Goal: Task Accomplishment & Management: Manage account settings

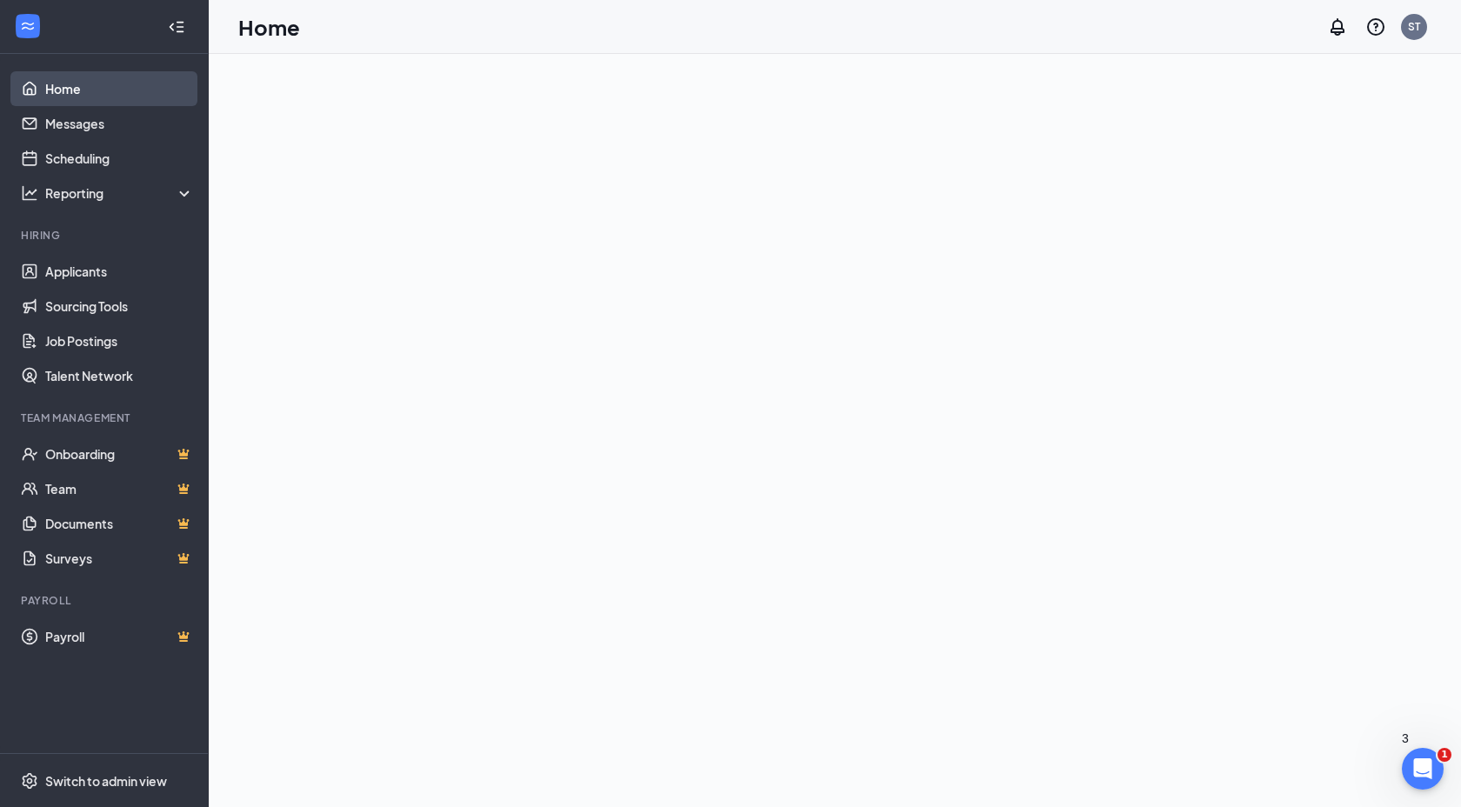
click at [121, 96] on link "Home" at bounding box center [119, 88] width 149 height 35
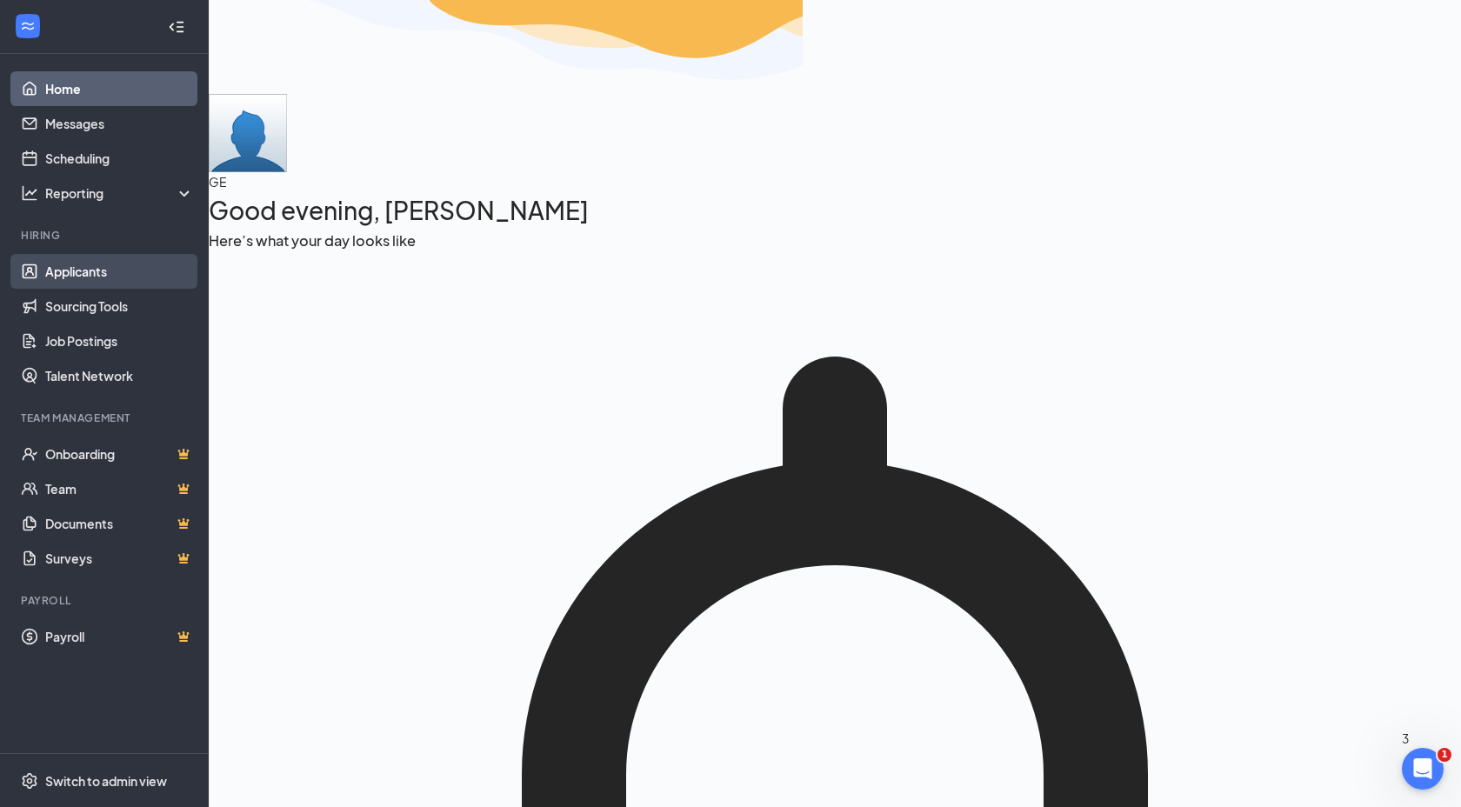
click at [81, 272] on link "Applicants" at bounding box center [119, 271] width 149 height 35
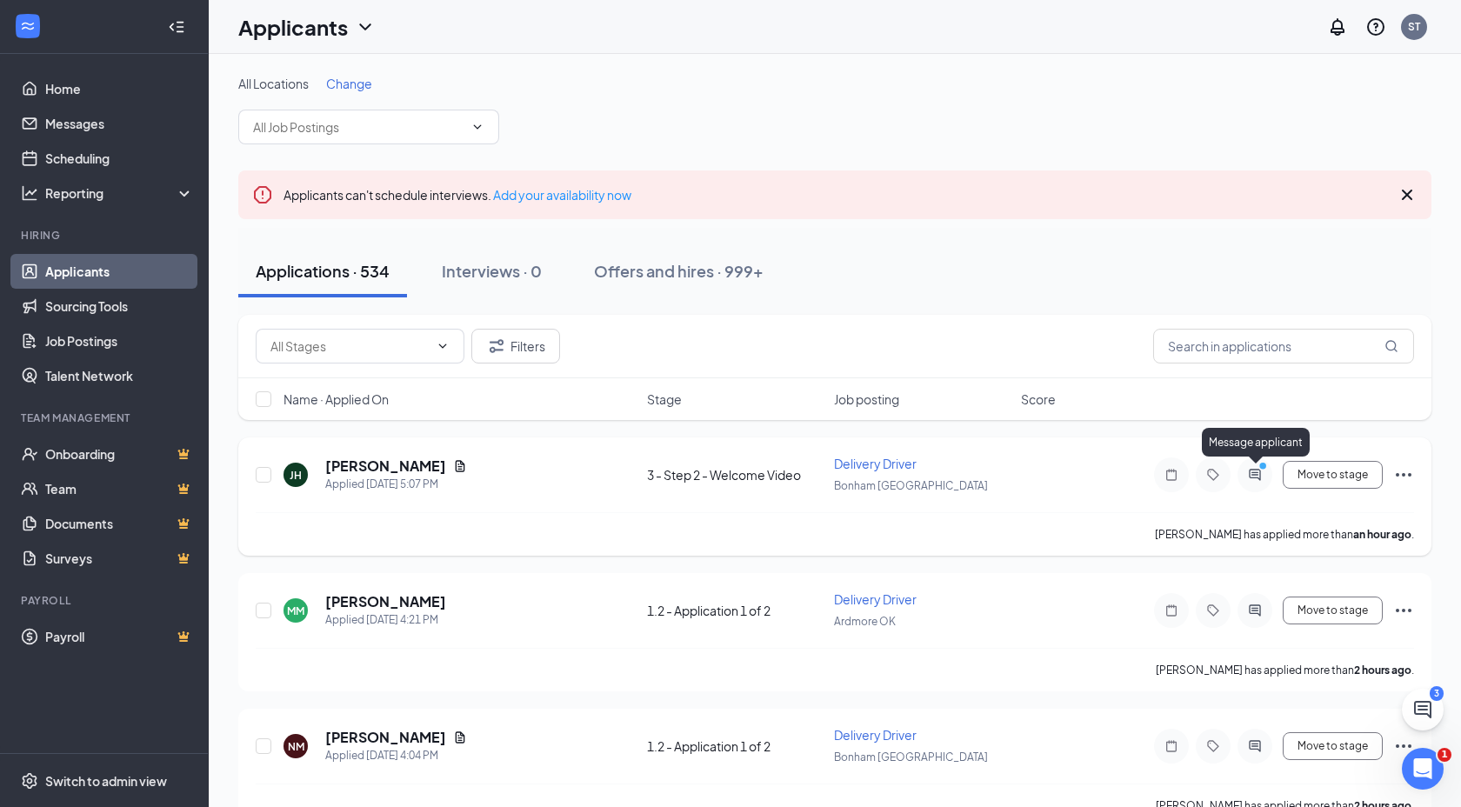
click at [1250, 464] on div at bounding box center [1254, 474] width 35 height 35
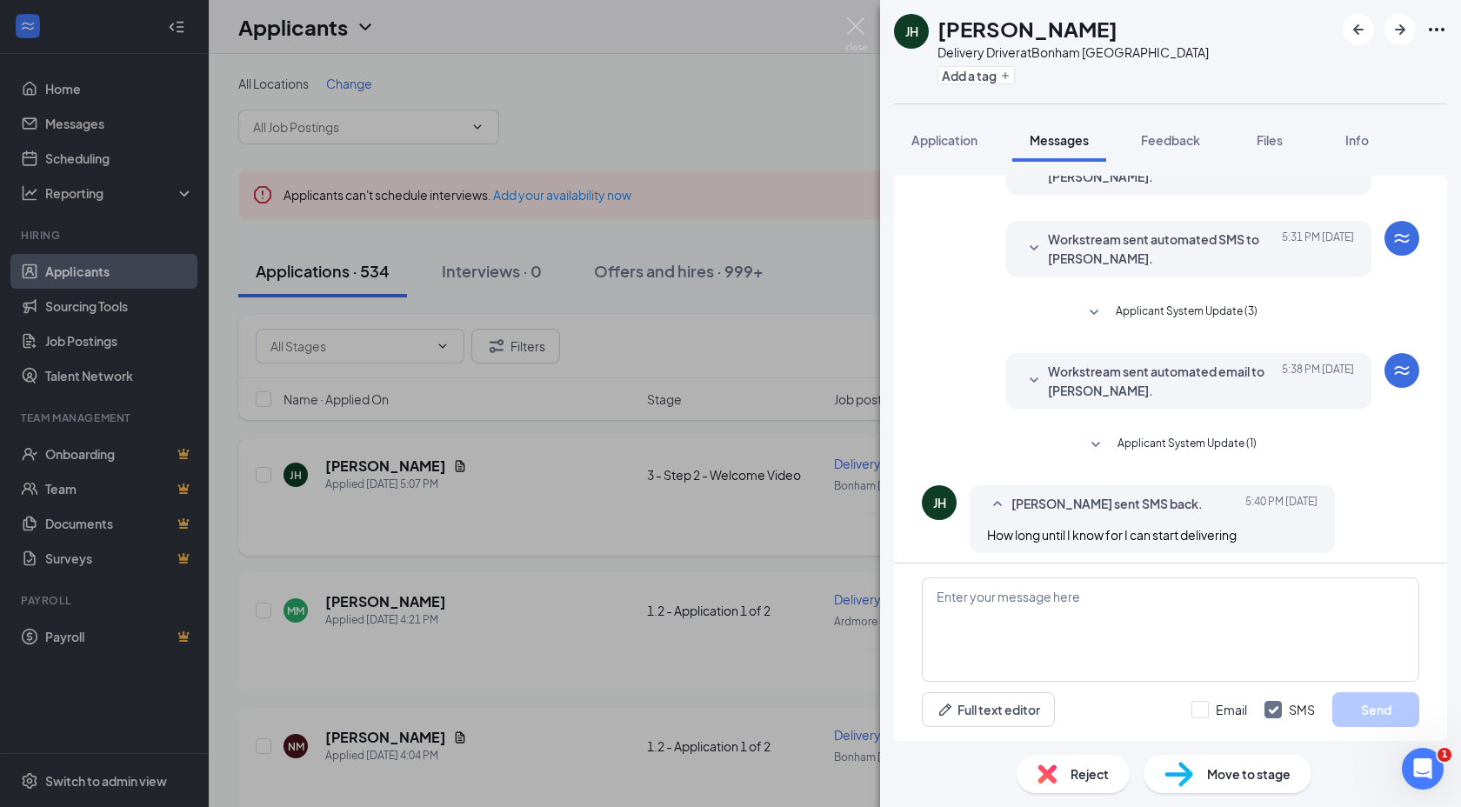
scroll to position [159, 0]
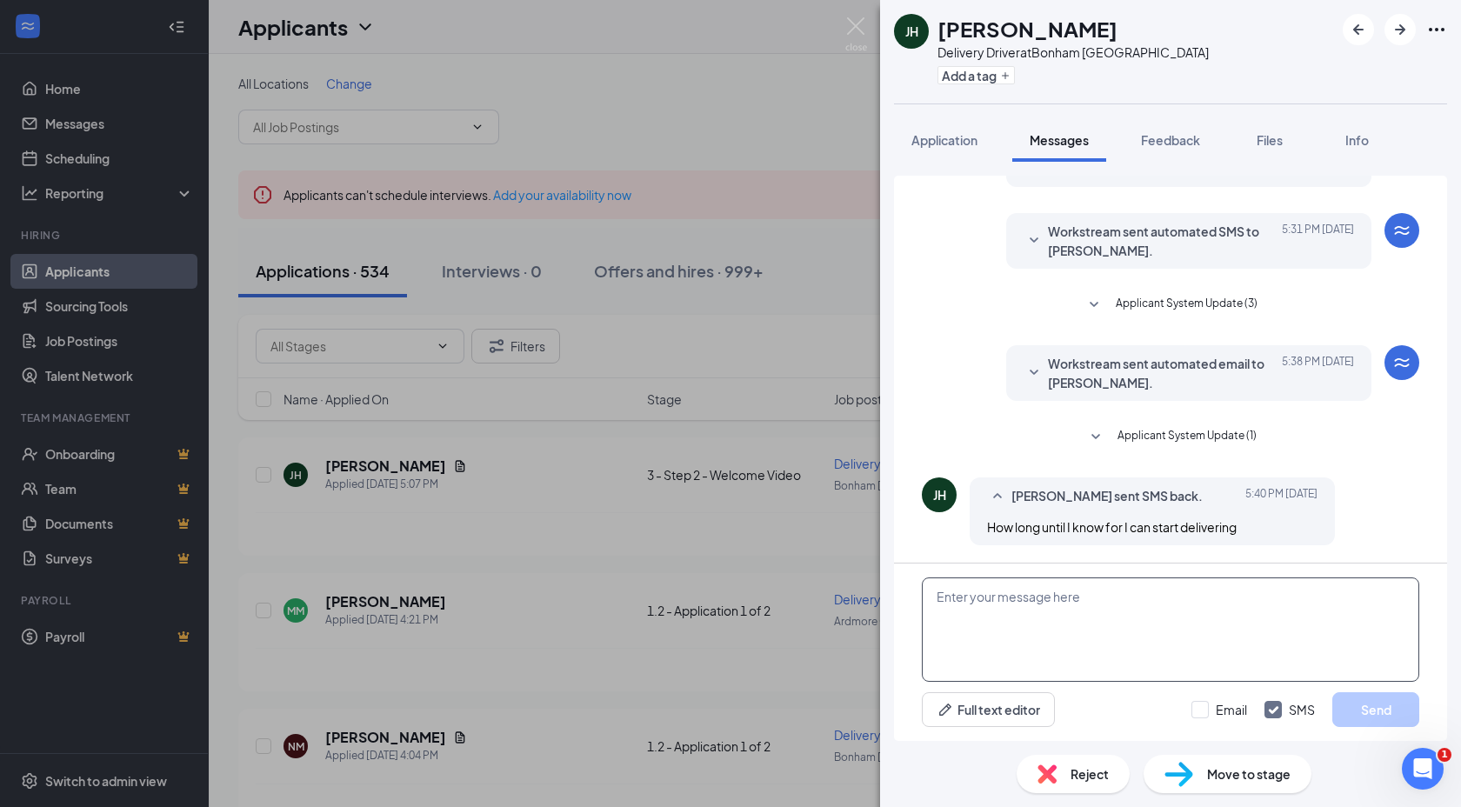
click at [1192, 579] on textarea at bounding box center [1170, 629] width 497 height 104
click at [1196, 602] on textarea at bounding box center [1170, 629] width 497 height 104
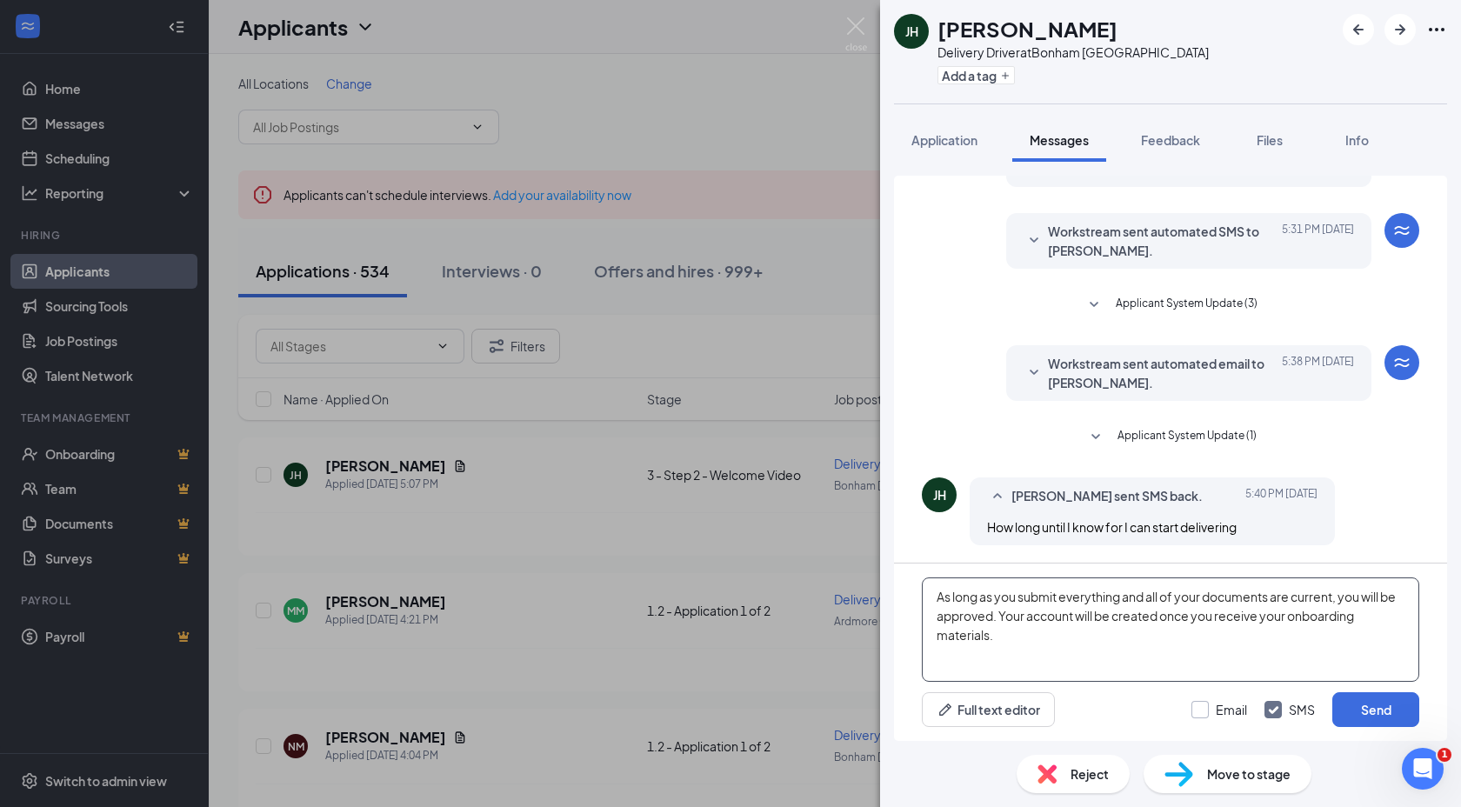
type textarea "As long as you submit everything and all of your documents are current, you wil…"
click at [1240, 705] on input "Email" at bounding box center [1219, 709] width 56 height 17
click at [1213, 712] on input "Email" at bounding box center [1219, 709] width 56 height 17
checkbox input "false"
click at [1356, 719] on button "Send" at bounding box center [1375, 709] width 87 height 35
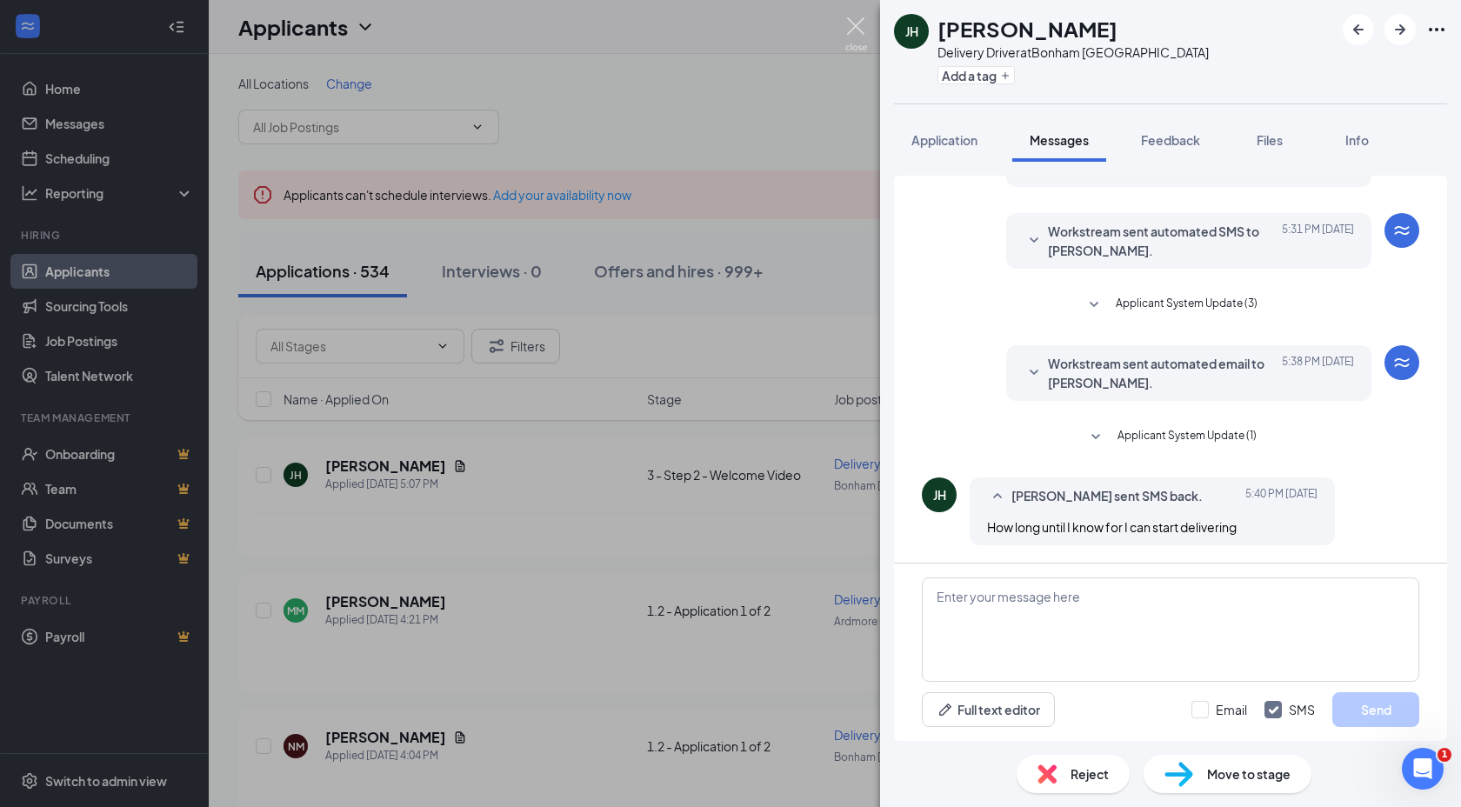
scroll to position [228, 0]
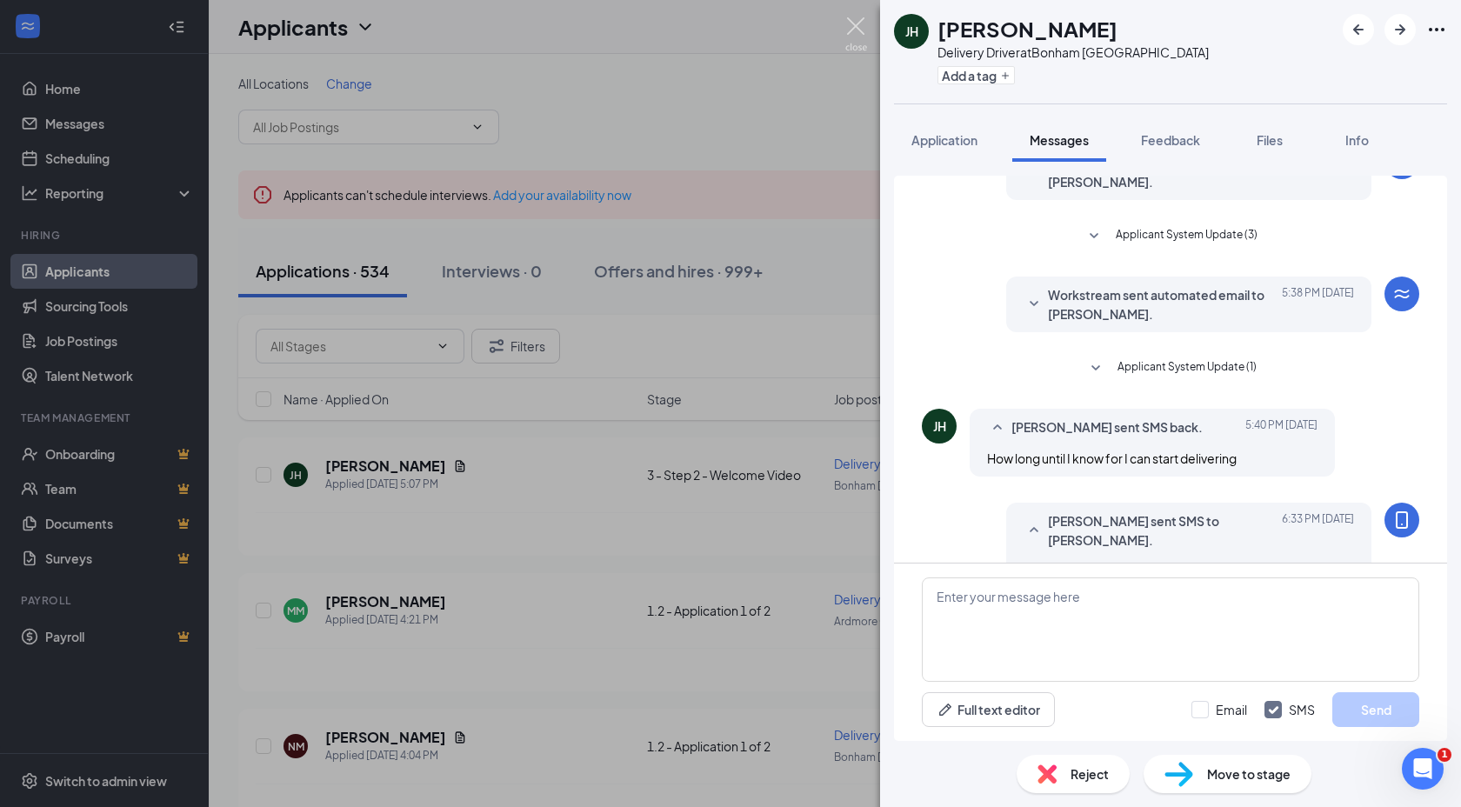
drag, startPoint x: 858, startPoint y: 31, endPoint x: 1205, endPoint y: 64, distance: 348.5
click at [858, 31] on img at bounding box center [856, 34] width 22 height 34
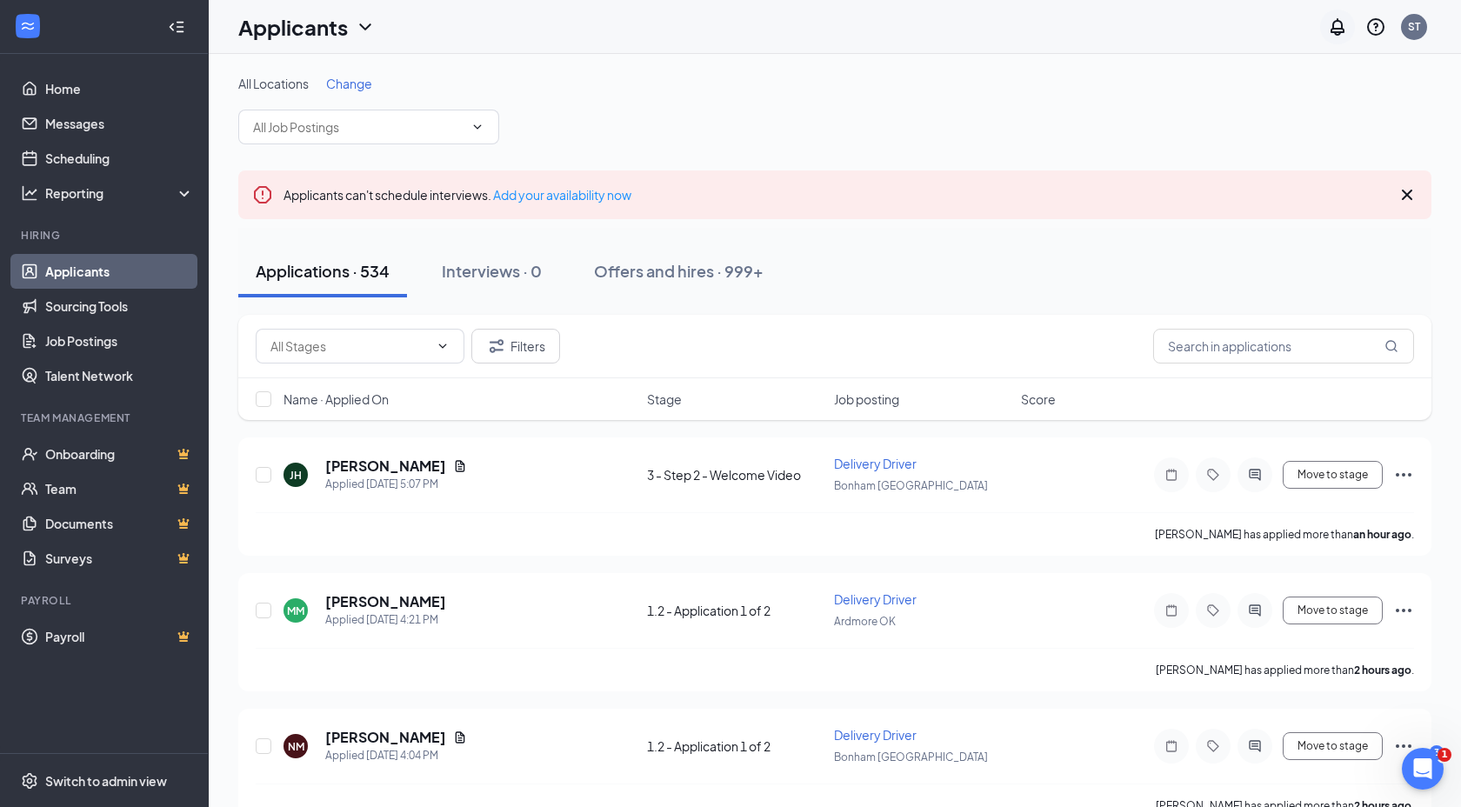
click at [1345, 26] on icon "Notifications" at bounding box center [1337, 27] width 21 height 21
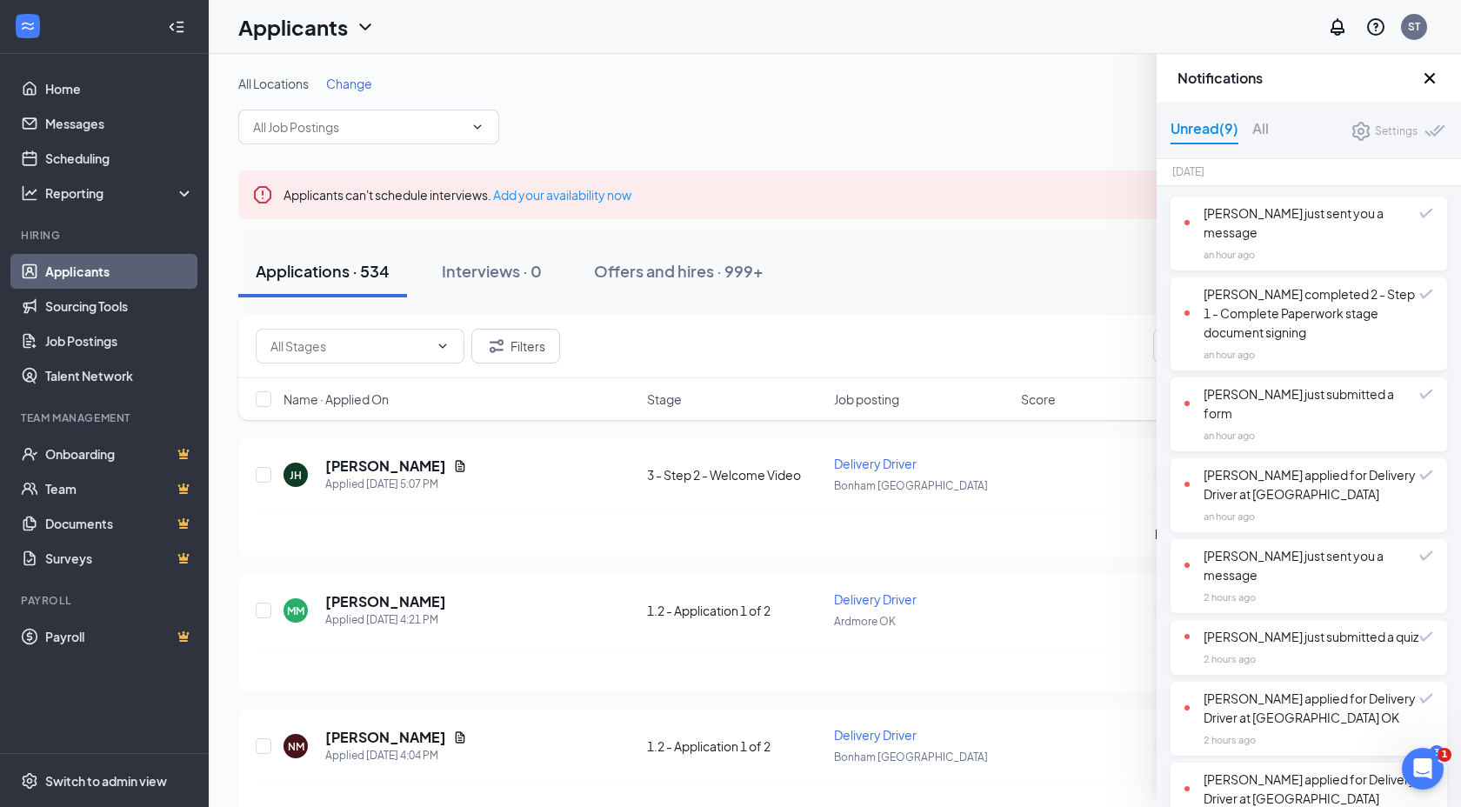
scroll to position [173, 0]
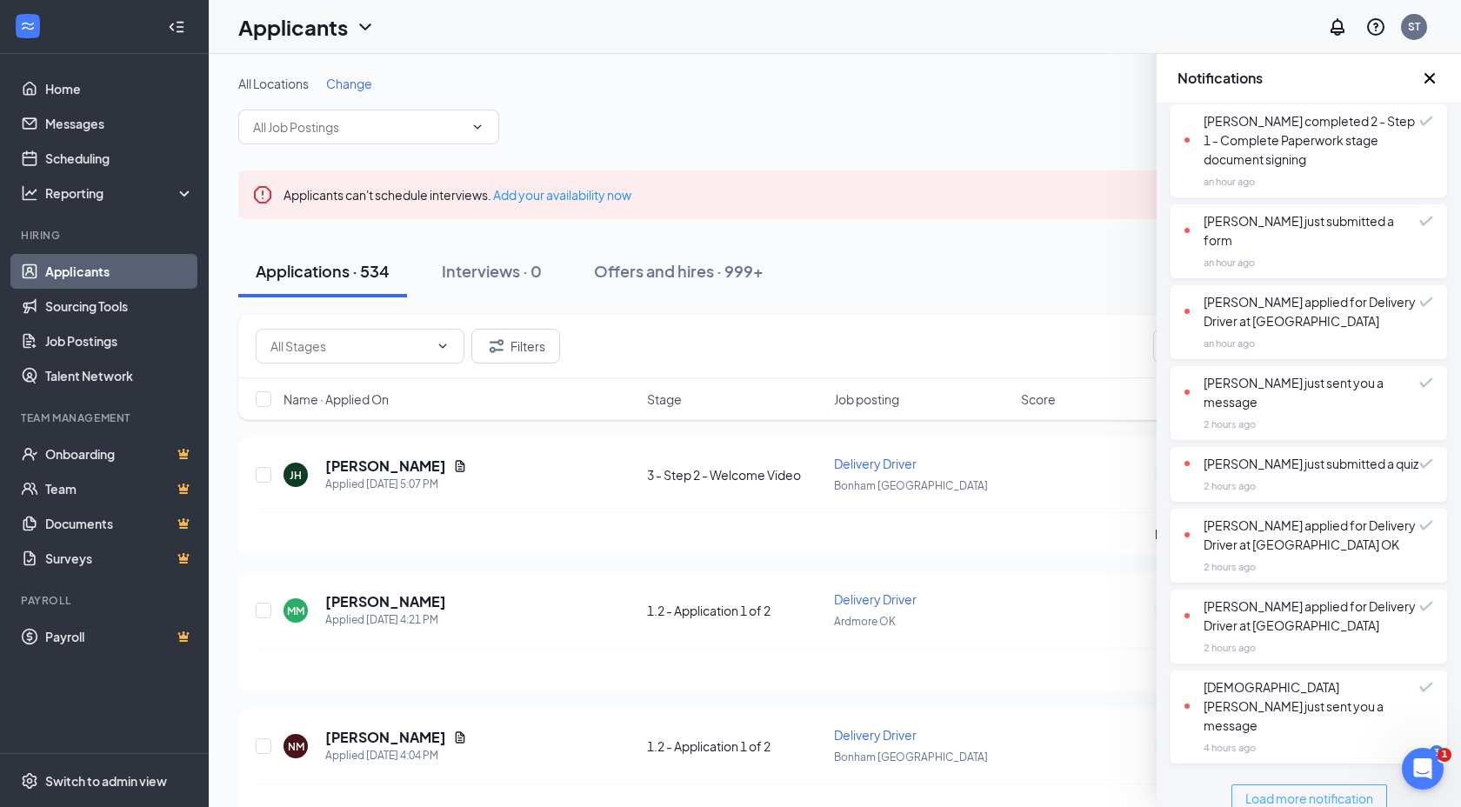
click at [1295, 789] on span "Load more notification" at bounding box center [1309, 798] width 128 height 19
click at [1429, 83] on icon "Cross" at bounding box center [1429, 78] width 21 height 21
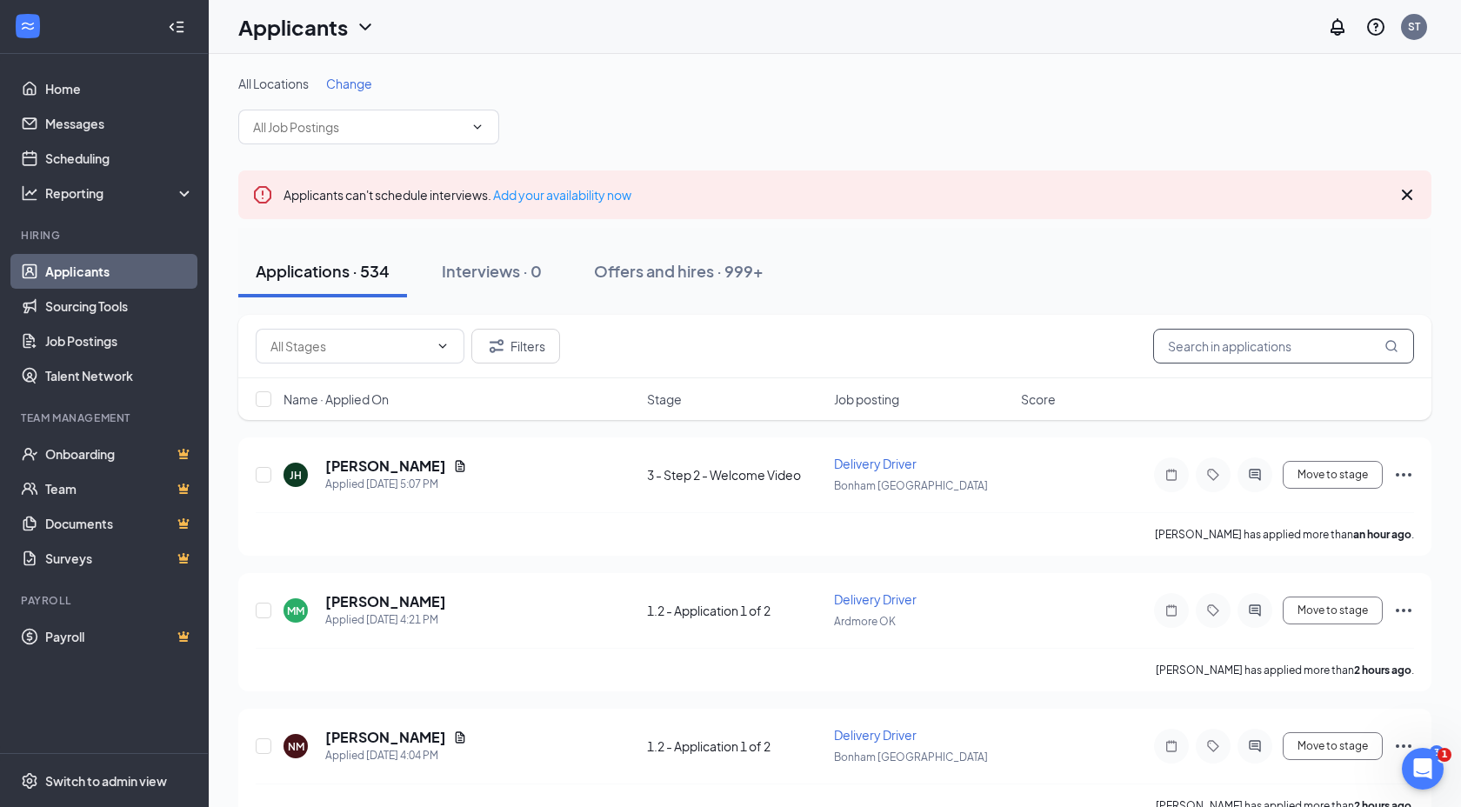
click at [1245, 341] on input "text" at bounding box center [1283, 346] width 261 height 35
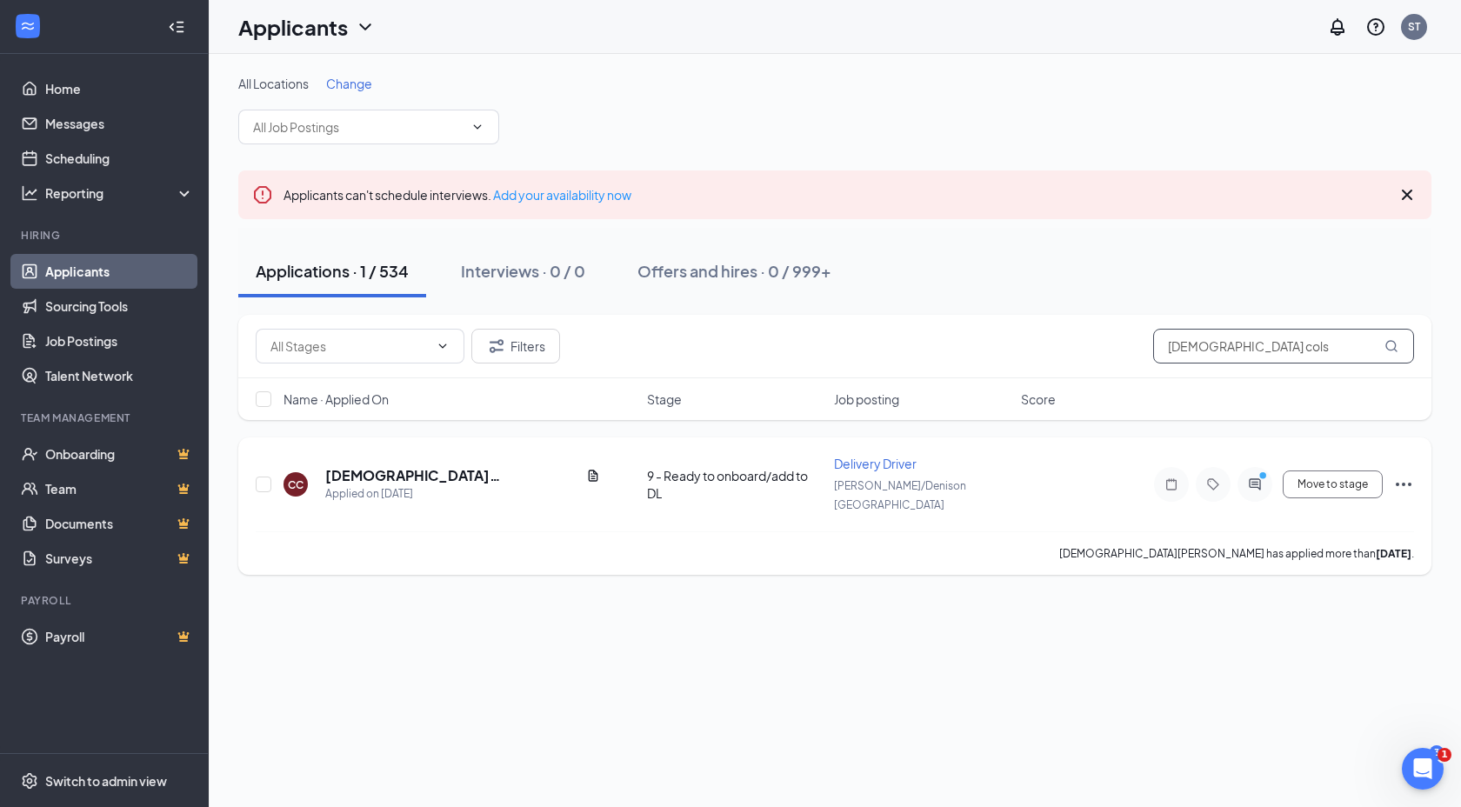
type input "christian cols"
click at [1253, 479] on icon "ActiveChat" at bounding box center [1254, 484] width 21 height 14
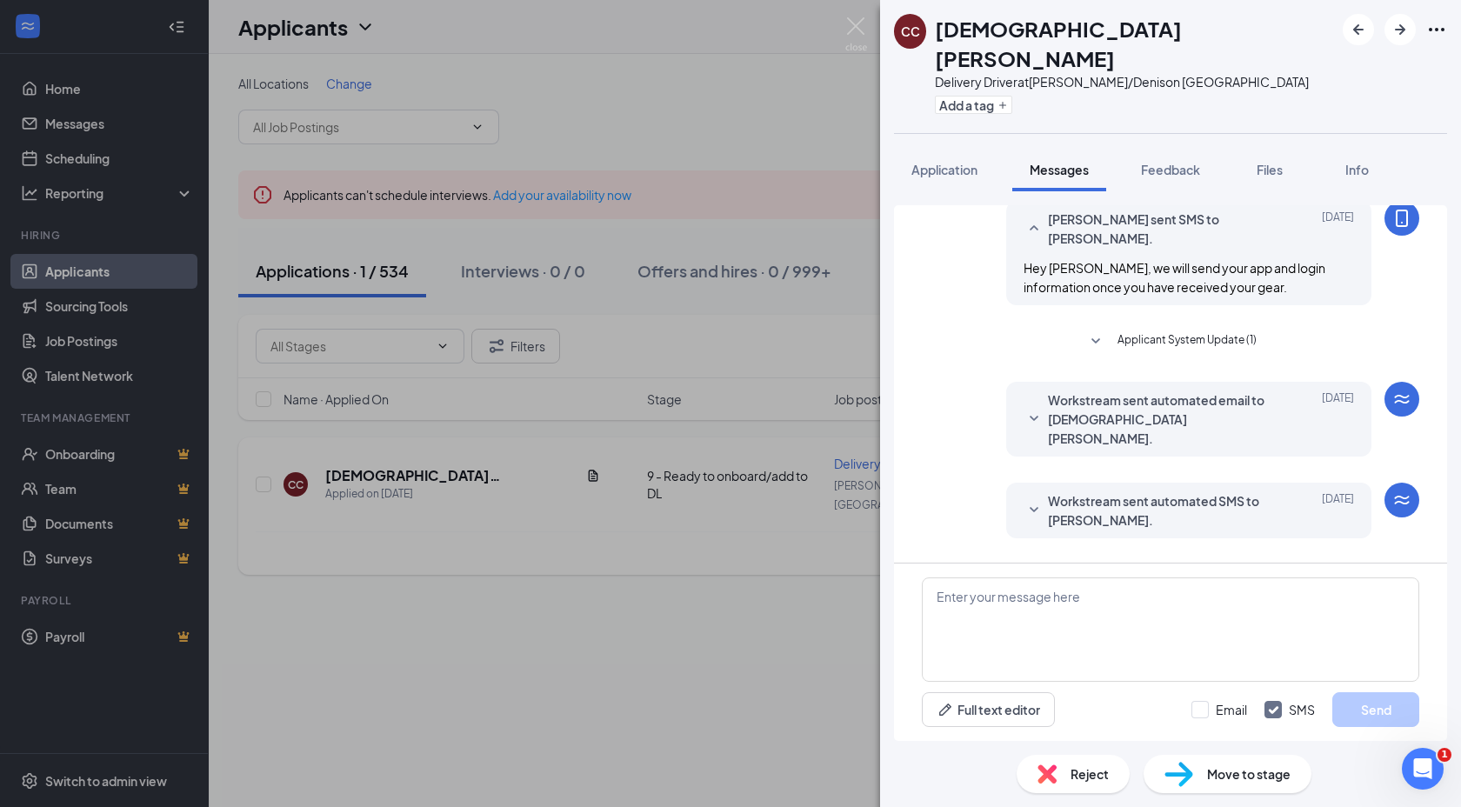
scroll to position [415, 0]
click at [1236, 635] on textarea at bounding box center [1170, 629] width 497 height 104
click at [953, 162] on span "Application" at bounding box center [944, 170] width 66 height 16
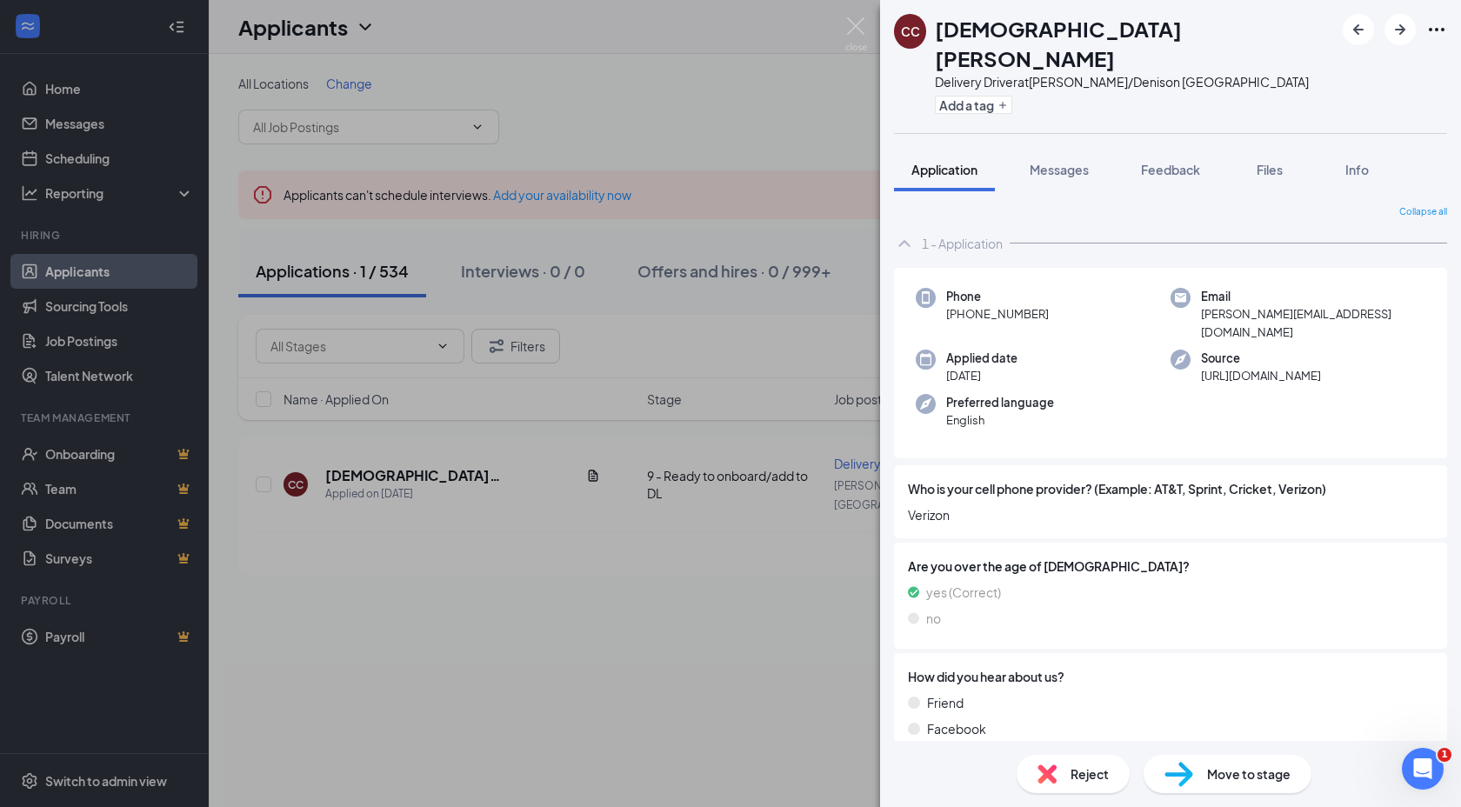
click at [1311, 305] on span "chrissycolson@yahoo.com" at bounding box center [1313, 323] width 224 height 36
copy span "chrissycolson@yahoo.com"
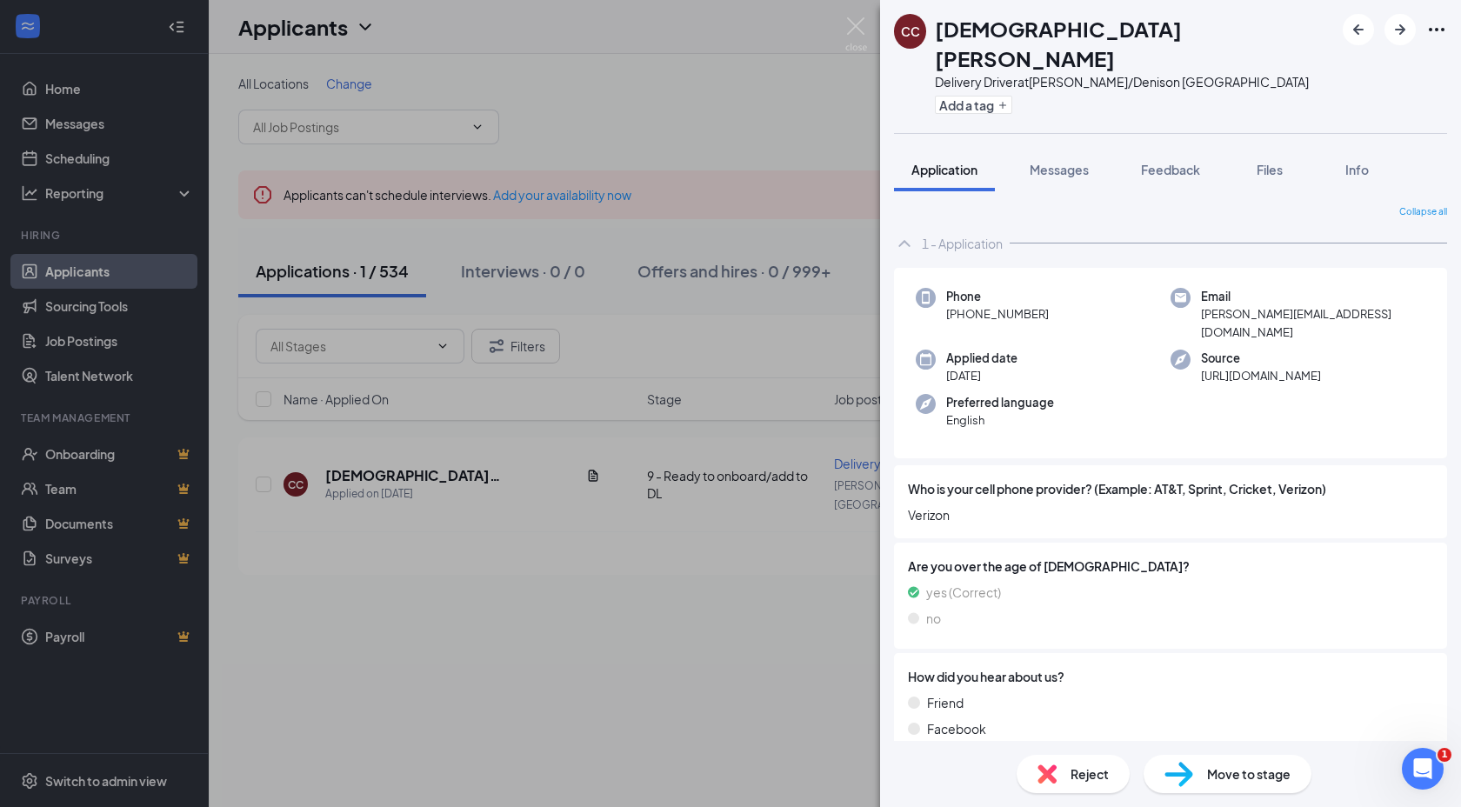
click at [1224, 73] on div "CC Christian Colson Delivery Driver at Sherman/Denison TX Add a tag" at bounding box center [1170, 66] width 581 height 133
click at [964, 31] on h1 "Christian Colson" at bounding box center [1134, 43] width 399 height 59
copy h1 "Christian Colson"
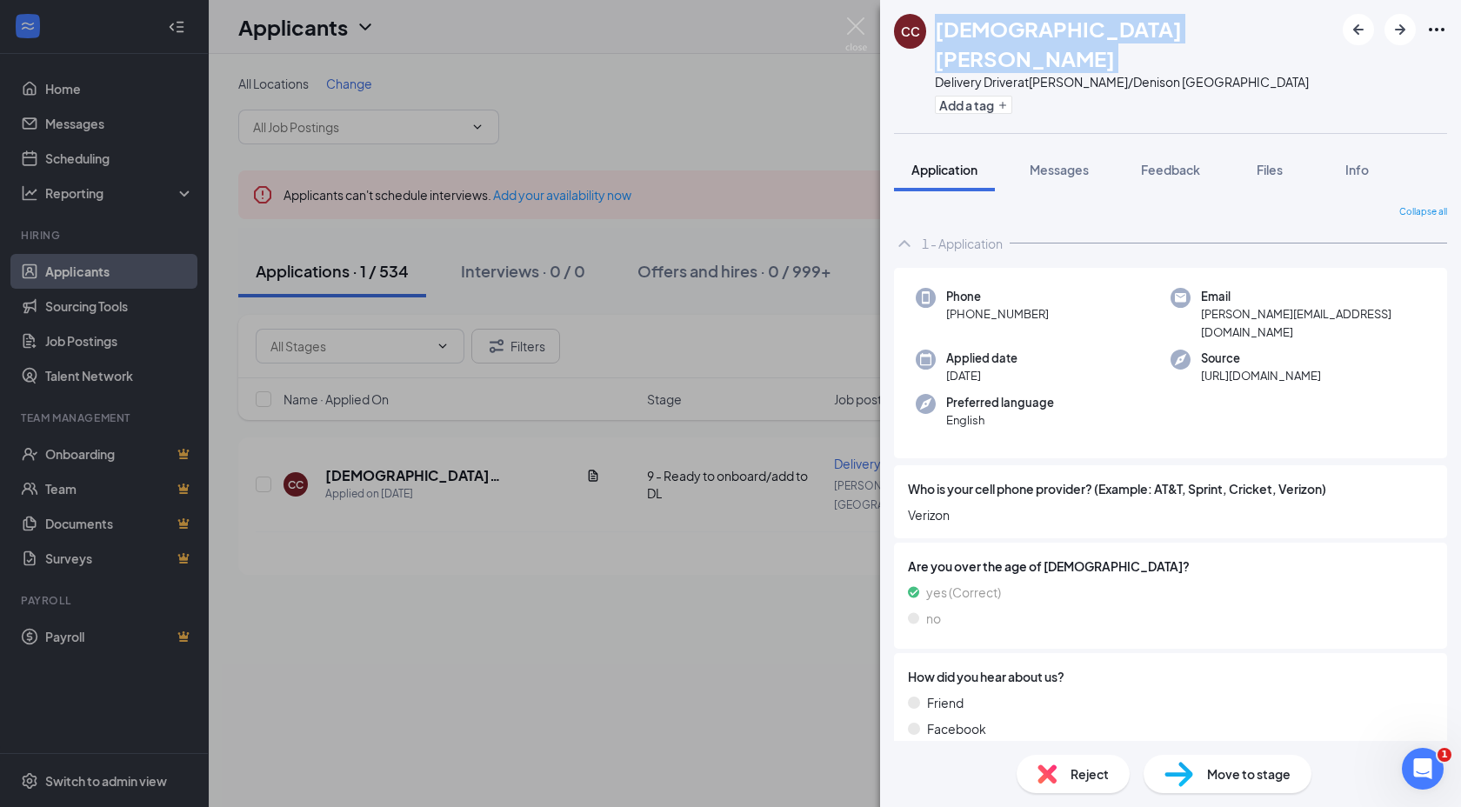
click at [1233, 305] on span "chrissycolson@yahoo.com" at bounding box center [1313, 323] width 224 height 36
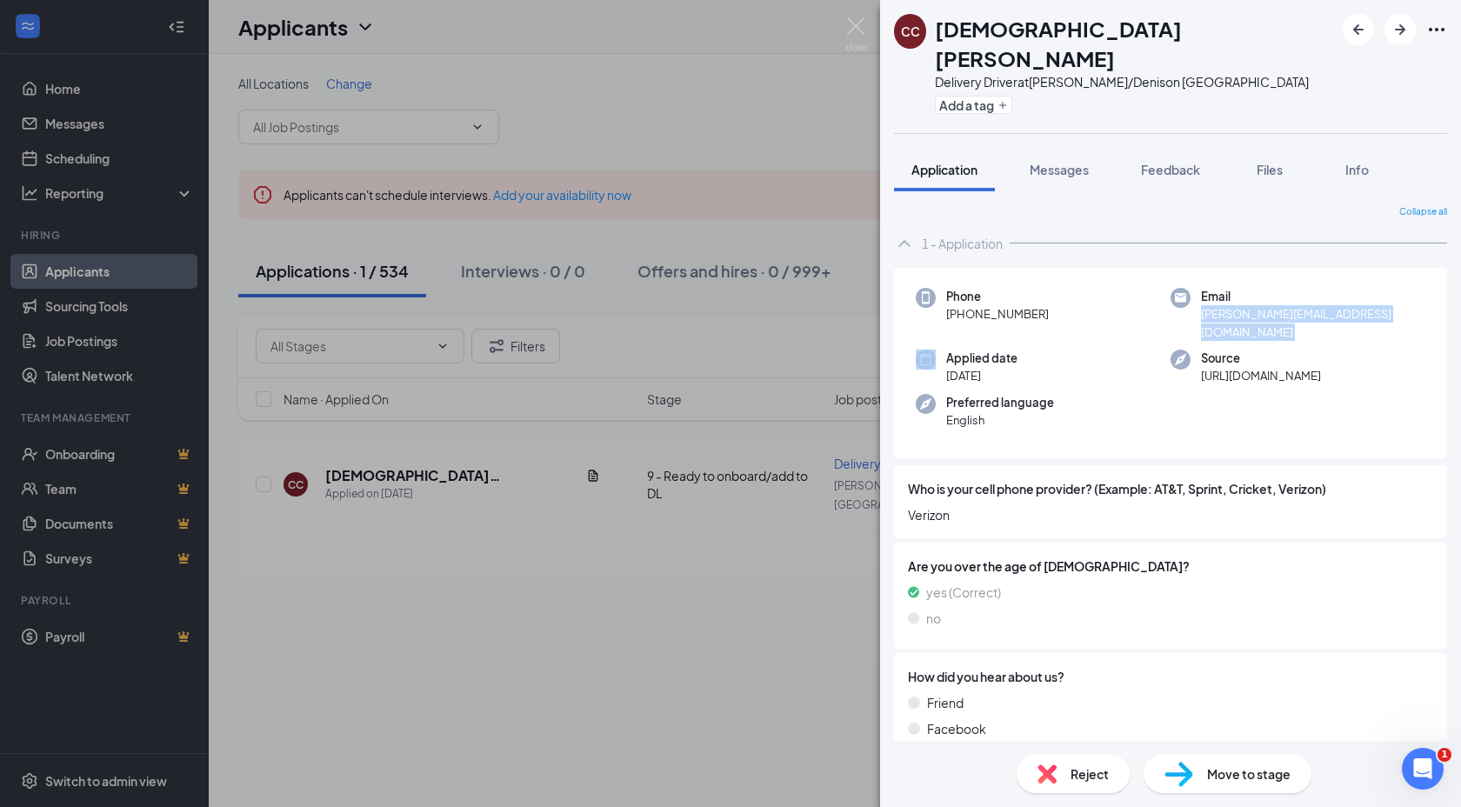
click at [1233, 305] on span "chrissycolson@yahoo.com" at bounding box center [1313, 323] width 224 height 36
copy span "chrissycolson@yahoo.com"
drag, startPoint x: 1050, startPoint y: 286, endPoint x: 964, endPoint y: 277, distance: 86.6
click at [964, 288] on div "Phone +1 (615) 969-2198" at bounding box center [1043, 314] width 255 height 53
copy span "615) 969-2198"
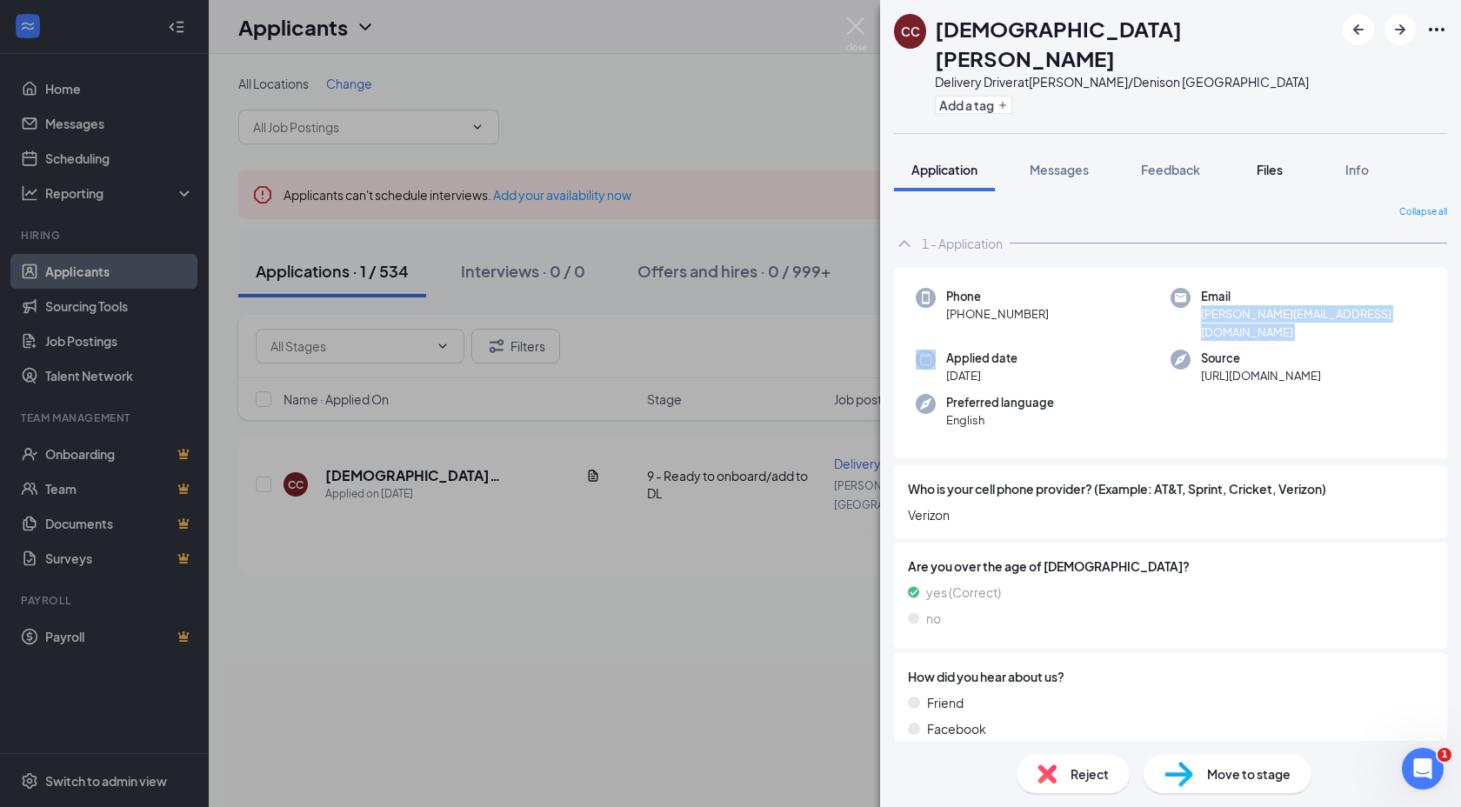
click at [1270, 162] on span "Files" at bounding box center [1270, 170] width 26 height 16
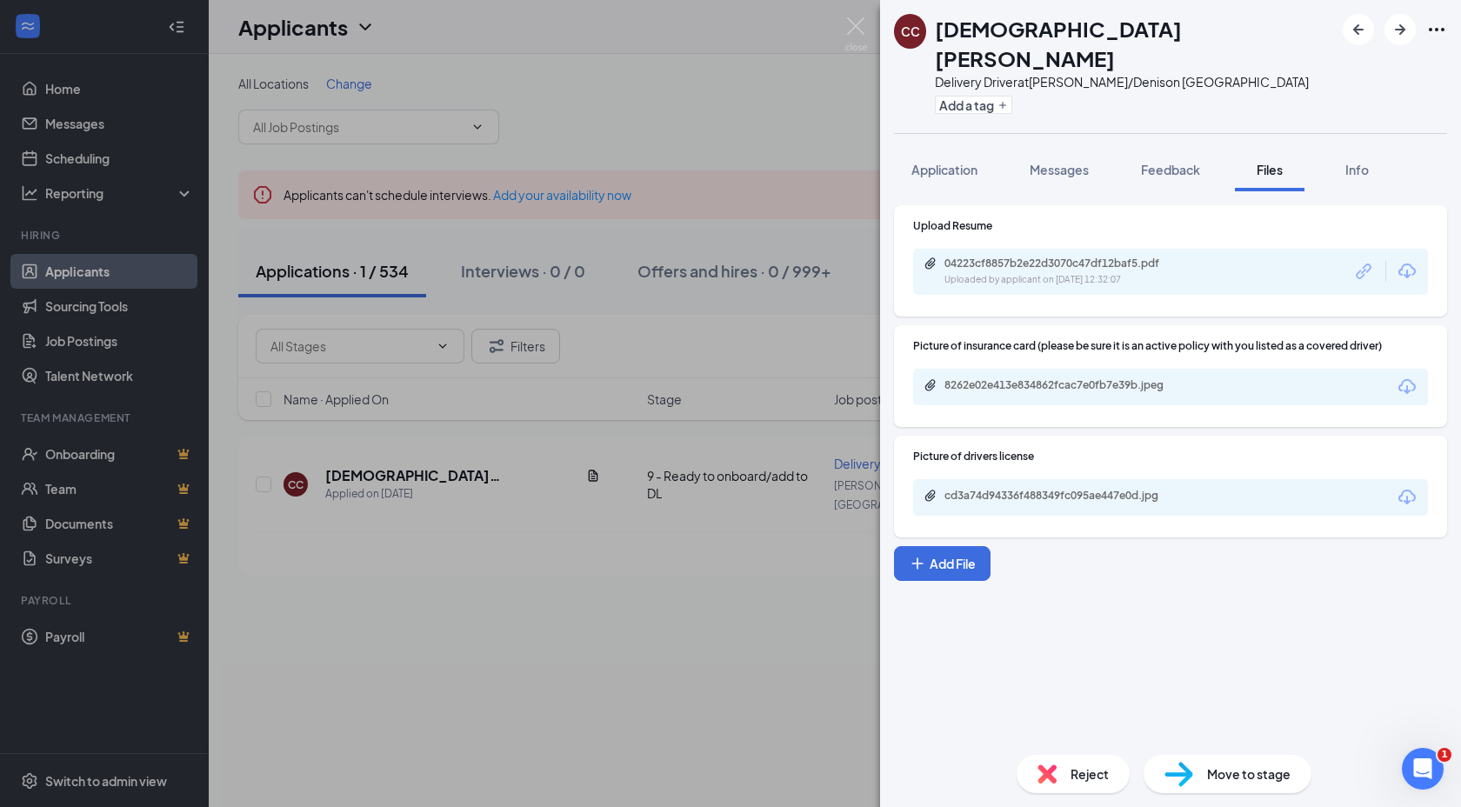
click at [1408, 487] on icon "Download" at bounding box center [1407, 497] width 21 height 21
click at [1405, 377] on icon "Download" at bounding box center [1407, 387] width 21 height 21
click at [991, 22] on h1 "Christian Colson" at bounding box center [1134, 43] width 399 height 59
click at [991, 23] on h1 "Christian Colson" at bounding box center [1134, 43] width 399 height 59
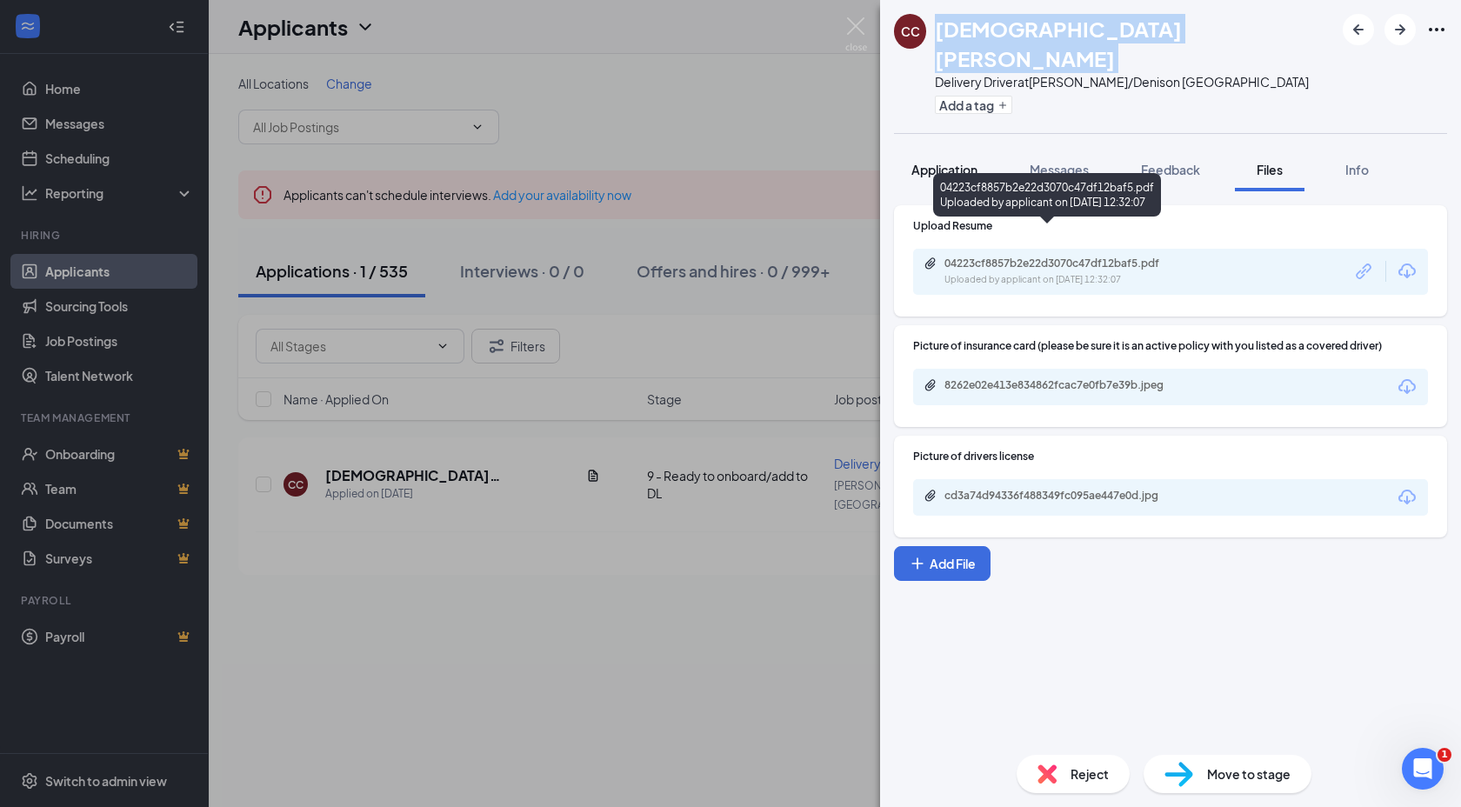
click at [961, 151] on button "Application" at bounding box center [944, 169] width 101 height 43
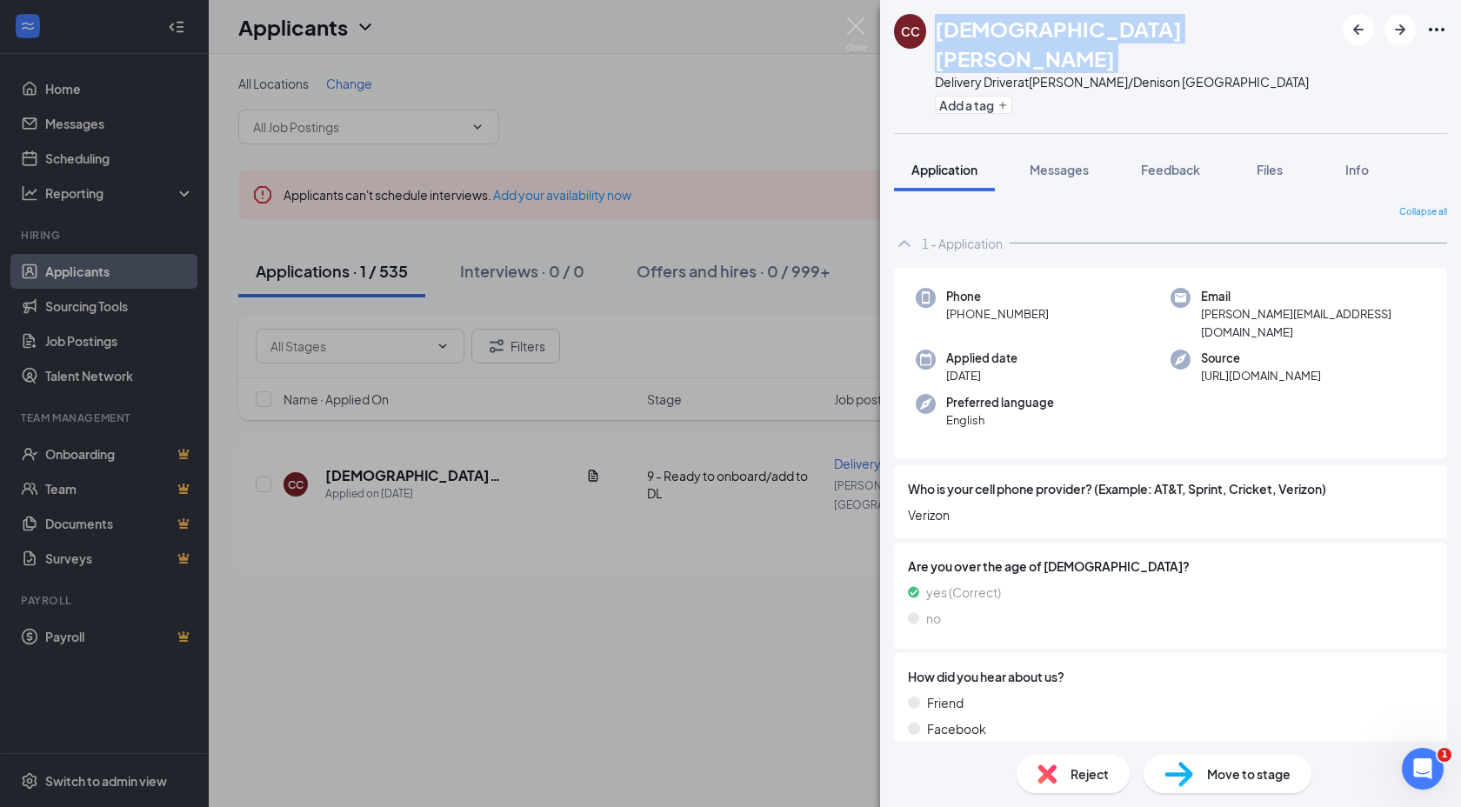
drag, startPoint x: 1062, startPoint y: 290, endPoint x: 965, endPoint y: 291, distance: 96.5
click at [965, 293] on div "Phone +1 (615) 969-2198" at bounding box center [1043, 314] width 255 height 53
copy span "615) 969-2198"
click at [1220, 305] on span "chrissycolson@yahoo.com" at bounding box center [1313, 323] width 224 height 36
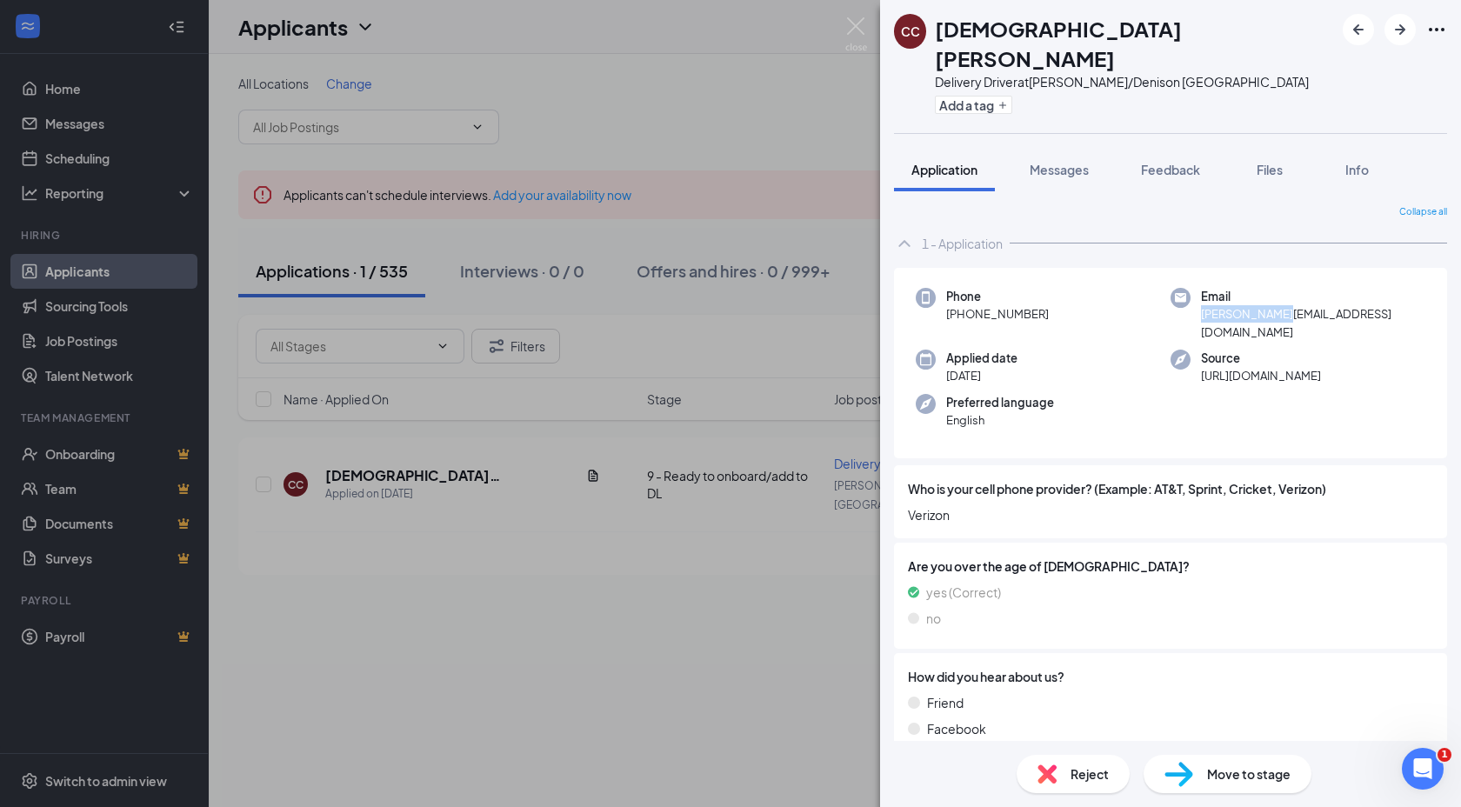
click at [1220, 305] on span "chrissycolson@yahoo.com" at bounding box center [1313, 323] width 224 height 36
copy span "chrissycolson@yahoo.com"
click at [1224, 760] on div "Move to stage" at bounding box center [1228, 774] width 168 height 38
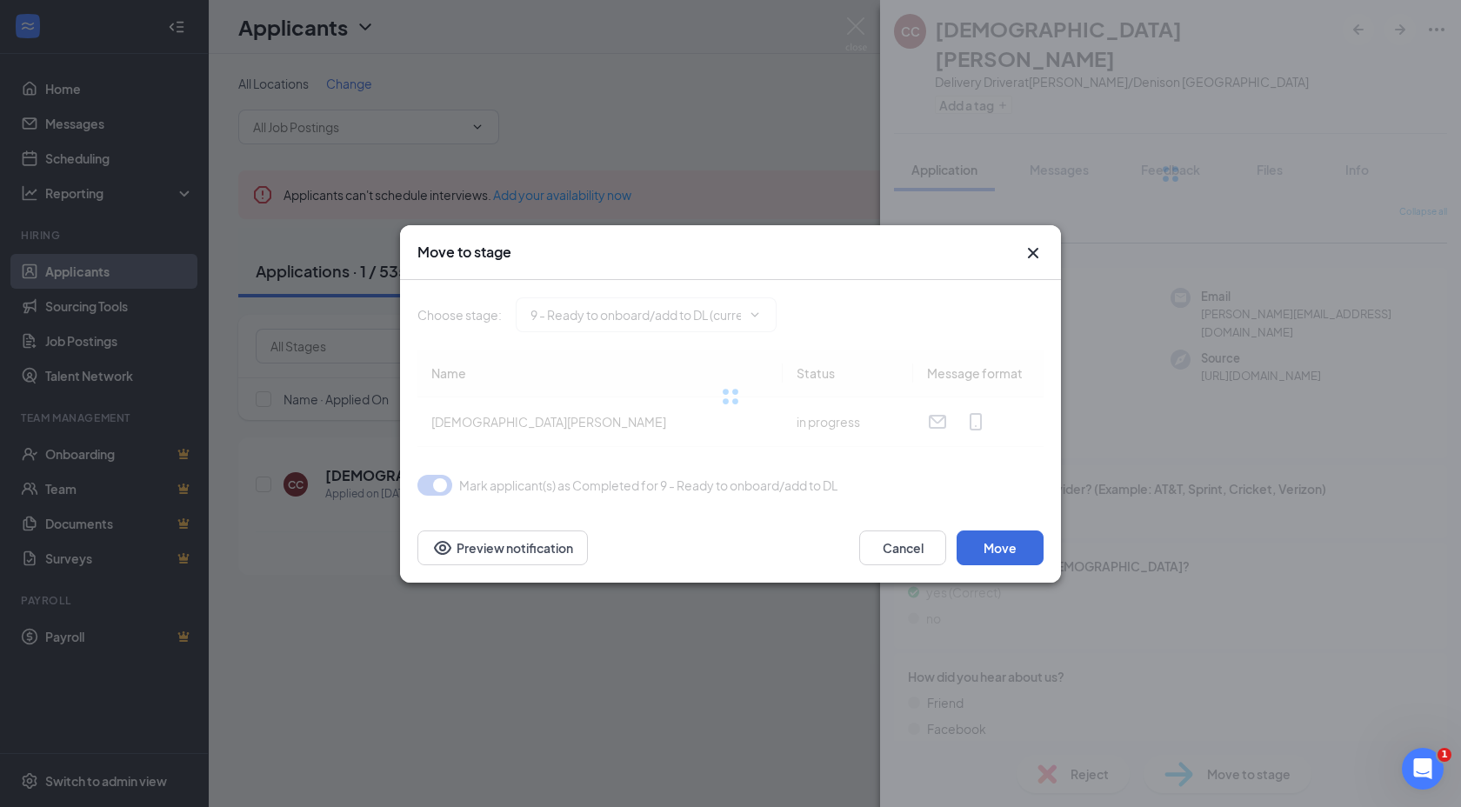
type input "10 - Credit/Send Login (next stage)"
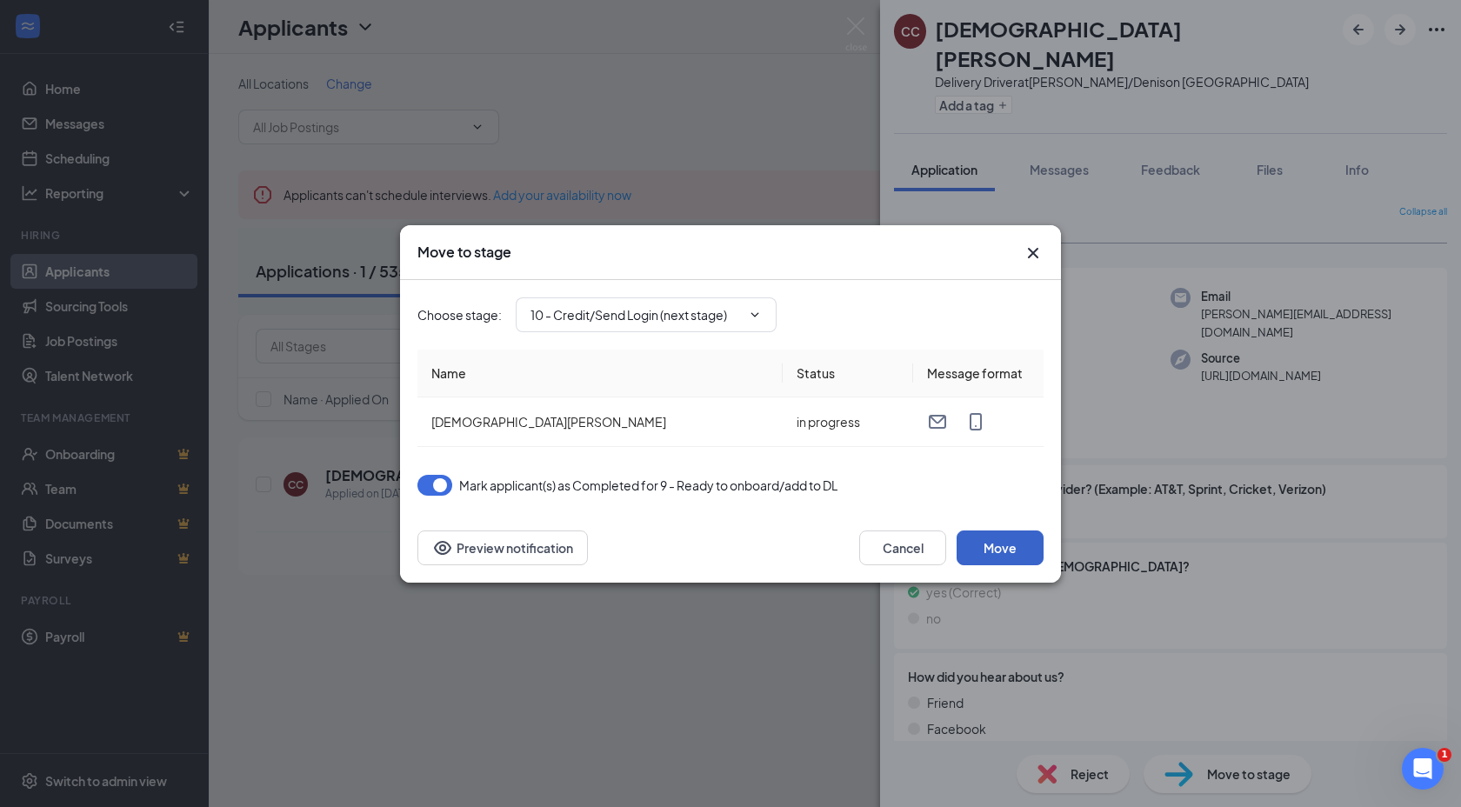
click at [1033, 540] on button "Move" at bounding box center [1000, 547] width 87 height 35
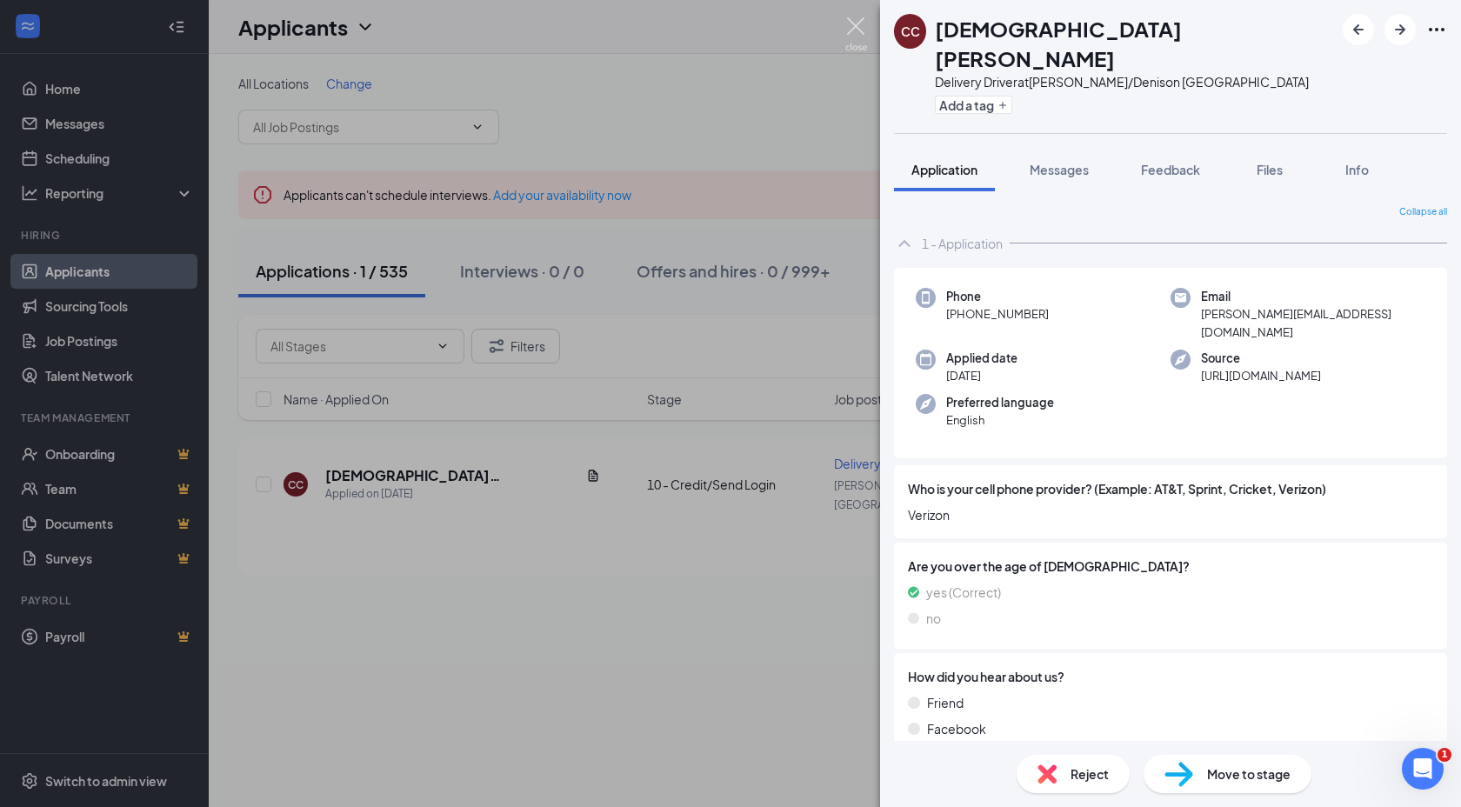
click at [855, 34] on img at bounding box center [856, 34] width 22 height 34
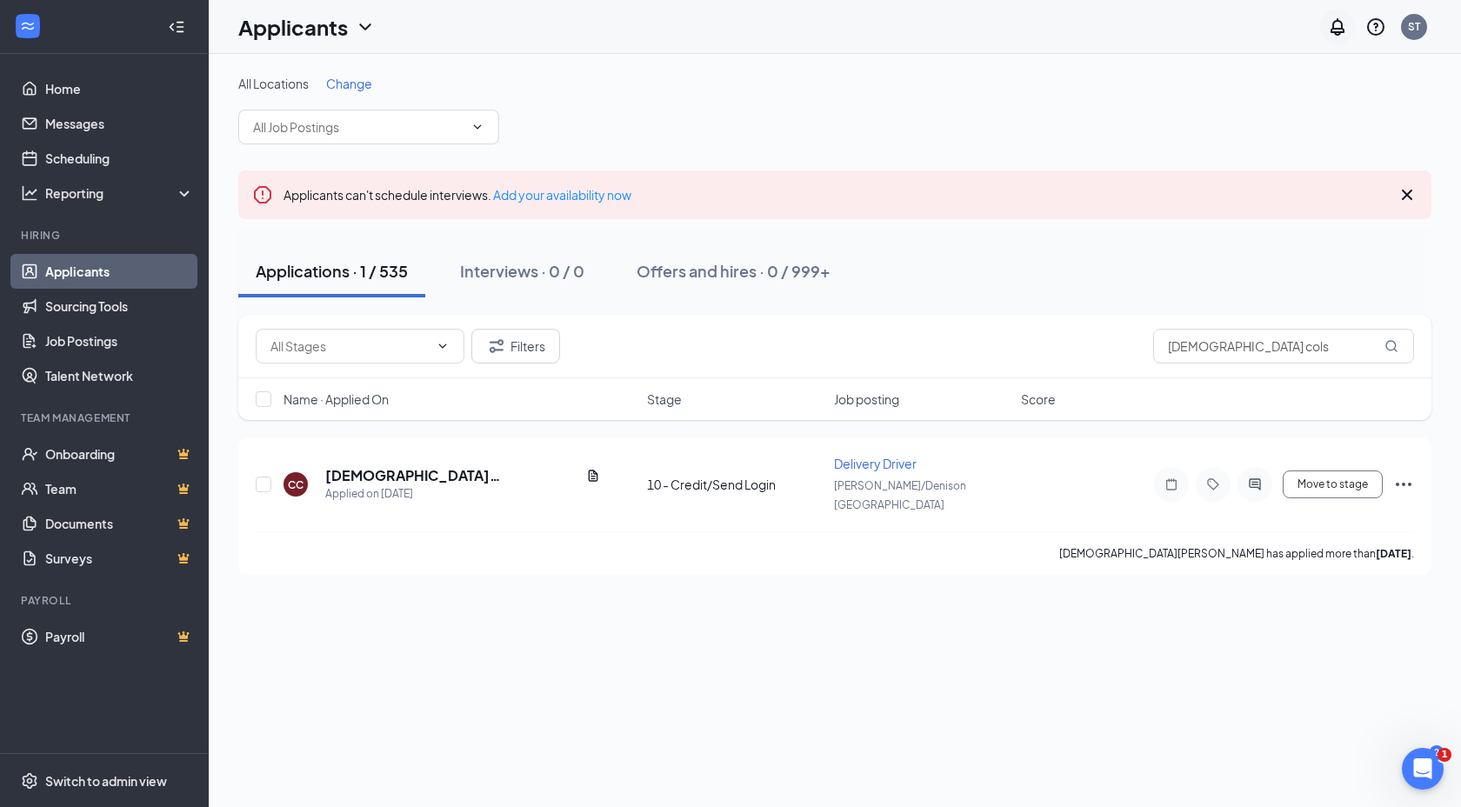
click at [1335, 19] on icon "Notifications" at bounding box center [1337, 27] width 21 height 21
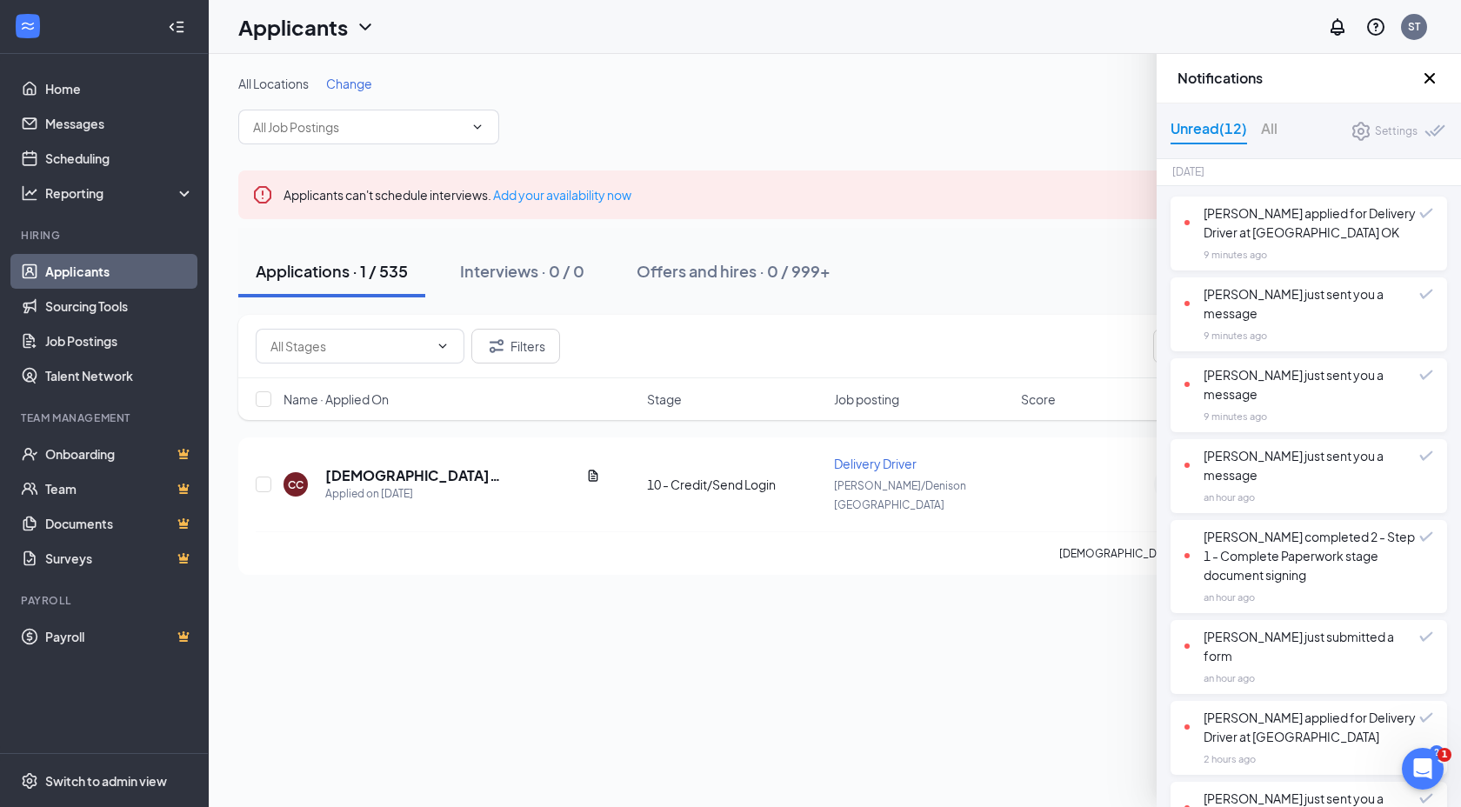
scroll to position [416, 0]
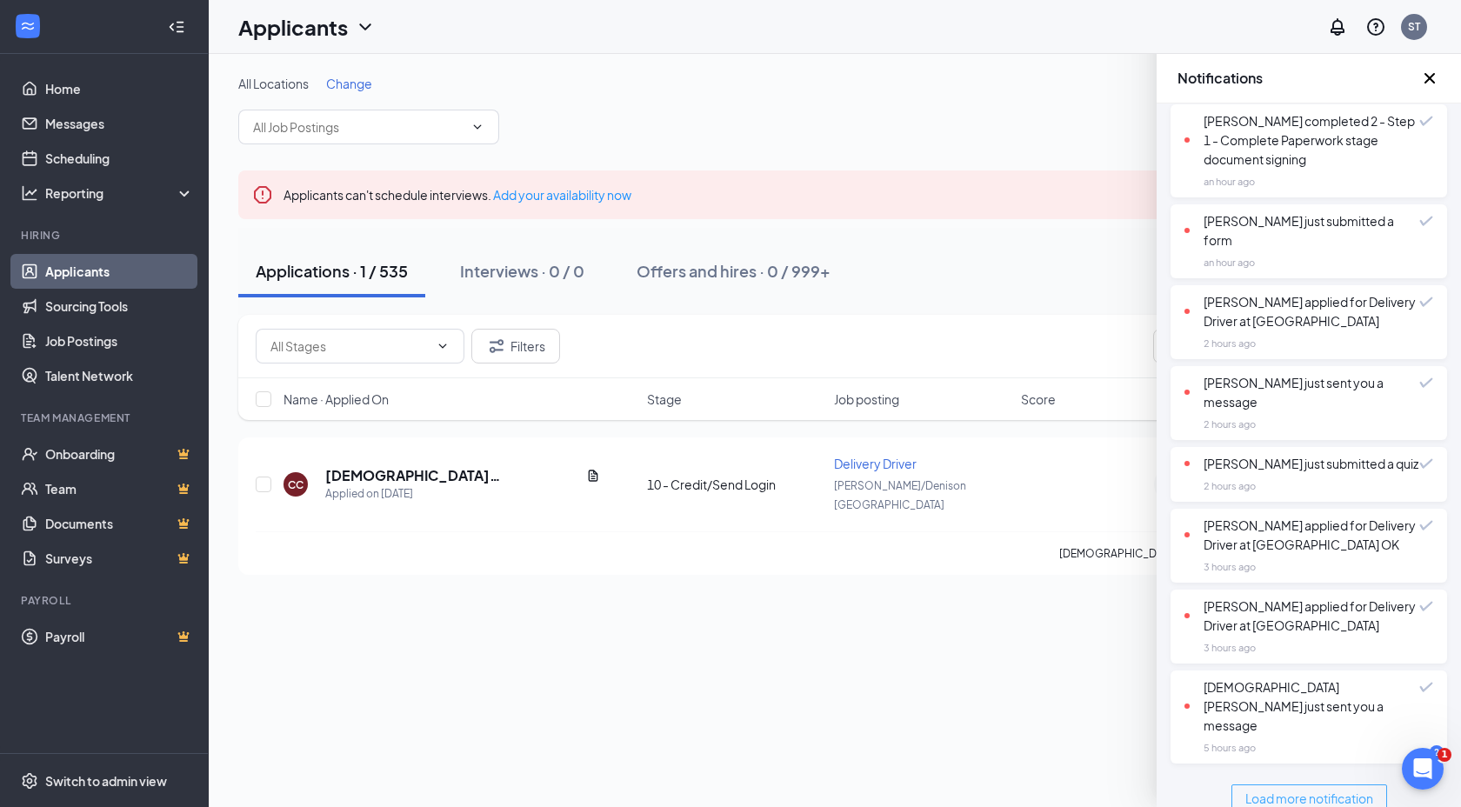
click at [1322, 789] on span "Load more notification" at bounding box center [1309, 798] width 128 height 19
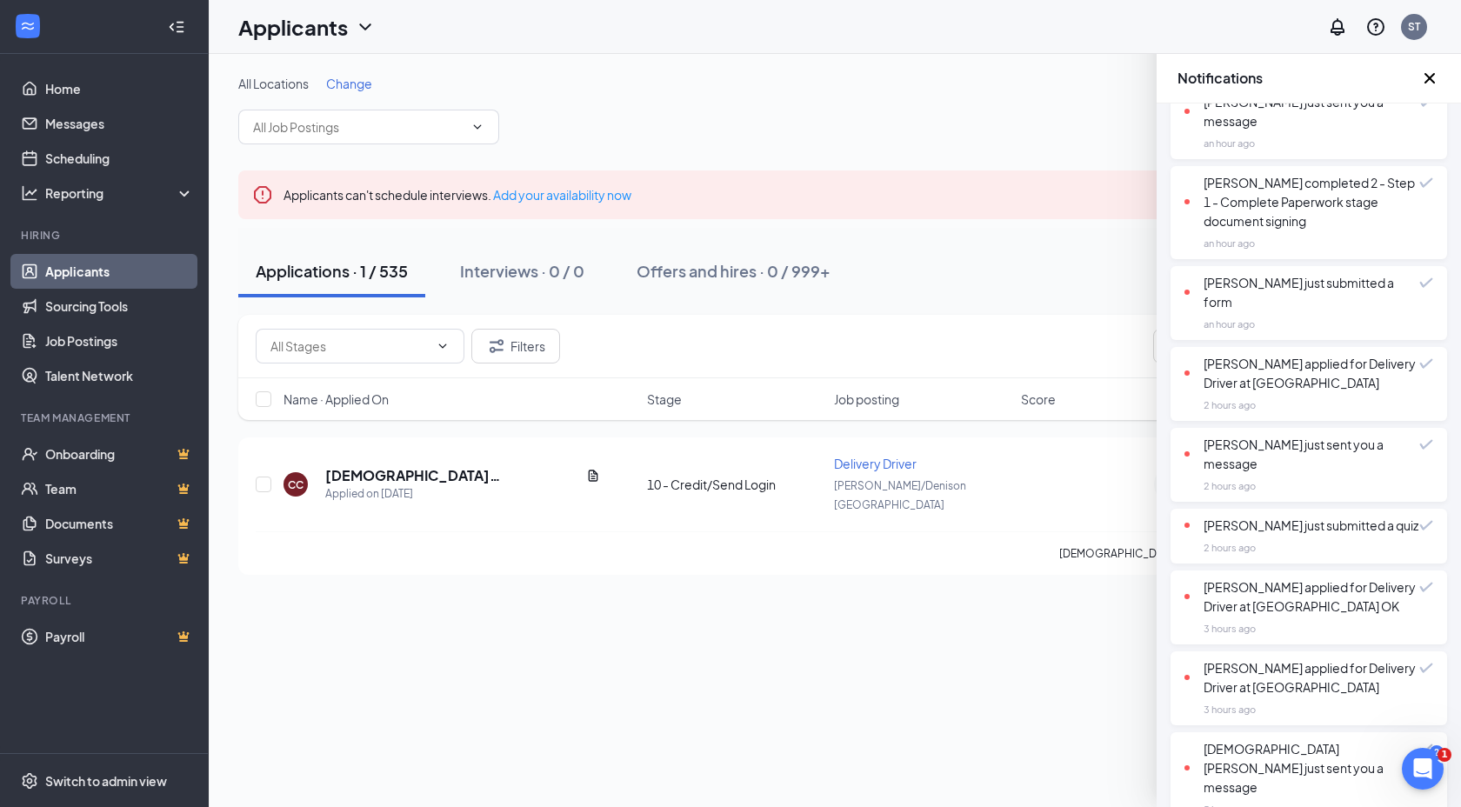
scroll to position [353, 0]
click at [1433, 77] on div "Mark as read" at bounding box center [1427, 72] width 76 height 29
click at [1424, 79] on icon "Cross" at bounding box center [1429, 78] width 21 height 21
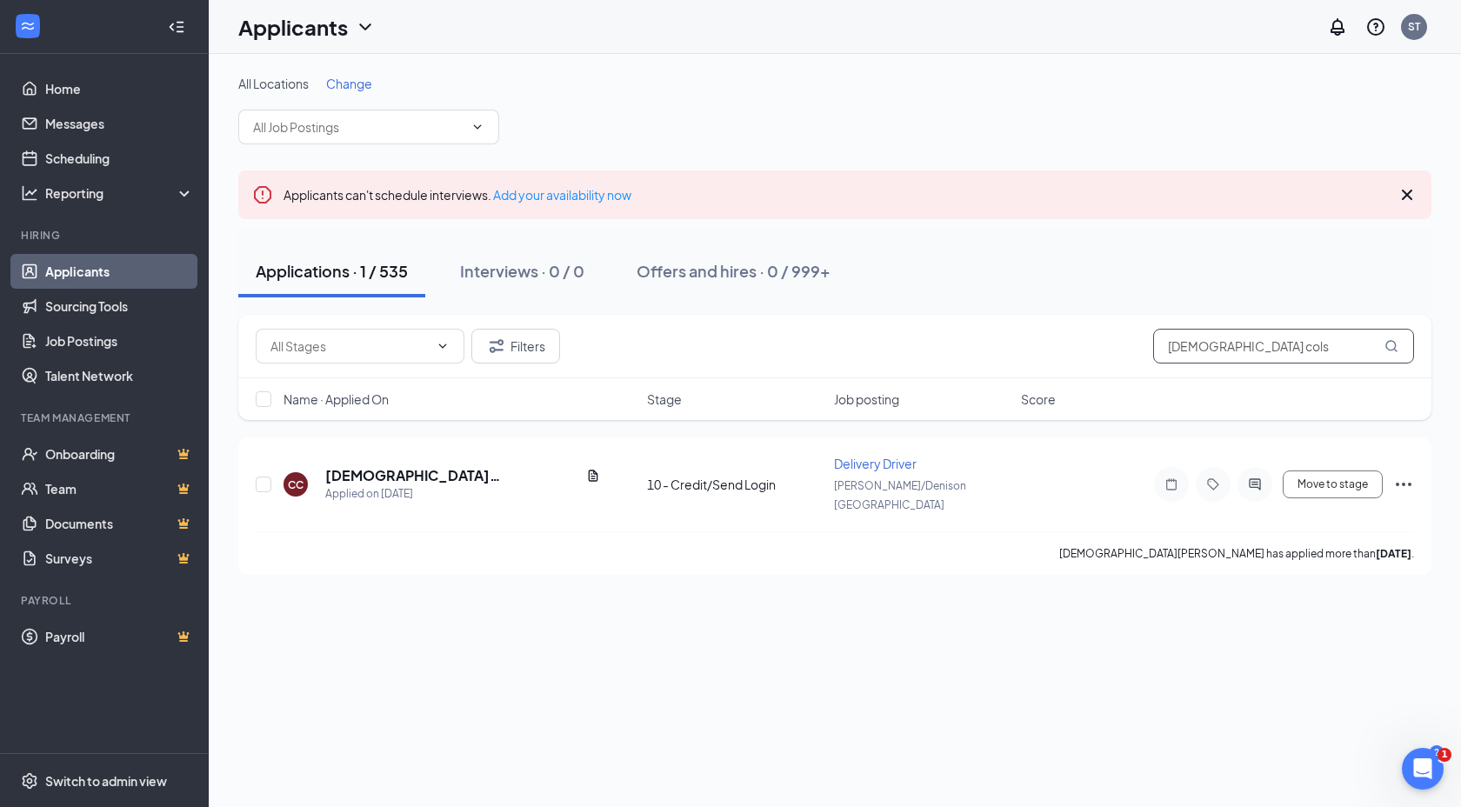
click at [1236, 346] on input "christian cols" at bounding box center [1283, 346] width 261 height 35
click at [1236, 347] on input "christian cols" at bounding box center [1283, 346] width 261 height 35
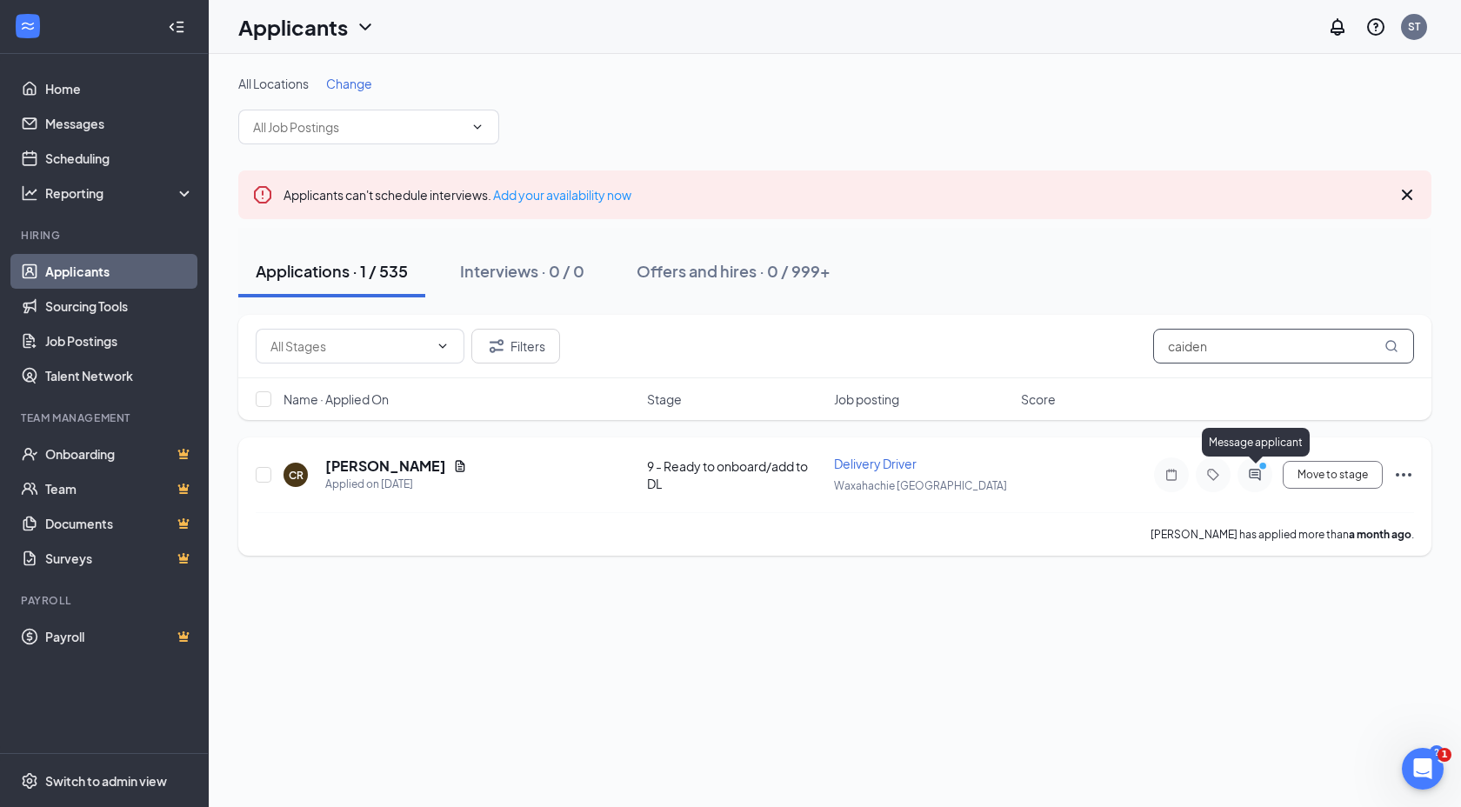
type input "caiden"
click at [1260, 479] on icon "ActiveChat" at bounding box center [1254, 474] width 11 height 11
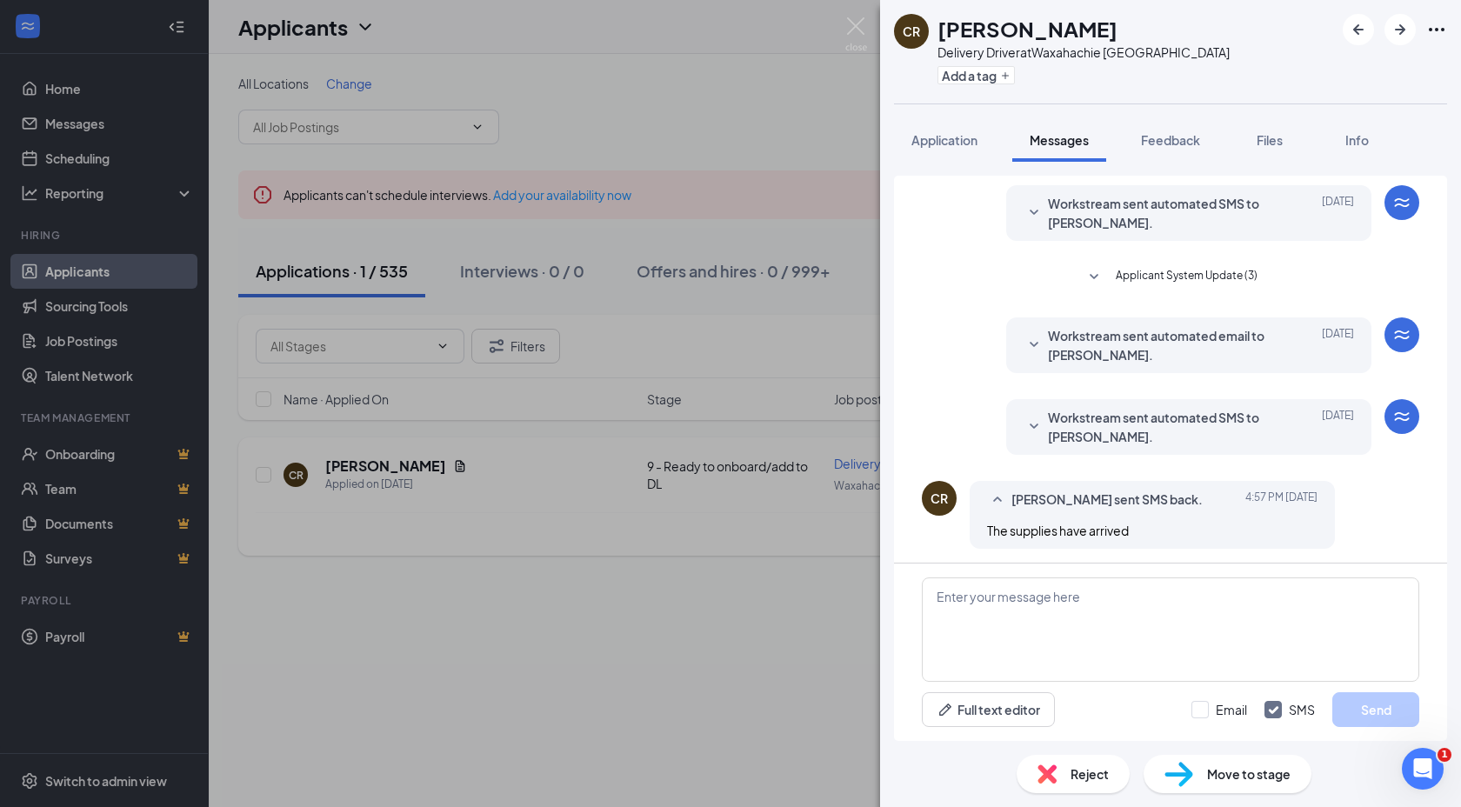
scroll to position [353, 0]
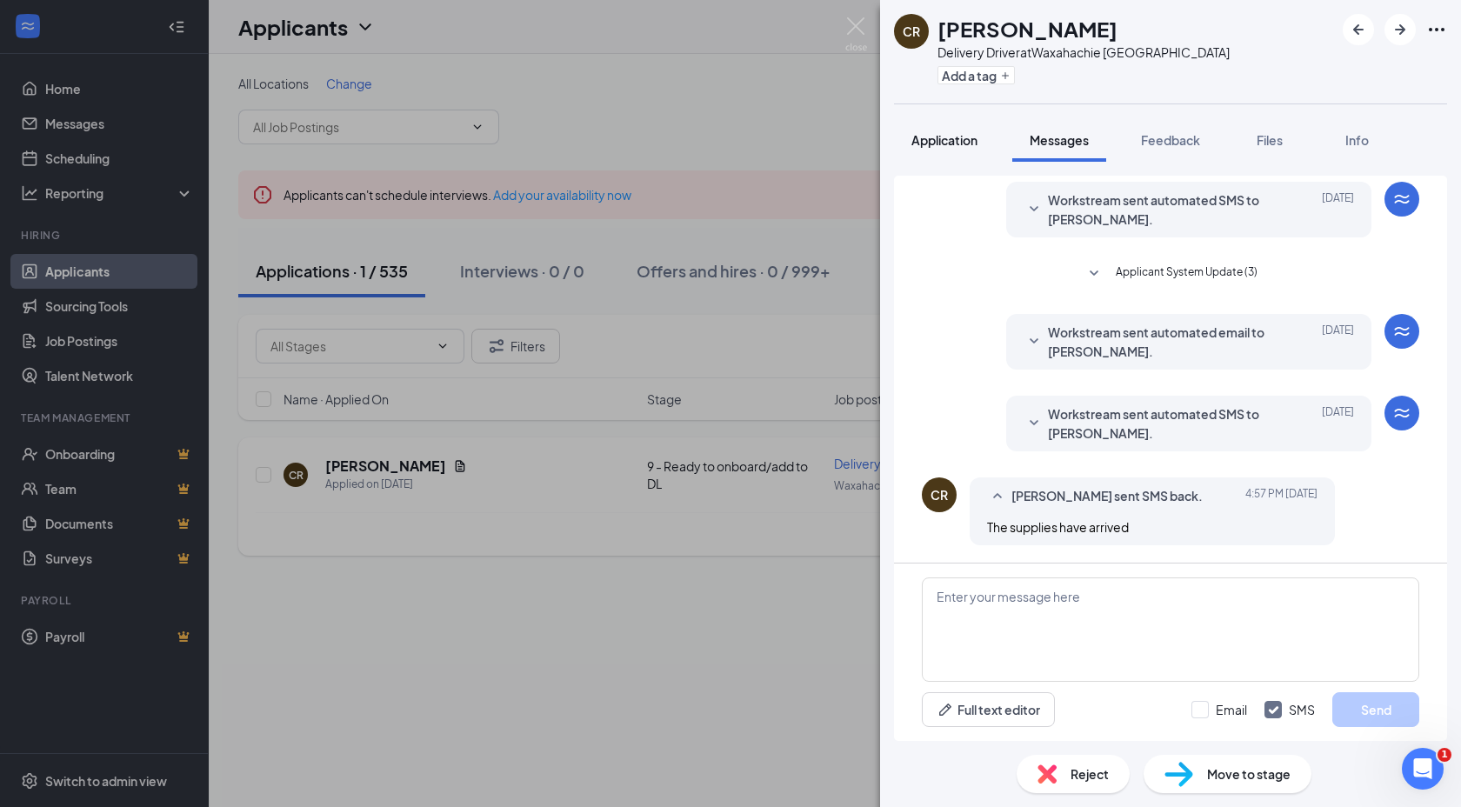
click at [957, 134] on span "Application" at bounding box center [944, 140] width 66 height 16
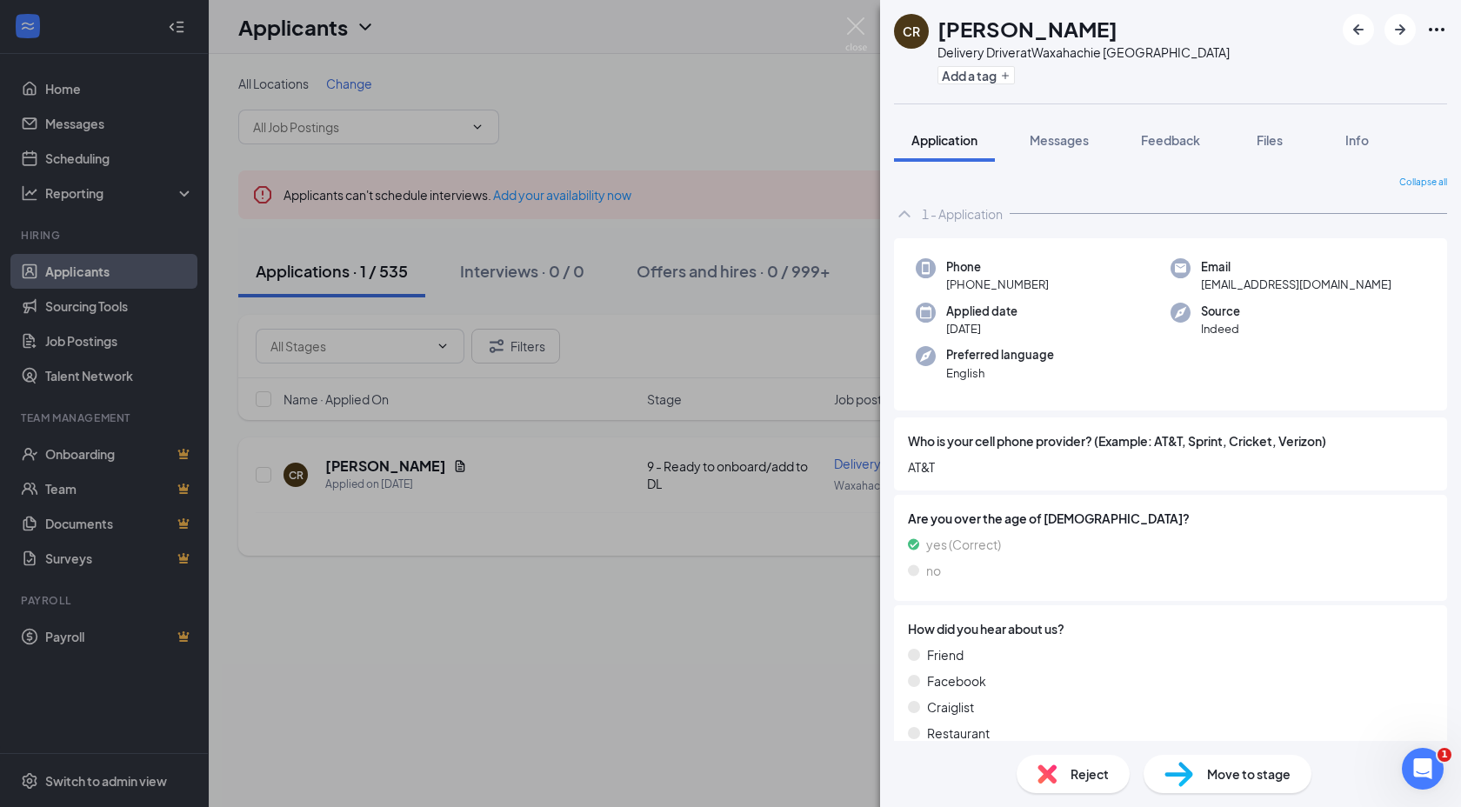
click at [1253, 282] on span "caiden.richie1@gmail.com" at bounding box center [1296, 284] width 190 height 17
click at [1253, 283] on span "caiden.richie1@gmail.com" at bounding box center [1296, 284] width 190 height 17
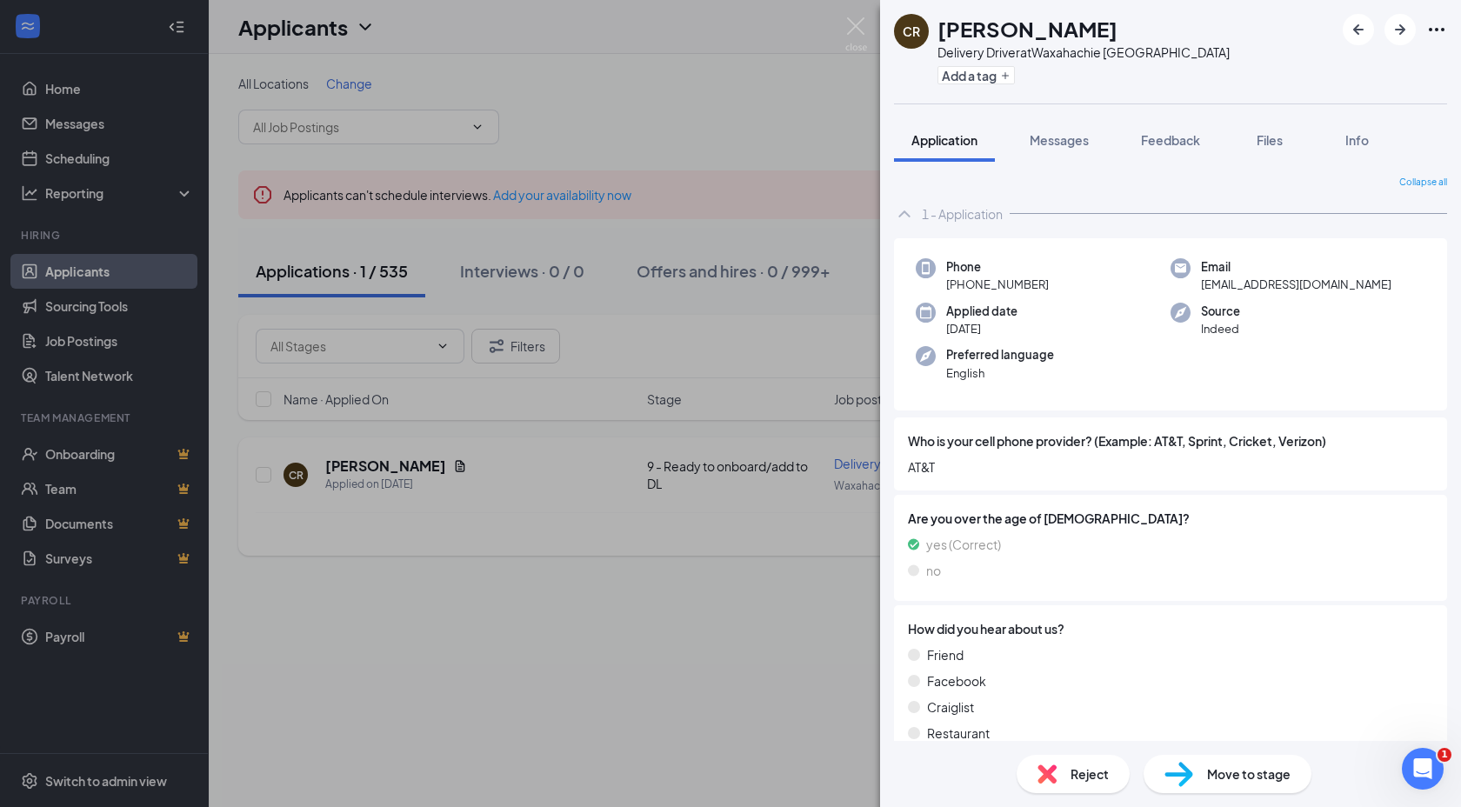
click at [958, 30] on h1 "Caiden Richie" at bounding box center [1027, 29] width 180 height 30
copy h1 "Caiden Richie"
click at [1275, 277] on span "caiden.richie1@gmail.com" at bounding box center [1296, 284] width 190 height 17
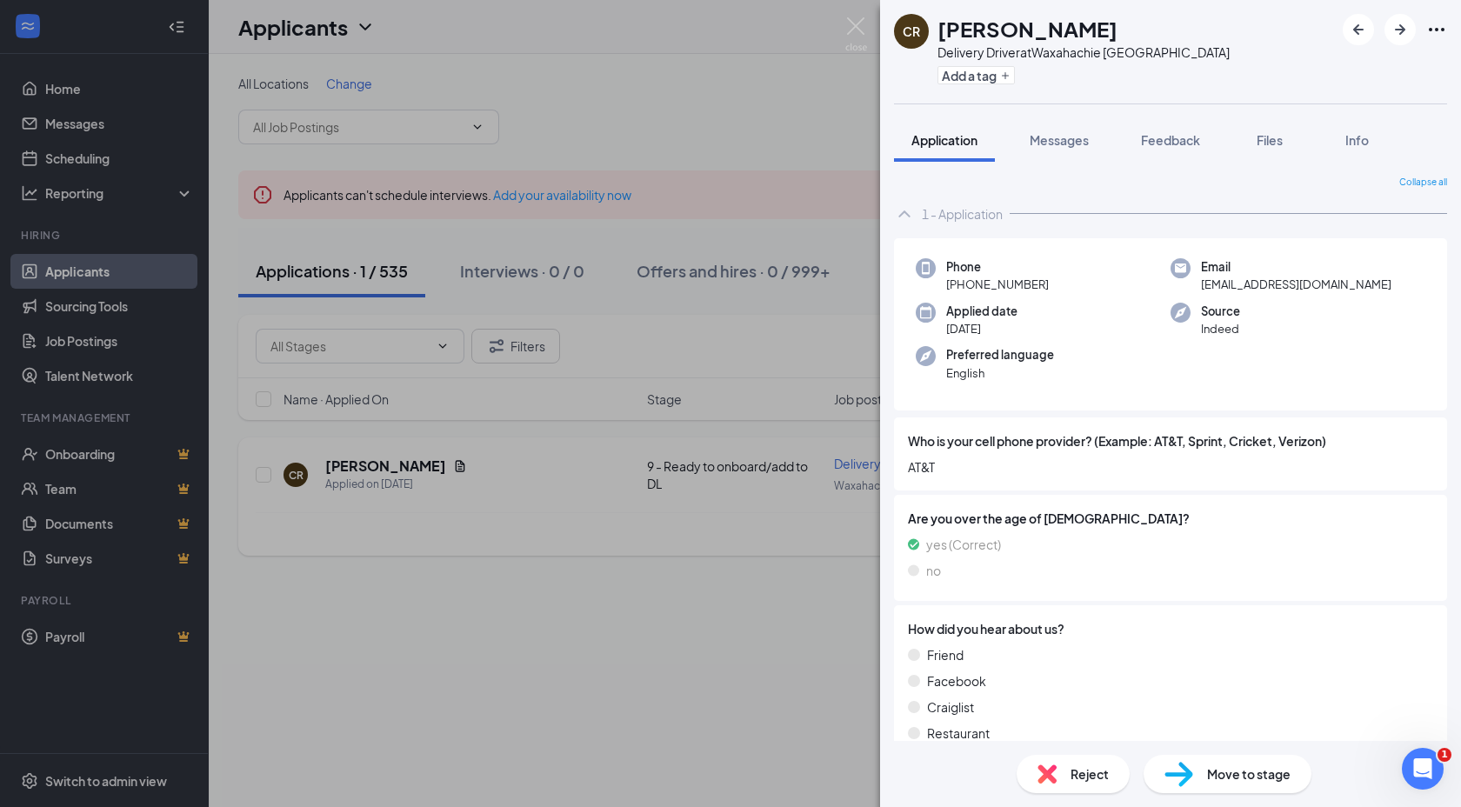
click at [1275, 277] on span "caiden.richie1@gmail.com" at bounding box center [1296, 284] width 190 height 17
copy span "caiden.richie1@gmail.com"
drag, startPoint x: 1050, startPoint y: 280, endPoint x: 968, endPoint y: 283, distance: 81.8
click at [968, 283] on div "Phone +1 (972) 351-7257" at bounding box center [1043, 276] width 255 height 36
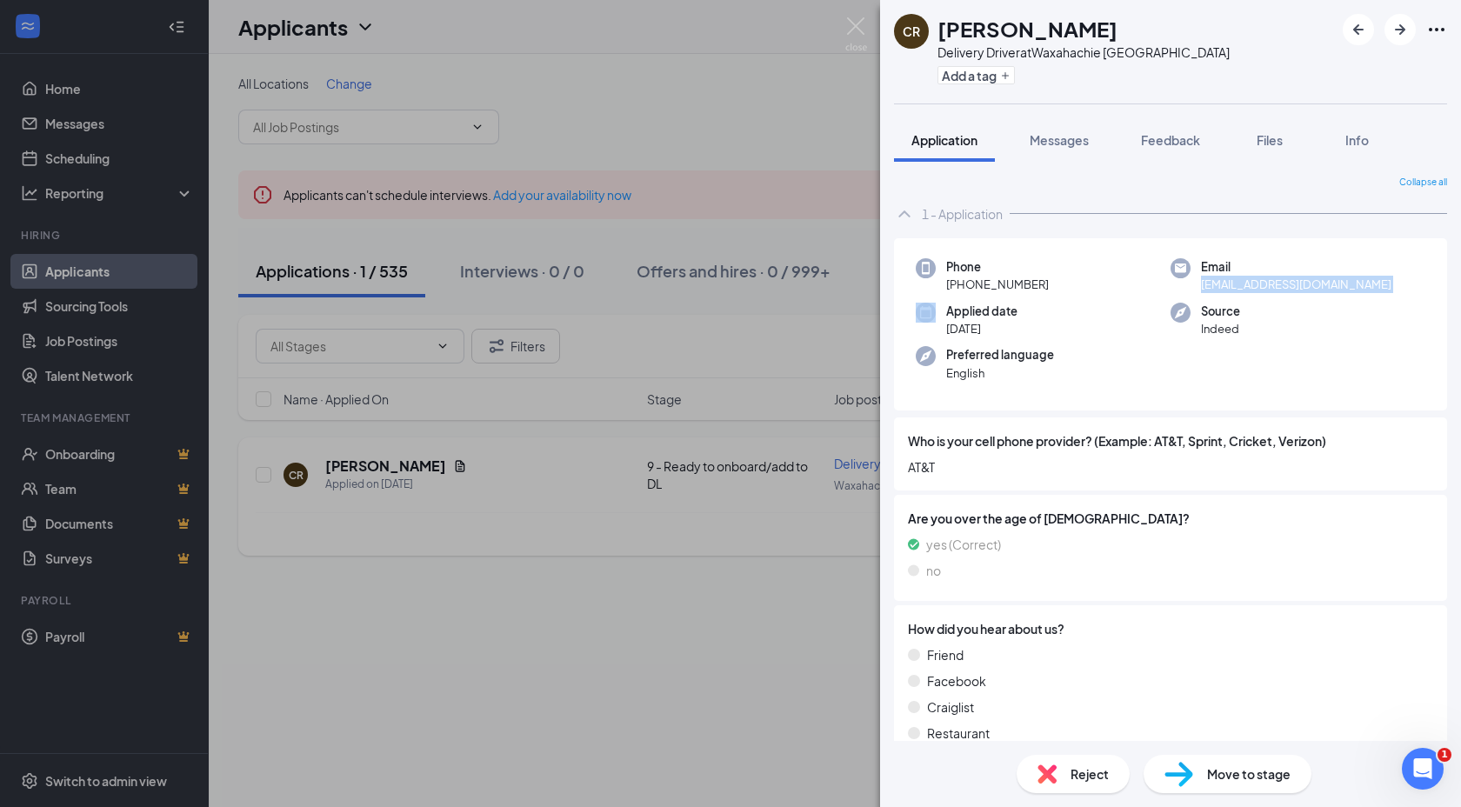
copy span "972) 351-7257"
click at [1261, 138] on span "Files" at bounding box center [1270, 140] width 26 height 16
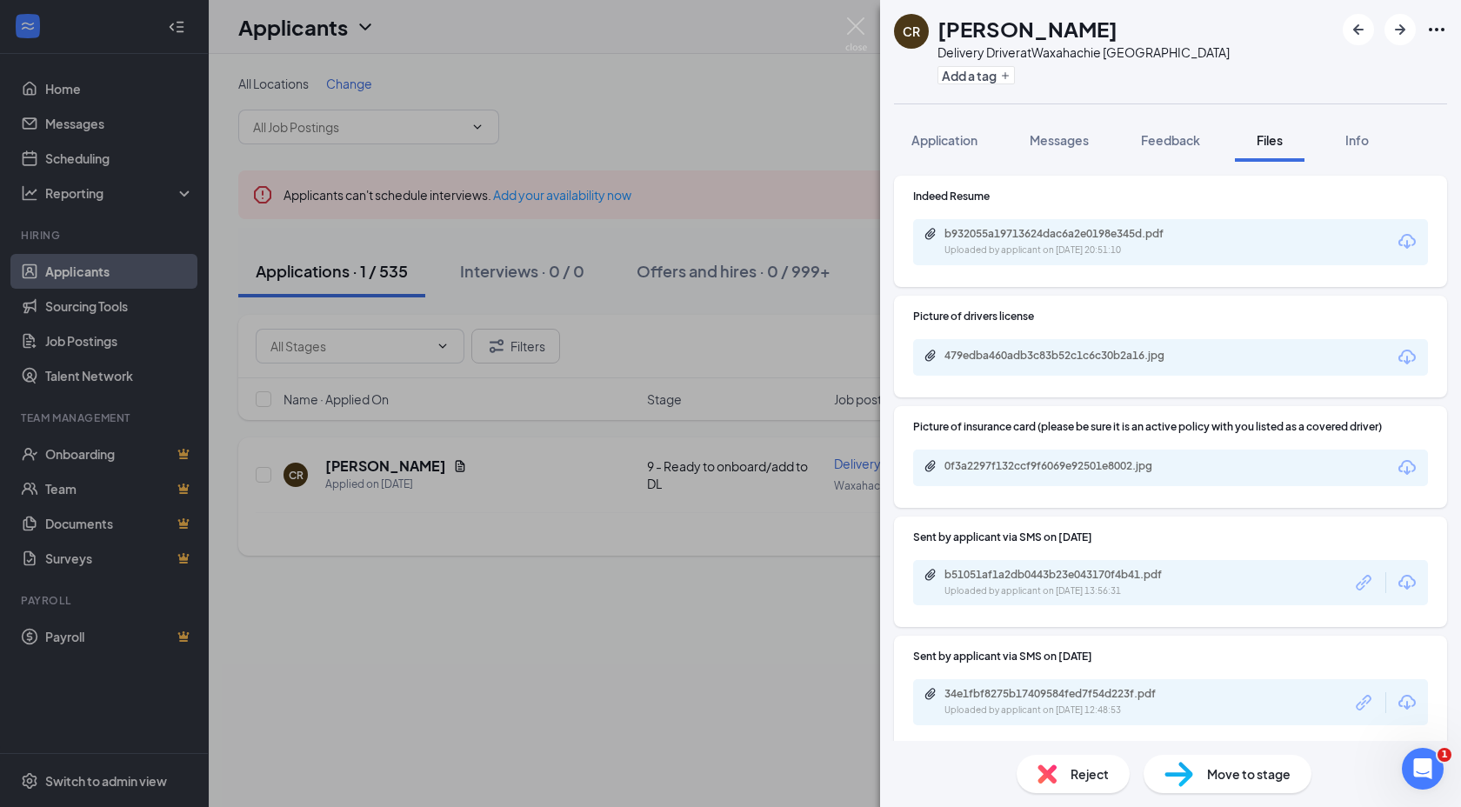
click at [1408, 364] on icon "Download" at bounding box center [1407, 357] width 21 height 21
click at [1408, 474] on icon "Download" at bounding box center [1407, 467] width 21 height 21
click at [1404, 581] on icon "Download" at bounding box center [1407, 582] width 21 height 21
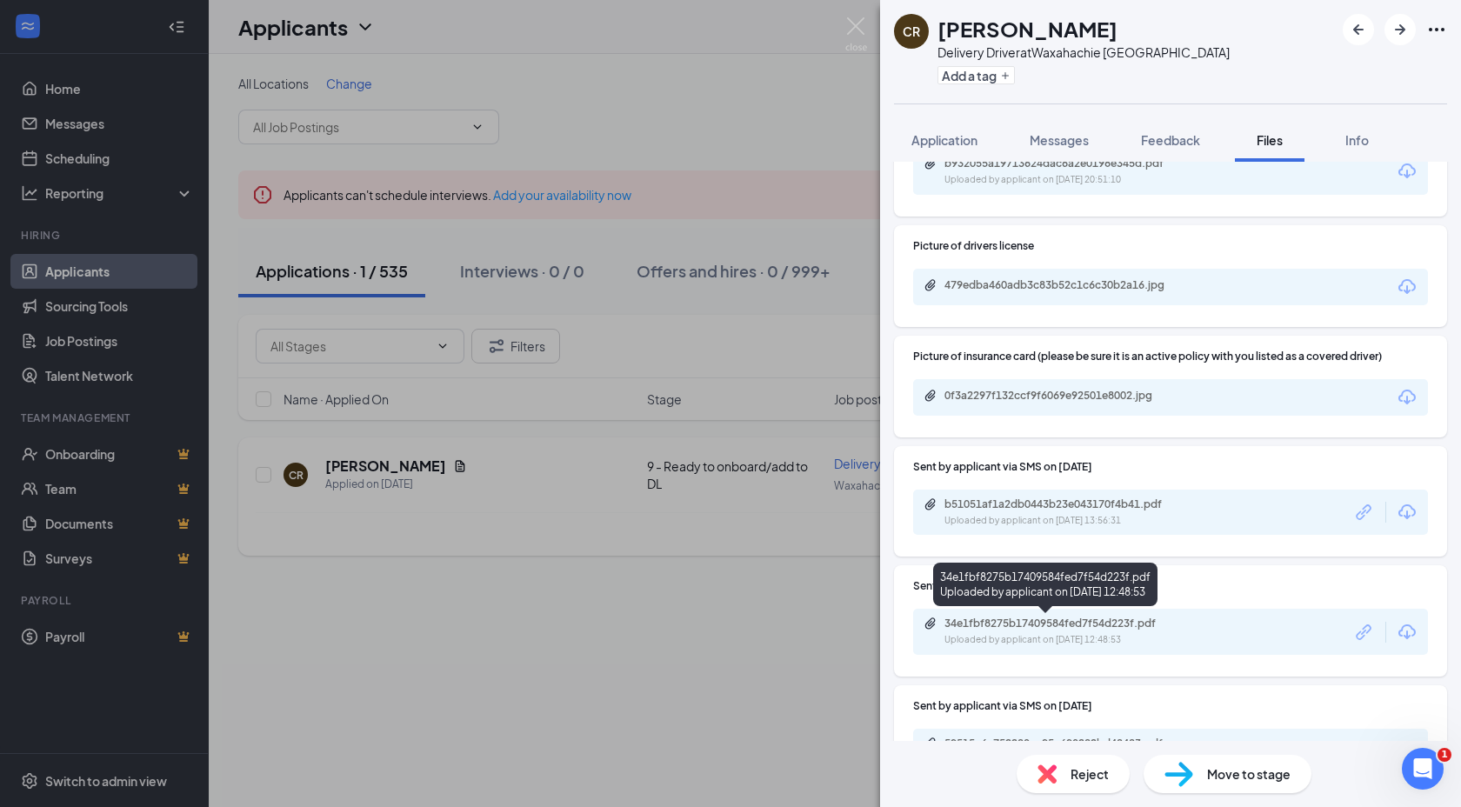
click at [1043, 629] on div "34e1fbf8275b17409584fed7f54d223f.pdf" at bounding box center [1065, 624] width 243 height 14
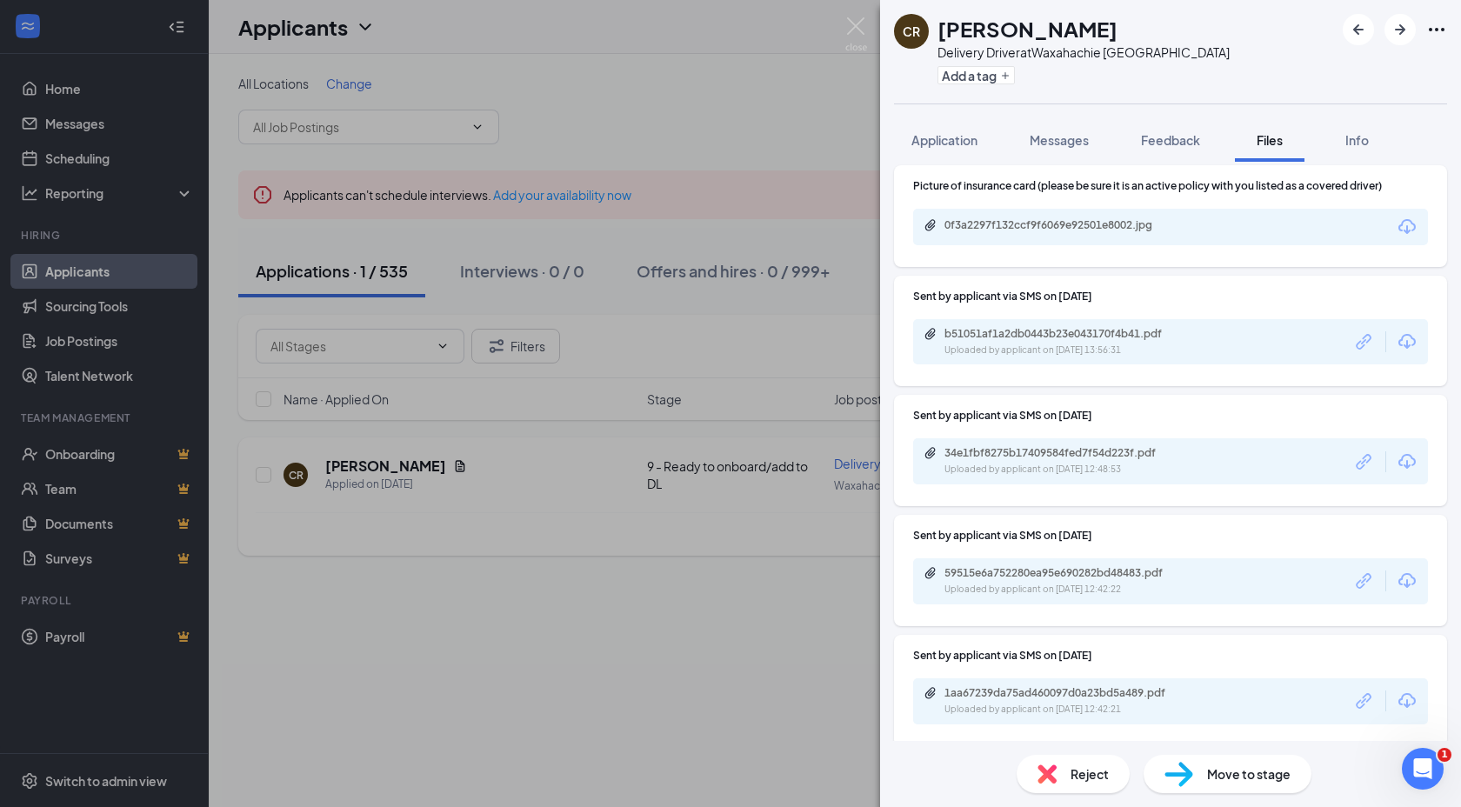
scroll to position [258, 0]
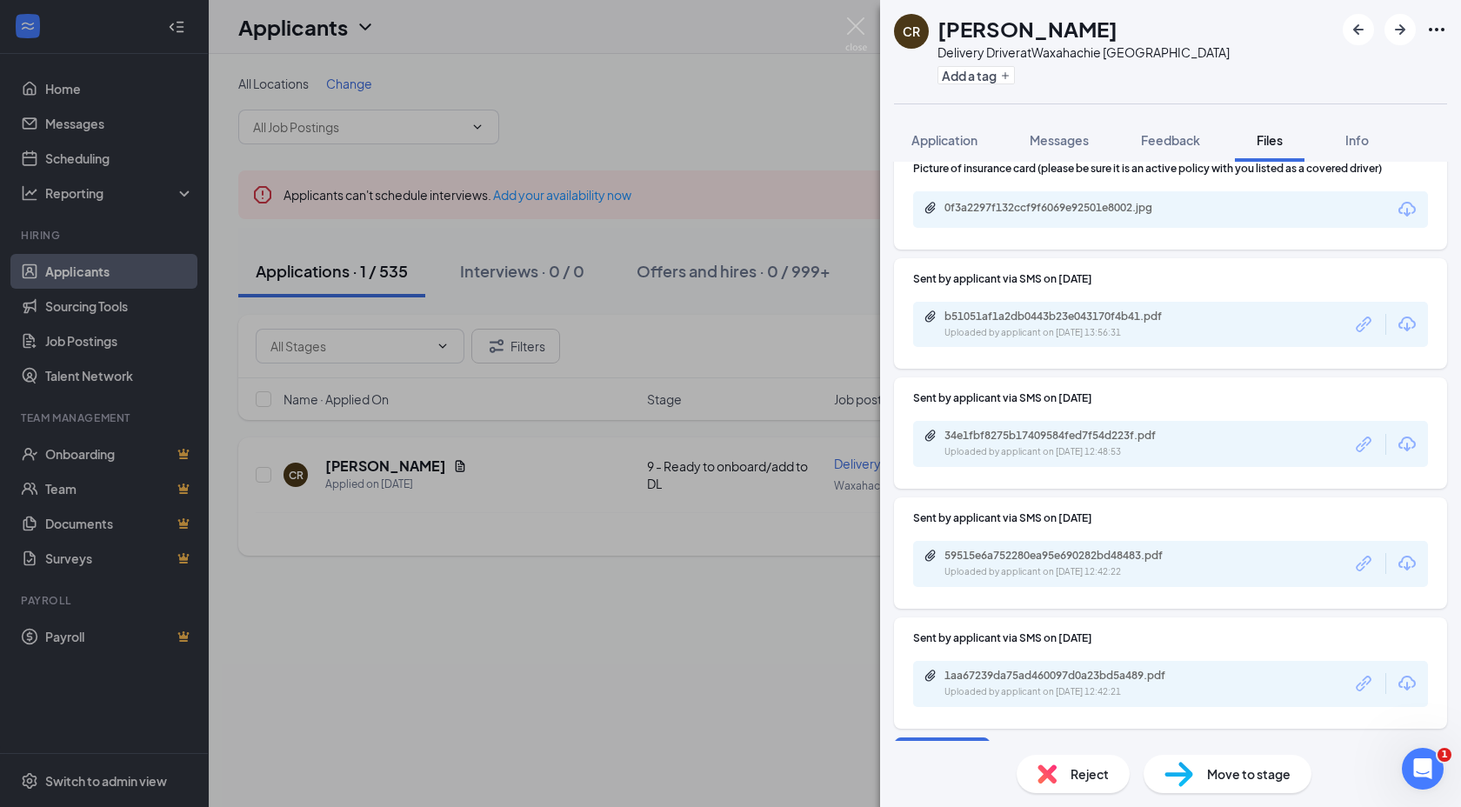
click at [1108, 561] on div "59515e6a752280ea95e690282bd48483.pdf" at bounding box center [1065, 556] width 243 height 14
click at [1164, 676] on div "1aa67239da75ad460097d0a23bd5a489.pdf" at bounding box center [1065, 676] width 243 height 14
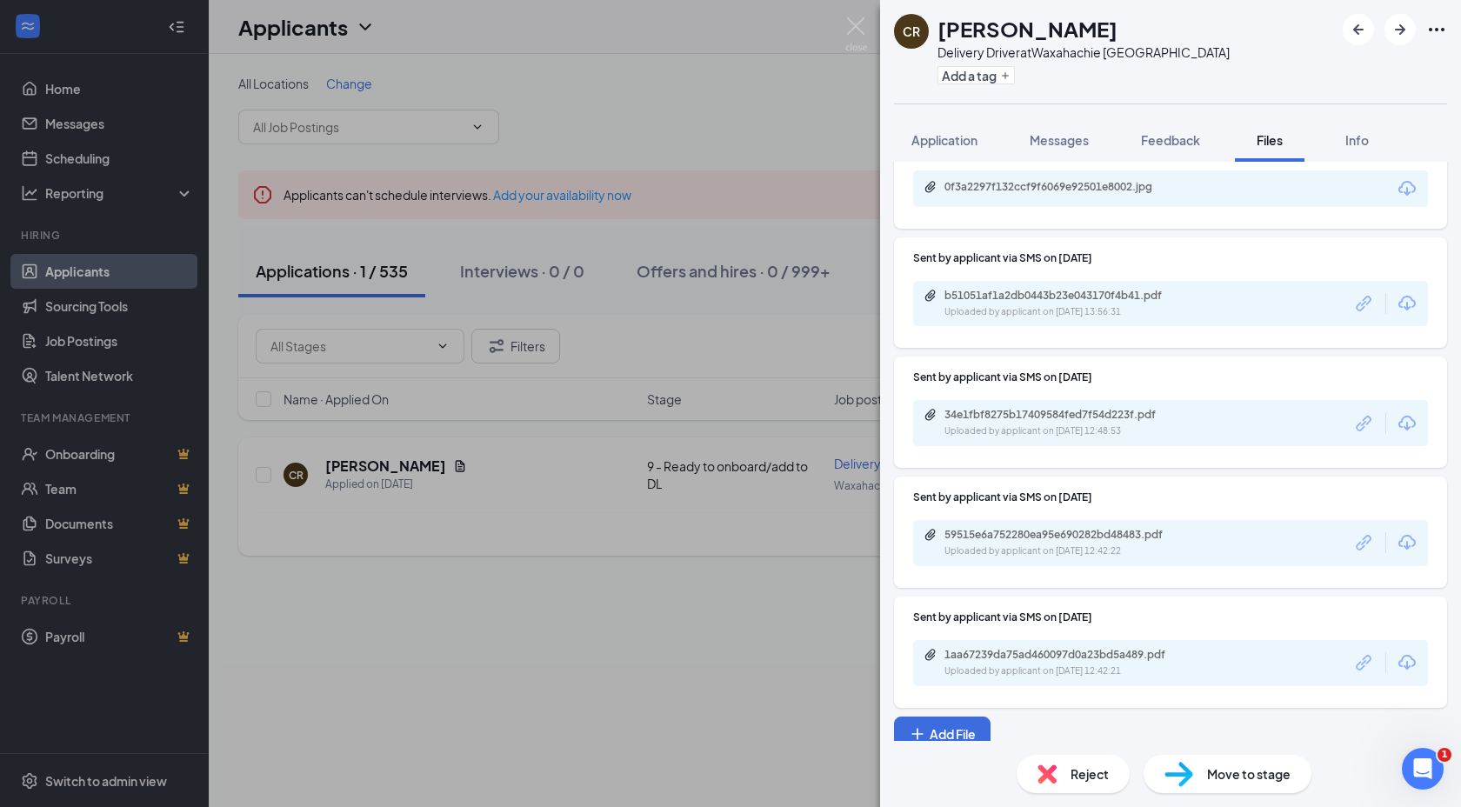
scroll to position [289, 0]
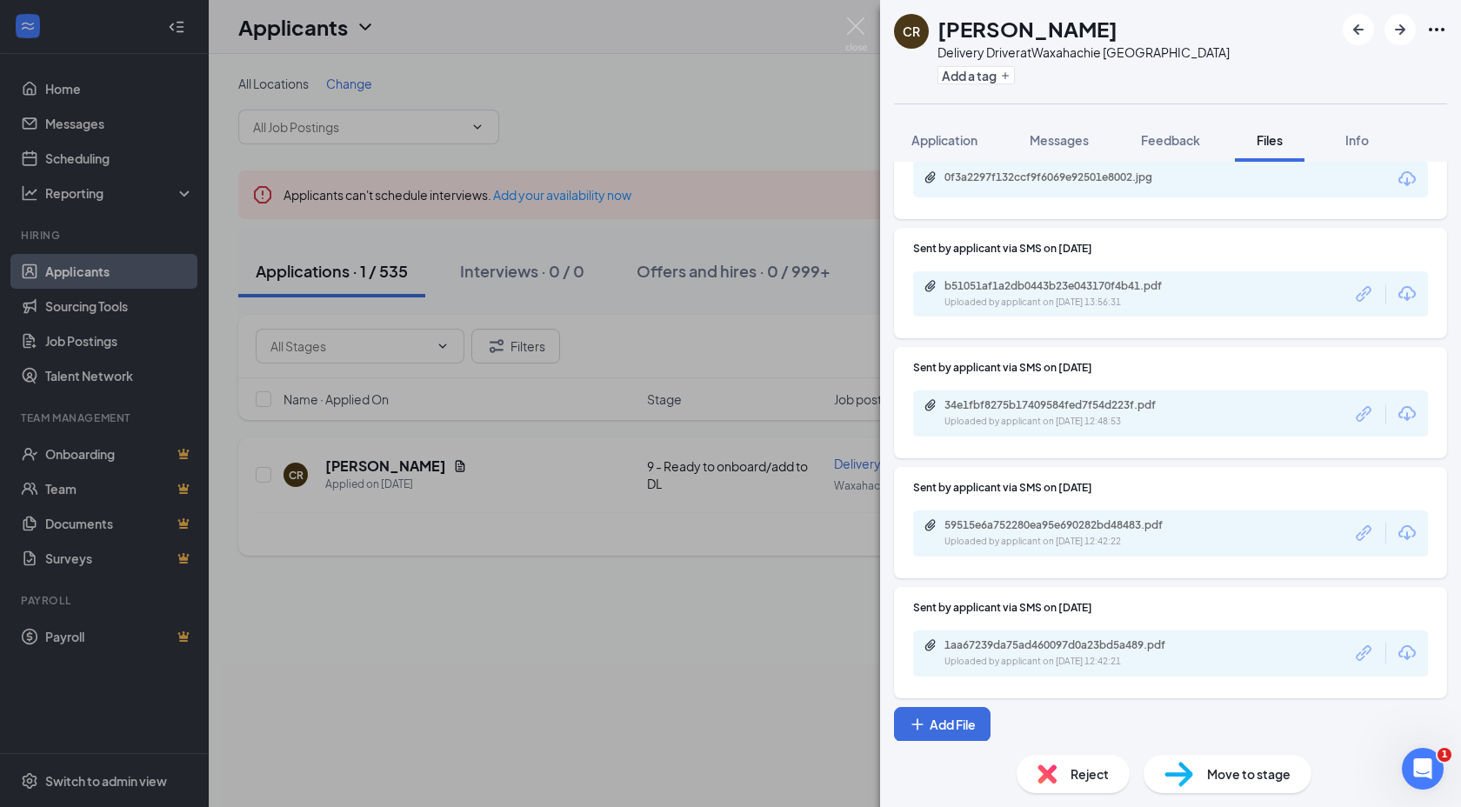
click at [1063, 644] on div "1aa67239da75ad460097d0a23bd5a489.pdf" at bounding box center [1065, 645] width 243 height 14
click at [1069, 138] on div "0f3a2297f132ccf9f6069e92501e8002.jpg" at bounding box center [1062, 144] width 221 height 29
click at [1049, 137] on span "Messages" at bounding box center [1059, 140] width 59 height 16
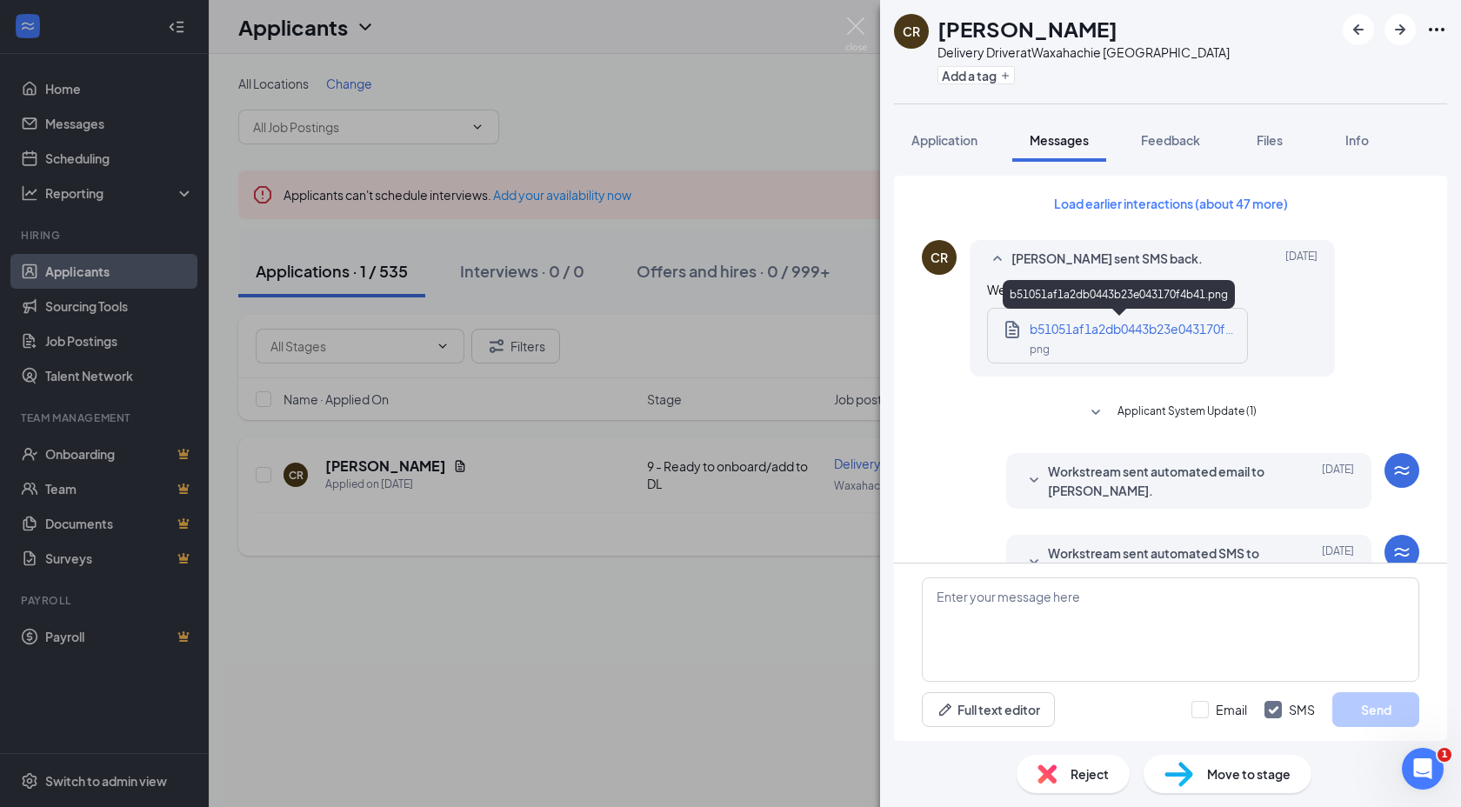
click at [1121, 334] on span "b51051af1a2db0443b23e043170f4b41.png" at bounding box center [1155, 329] width 250 height 16
click at [1006, 33] on h1 "Caiden Richie" at bounding box center [1027, 29] width 180 height 30
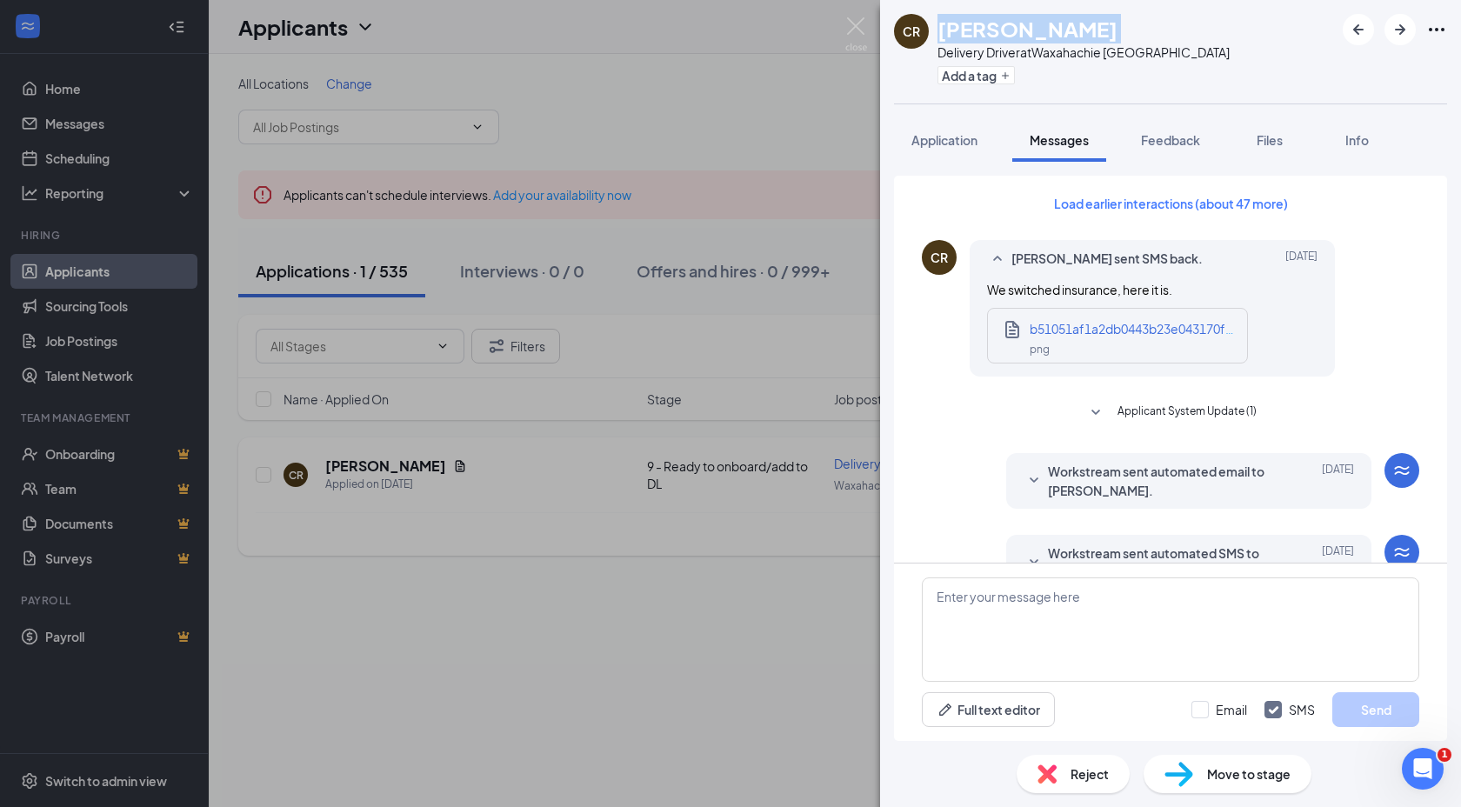
click at [1006, 33] on h1 "Caiden Richie" at bounding box center [1027, 29] width 180 height 30
click at [963, 132] on span "Application" at bounding box center [944, 140] width 66 height 16
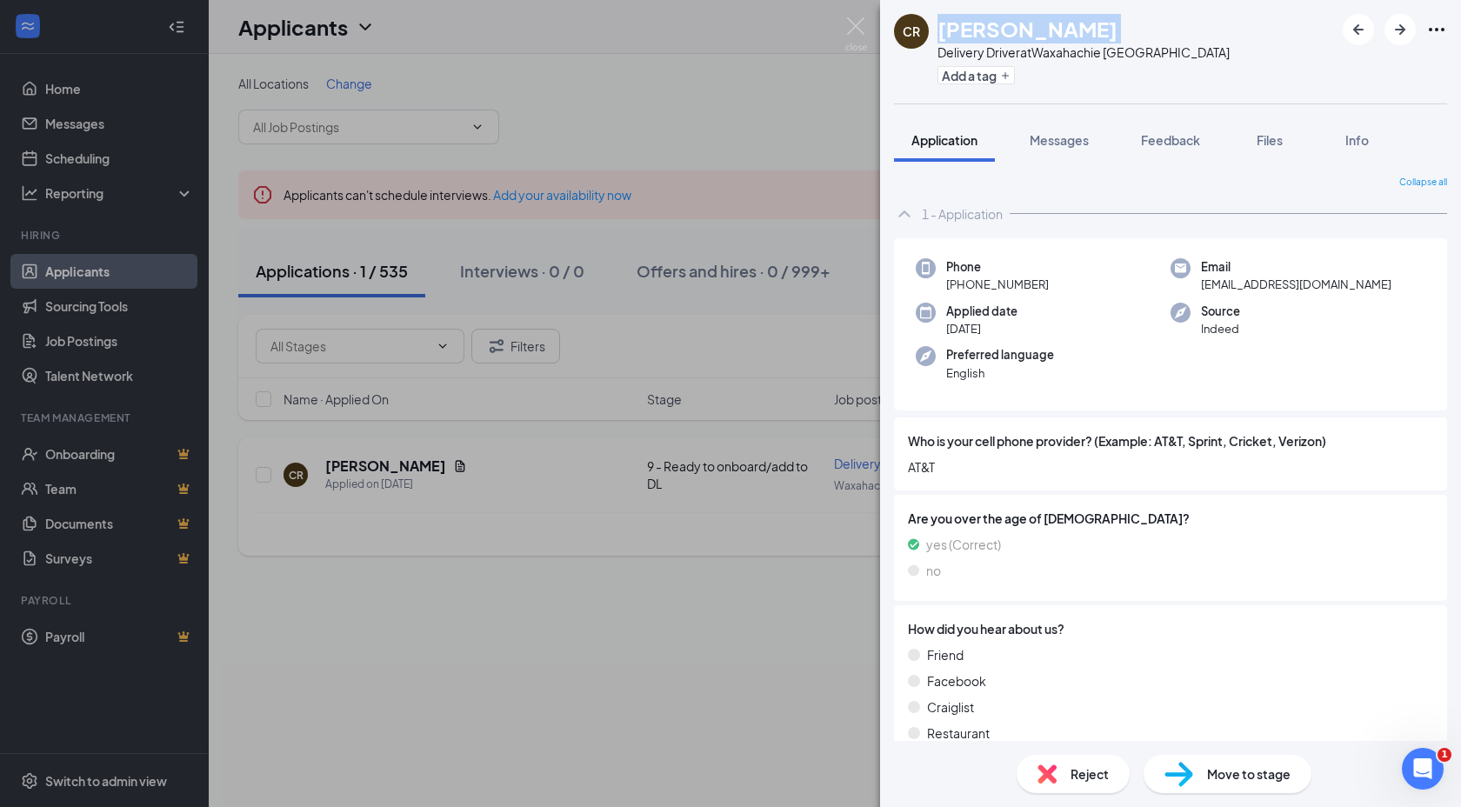
drag, startPoint x: 1045, startPoint y: 295, endPoint x: 964, endPoint y: 277, distance: 82.7
click at [965, 285] on div "Phone +1 (972) 351-7257 Email caiden.richie1@gmail.com Applied date Sep 15 Sour…" at bounding box center [1170, 324] width 553 height 173
click at [1235, 283] on span "caiden.richie1@gmail.com" at bounding box center [1296, 284] width 190 height 17
click at [1235, 284] on span "caiden.richie1@gmail.com" at bounding box center [1296, 284] width 190 height 17
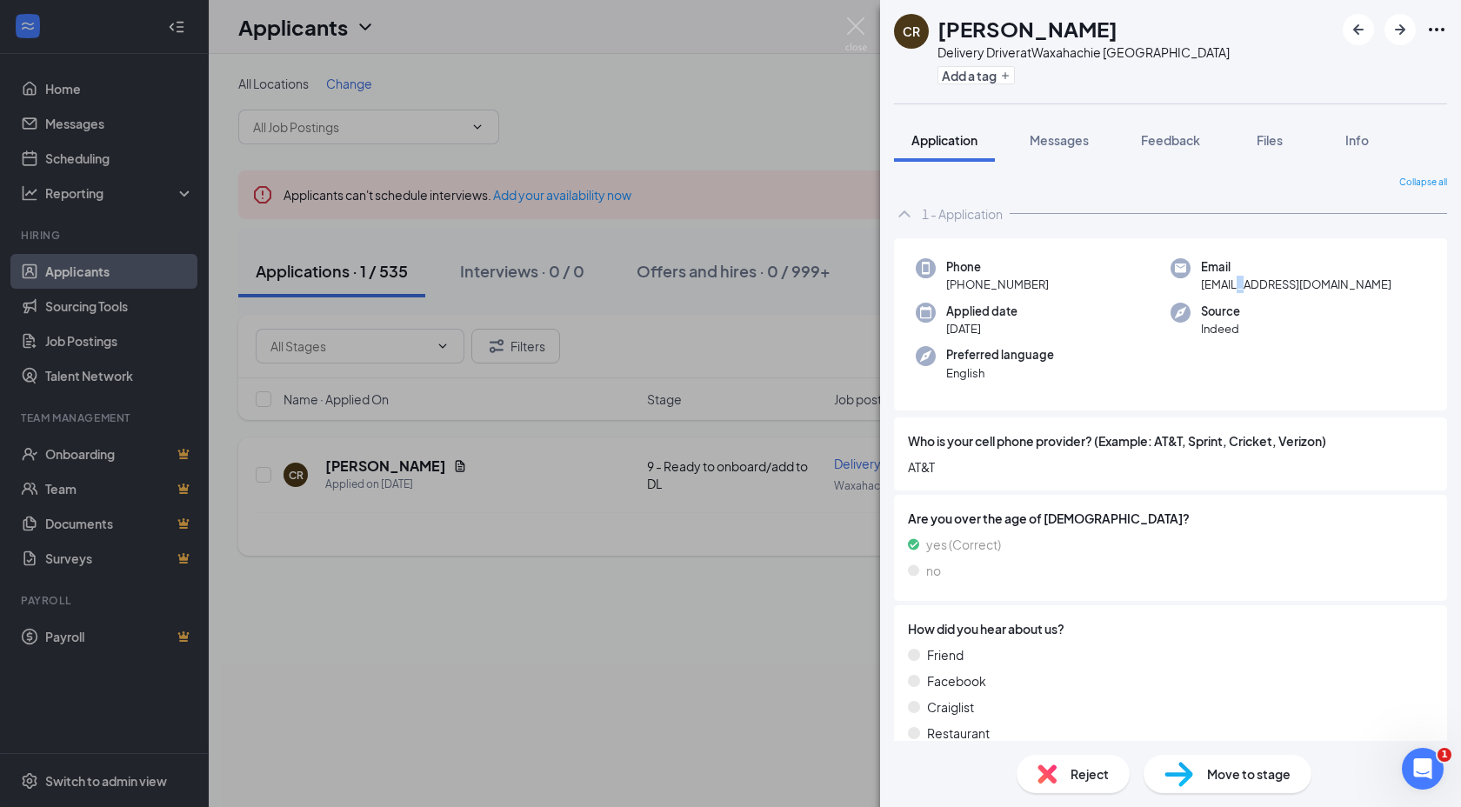
click at [1235, 284] on span "caiden.richie1@gmail.com" at bounding box center [1296, 284] width 190 height 17
click at [1191, 773] on img at bounding box center [1178, 774] width 29 height 25
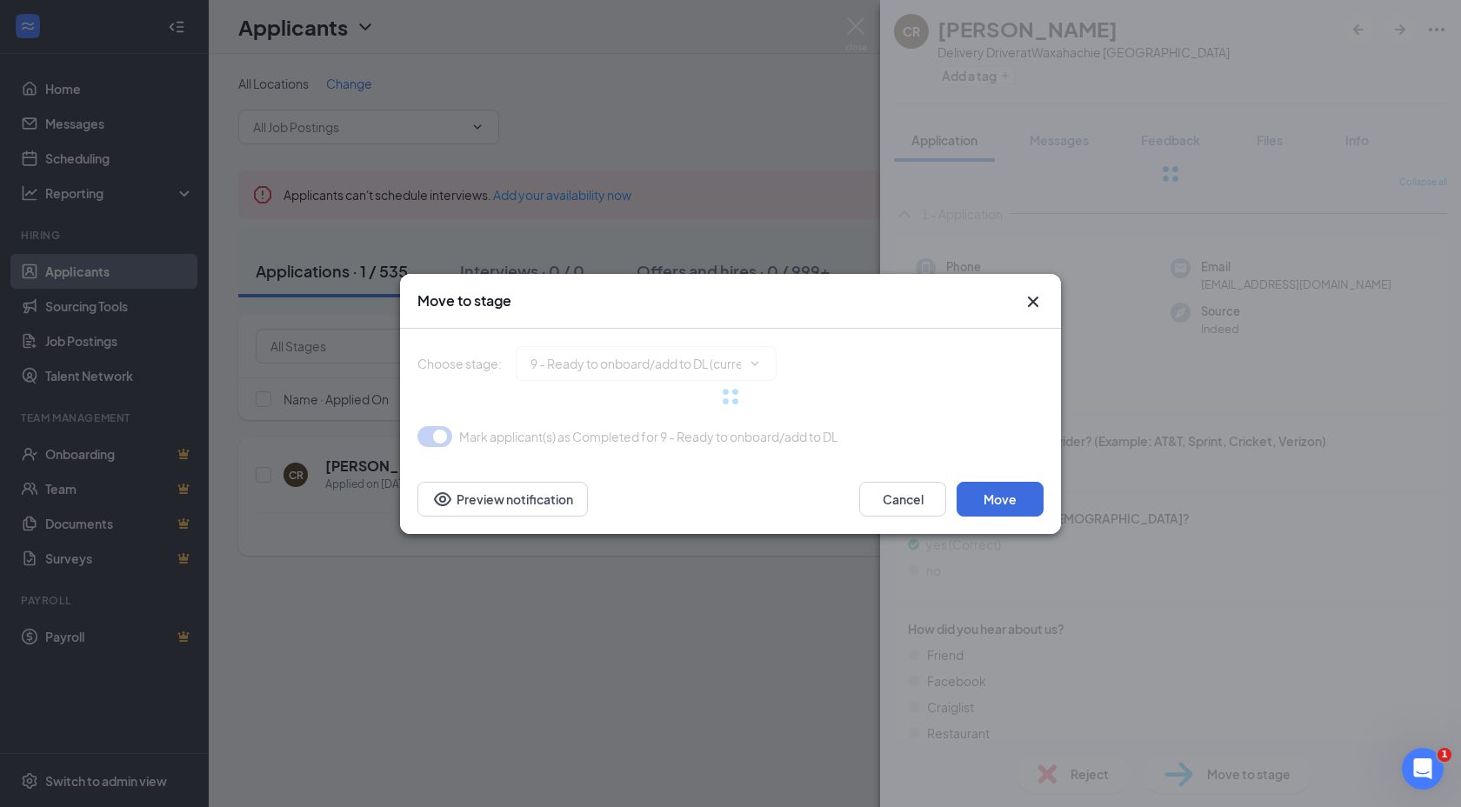
type input "10 - Credit/Send Login (next stage)"
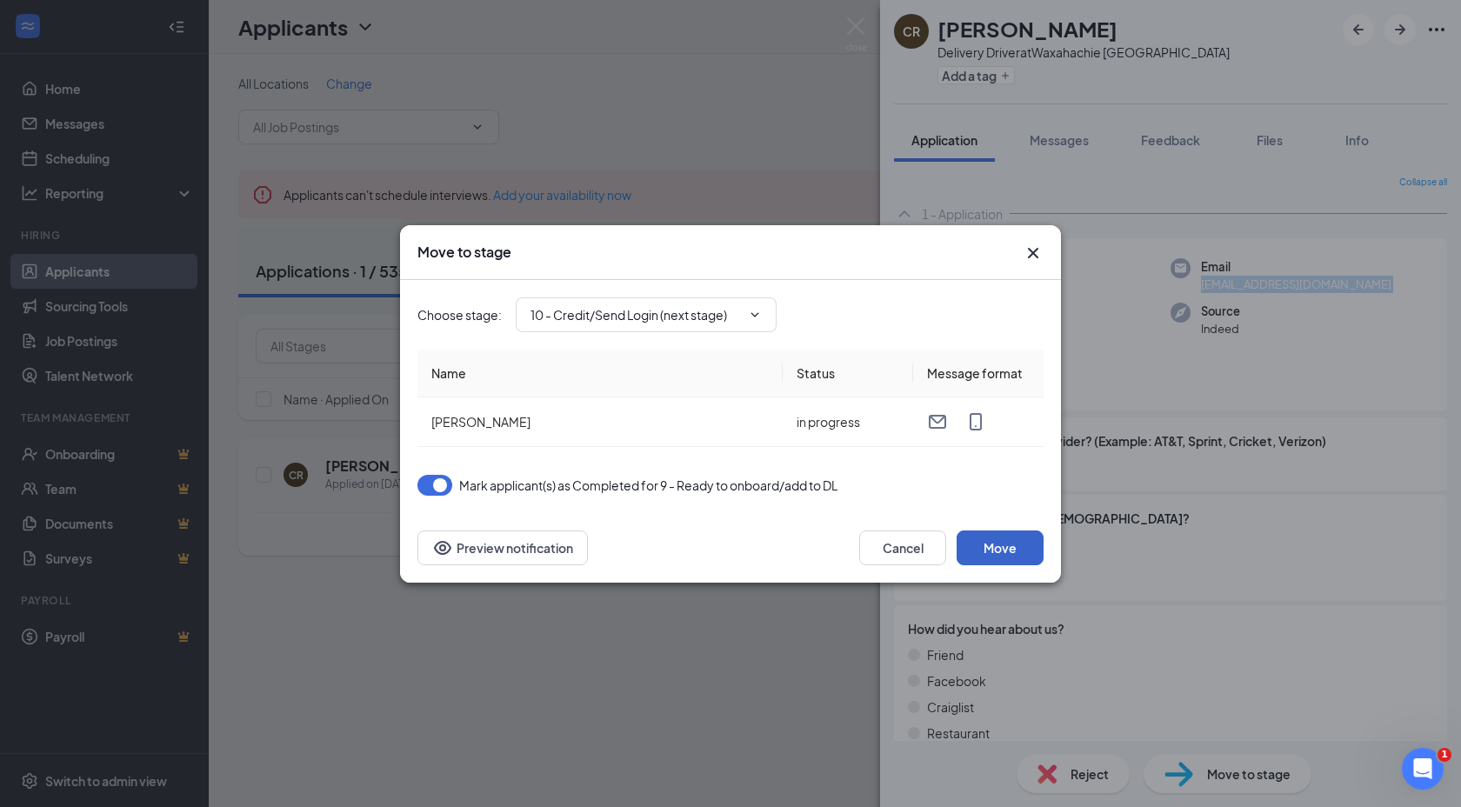
click at [1003, 549] on button "Move" at bounding box center [1000, 547] width 87 height 35
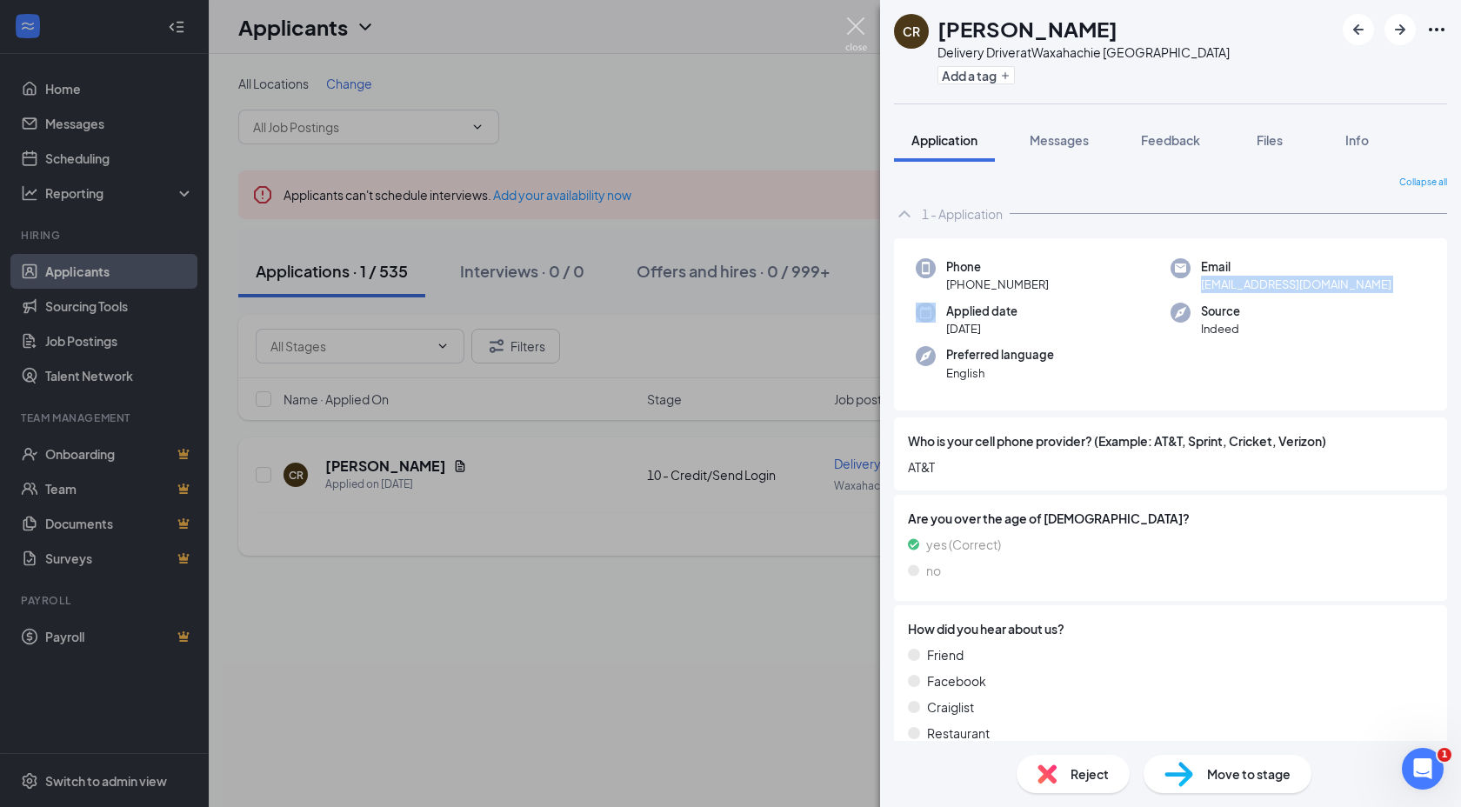
click at [852, 24] on img at bounding box center [856, 34] width 22 height 34
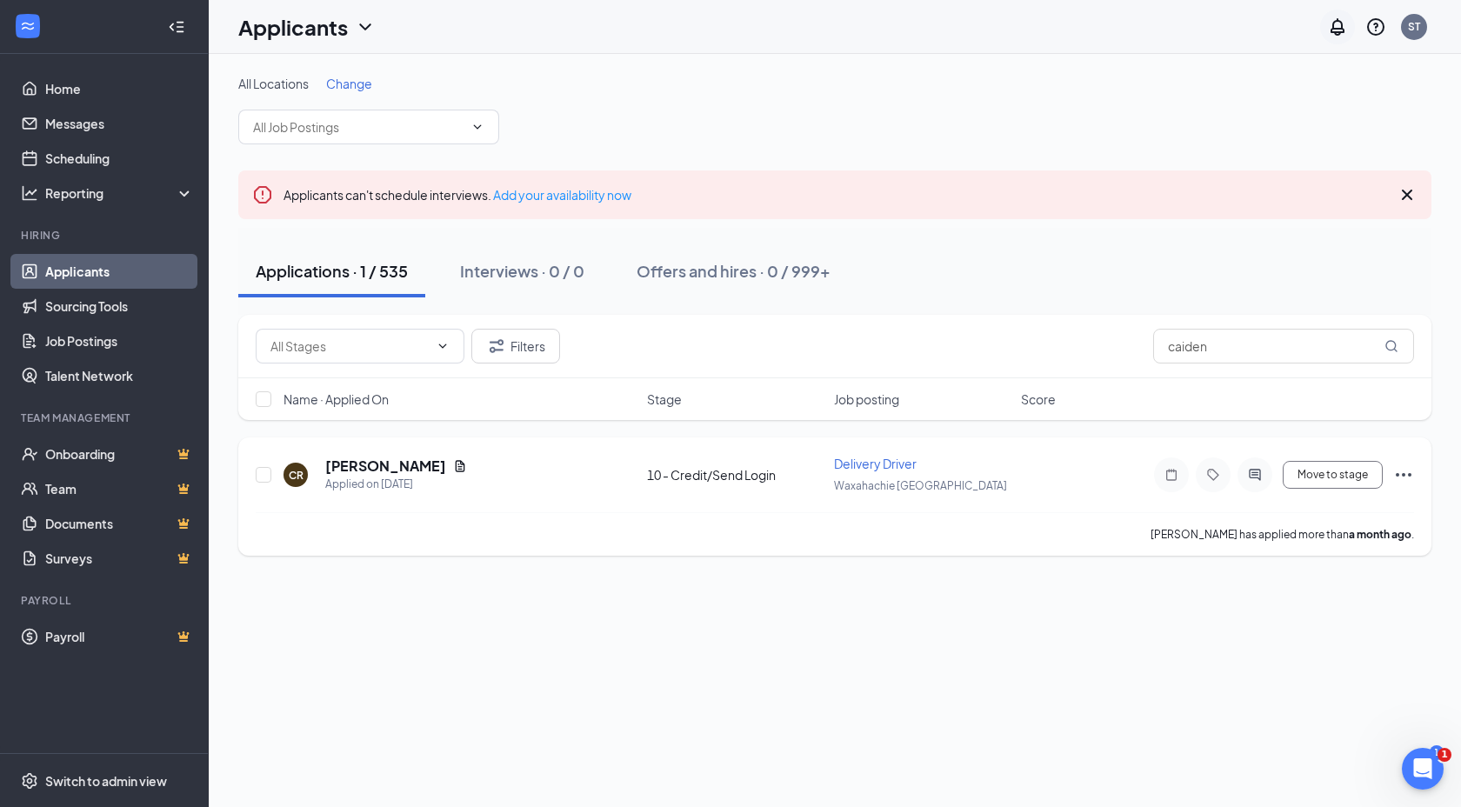
click at [1328, 33] on icon "Notifications" at bounding box center [1337, 27] width 21 height 21
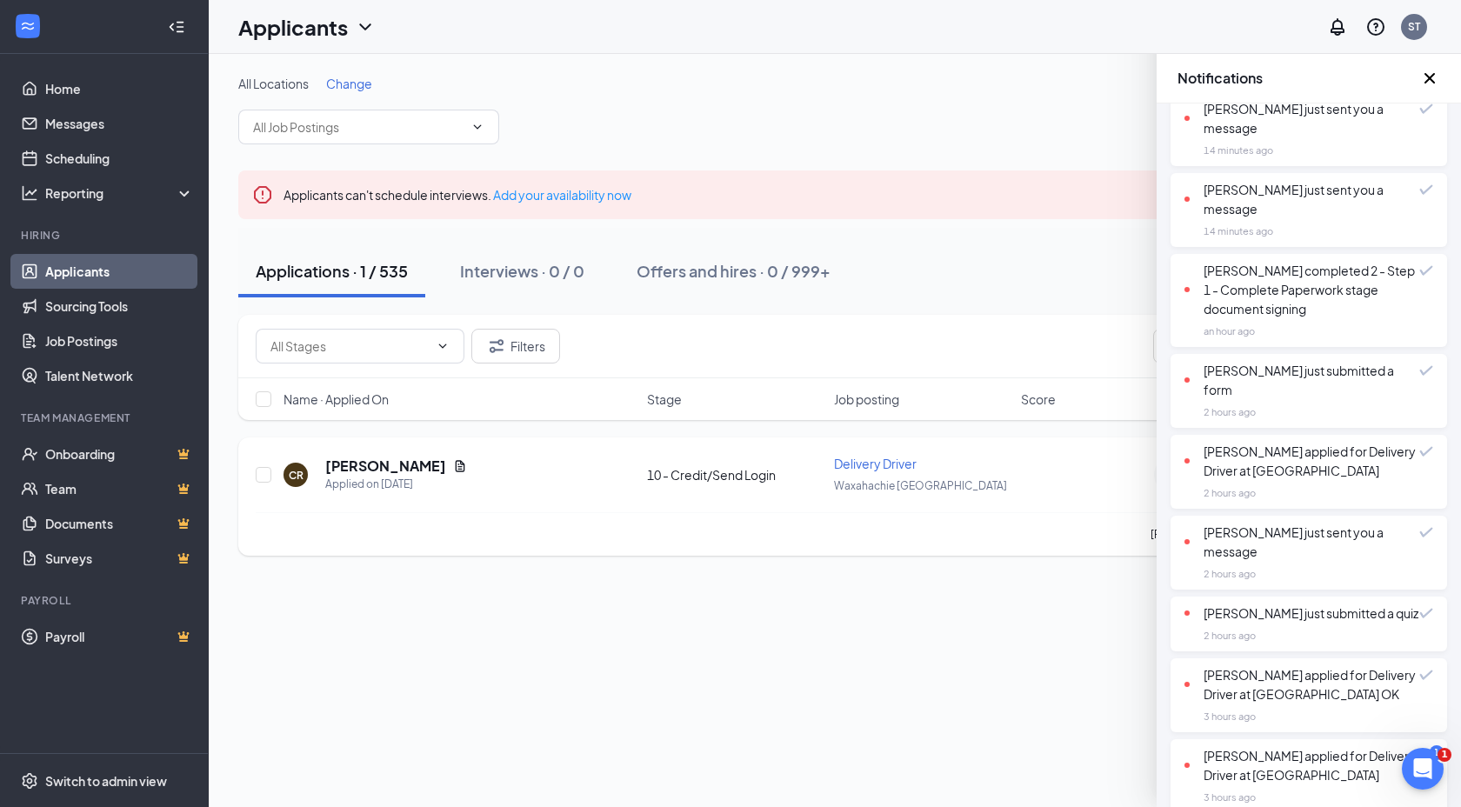
scroll to position [335, 0]
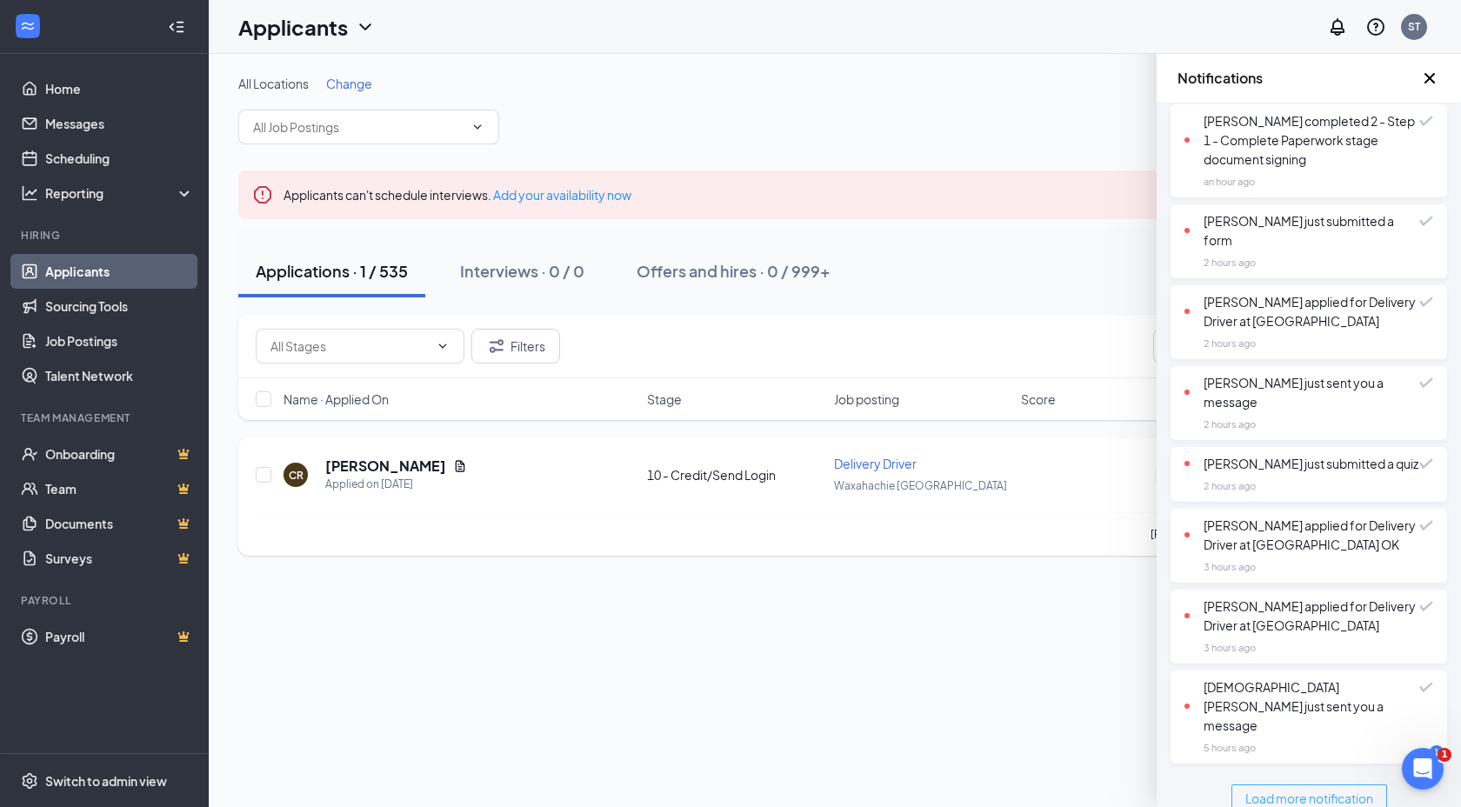
click at [1281, 791] on button "Load more notification" at bounding box center [1309, 798] width 156 height 28
click at [1279, 789] on span "Load more notification" at bounding box center [1309, 798] width 128 height 19
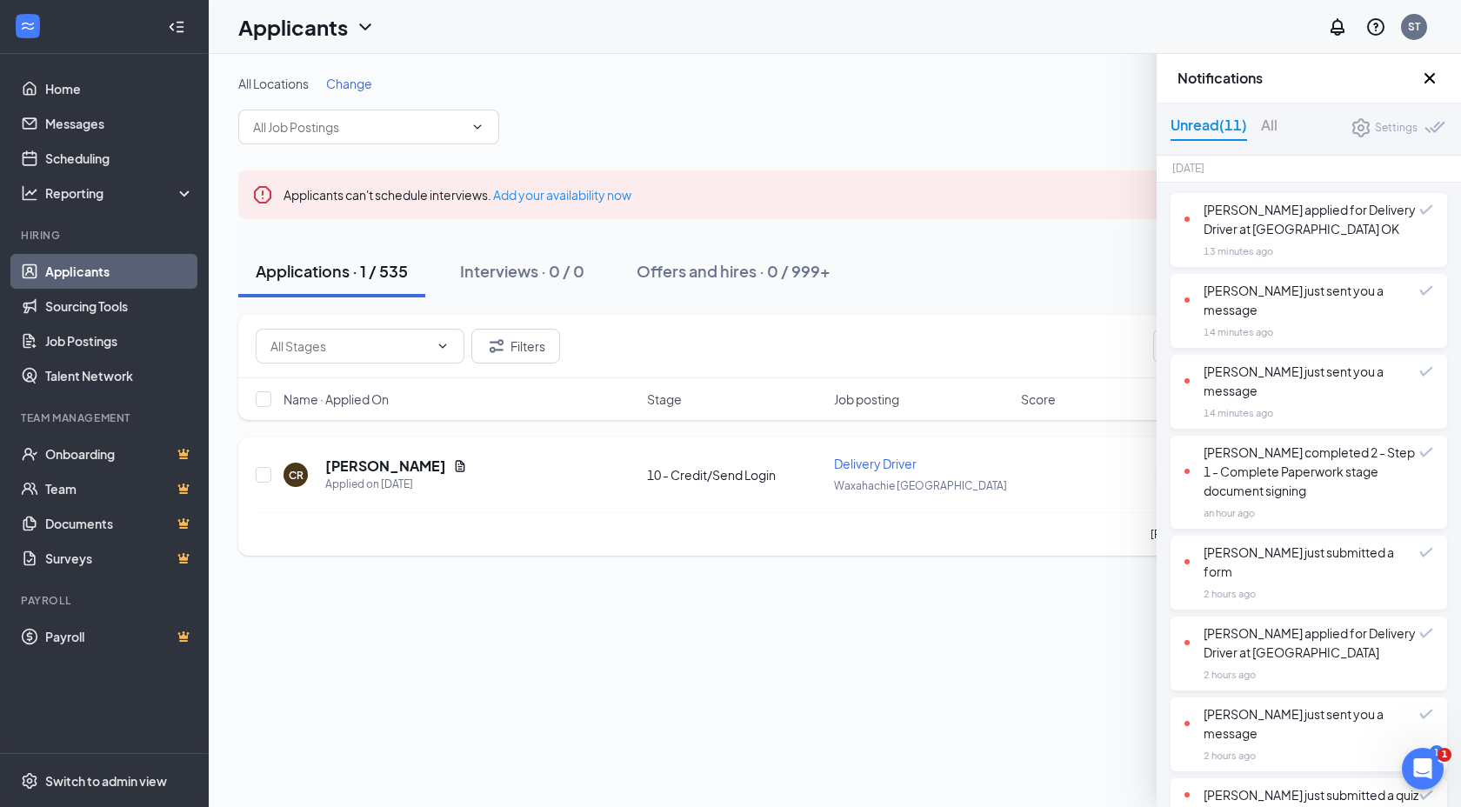
scroll to position [0, 0]
click at [1423, 82] on icon "Cross" at bounding box center [1429, 78] width 21 height 21
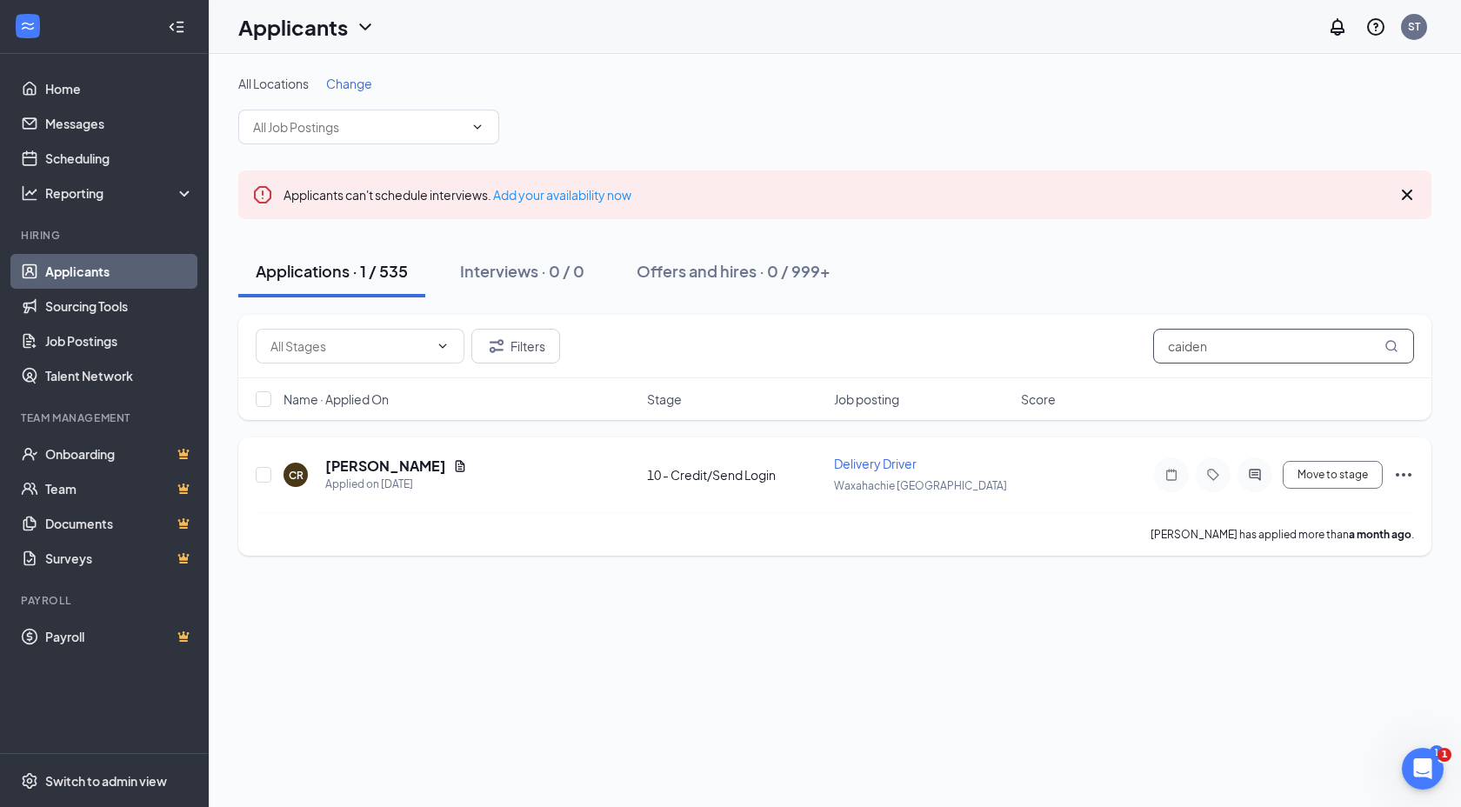
click at [1264, 345] on input "caiden" at bounding box center [1283, 346] width 261 height 35
click at [1255, 333] on input "caiden" at bounding box center [1283, 346] width 261 height 35
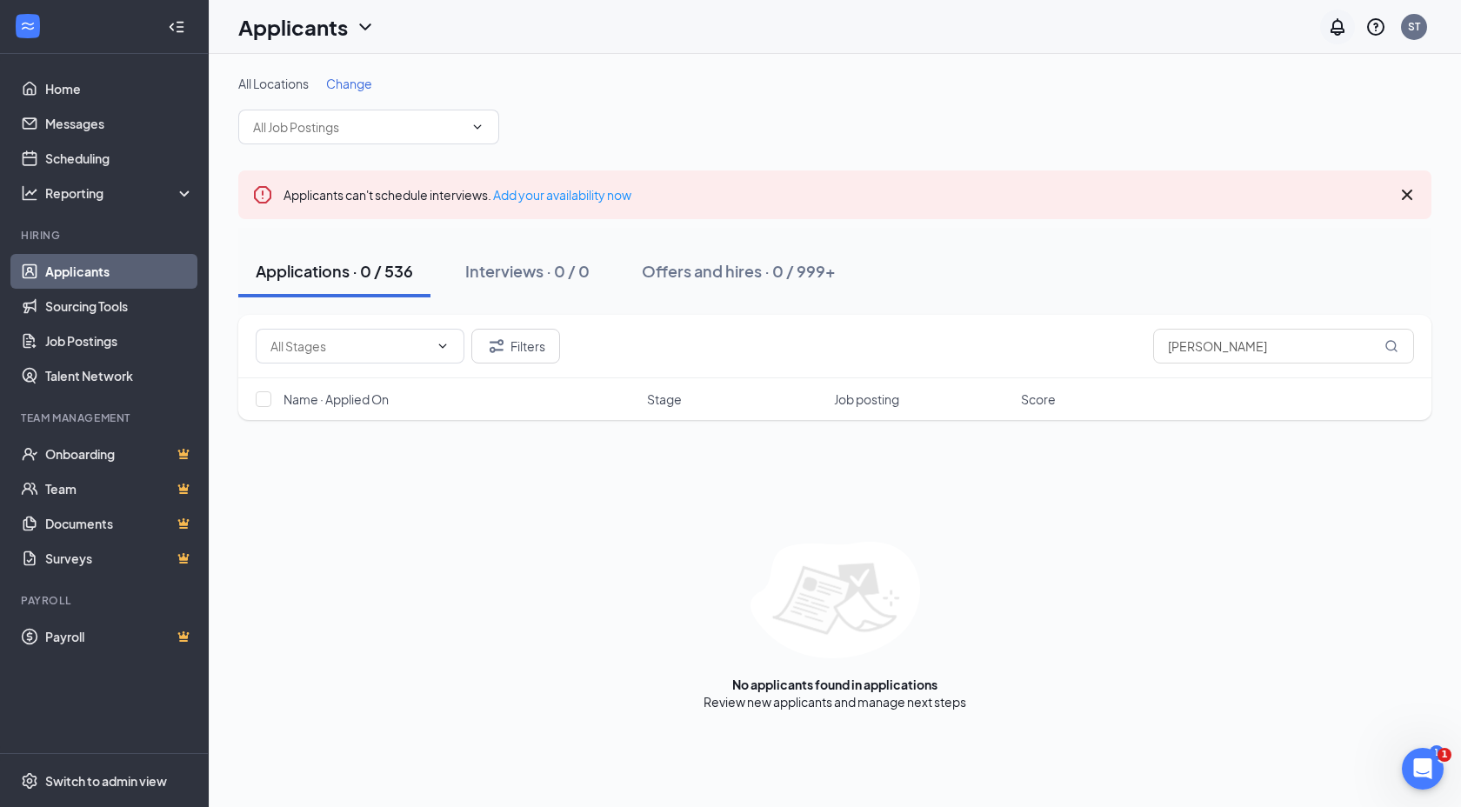
click at [1340, 32] on icon "Notifications" at bounding box center [1338, 26] width 14 height 17
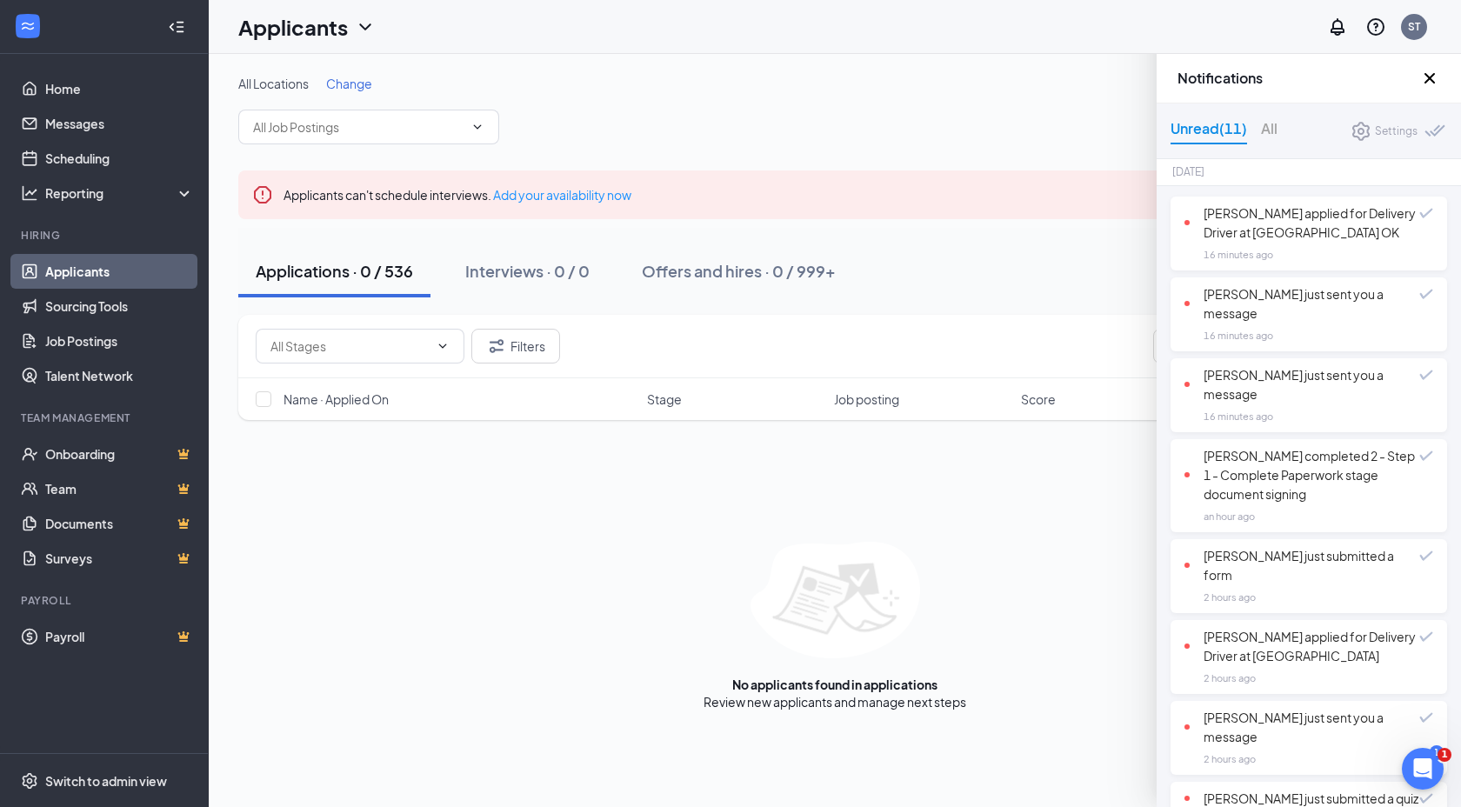
click at [1017, 136] on div "All Locations Change" at bounding box center [834, 110] width 1193 height 70
click at [1031, 141] on div "All Locations Change" at bounding box center [834, 110] width 1193 height 70
click at [1431, 77] on icon "Cross" at bounding box center [1429, 78] width 21 height 21
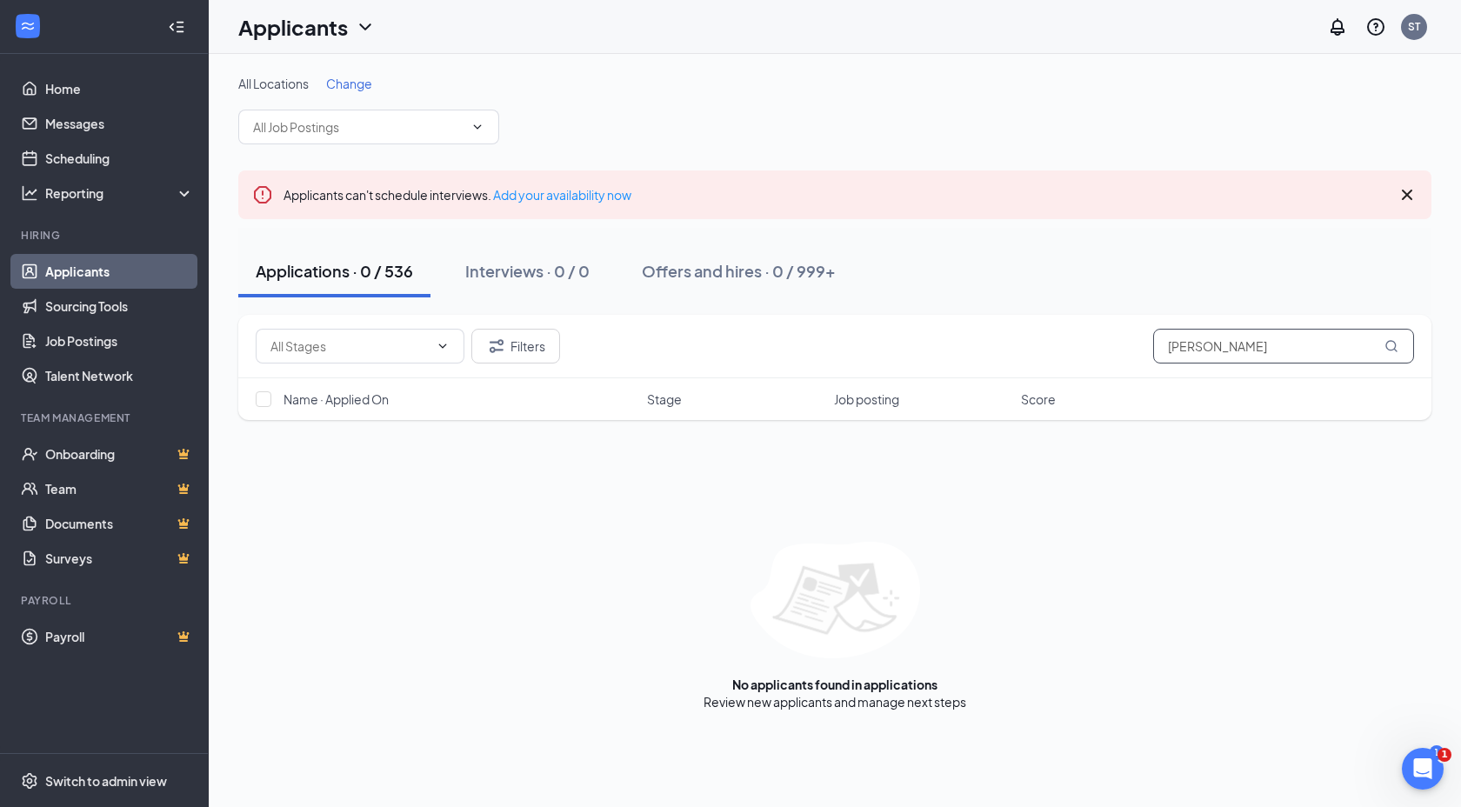
click at [1195, 344] on input "jarrel ho" at bounding box center [1283, 346] width 261 height 35
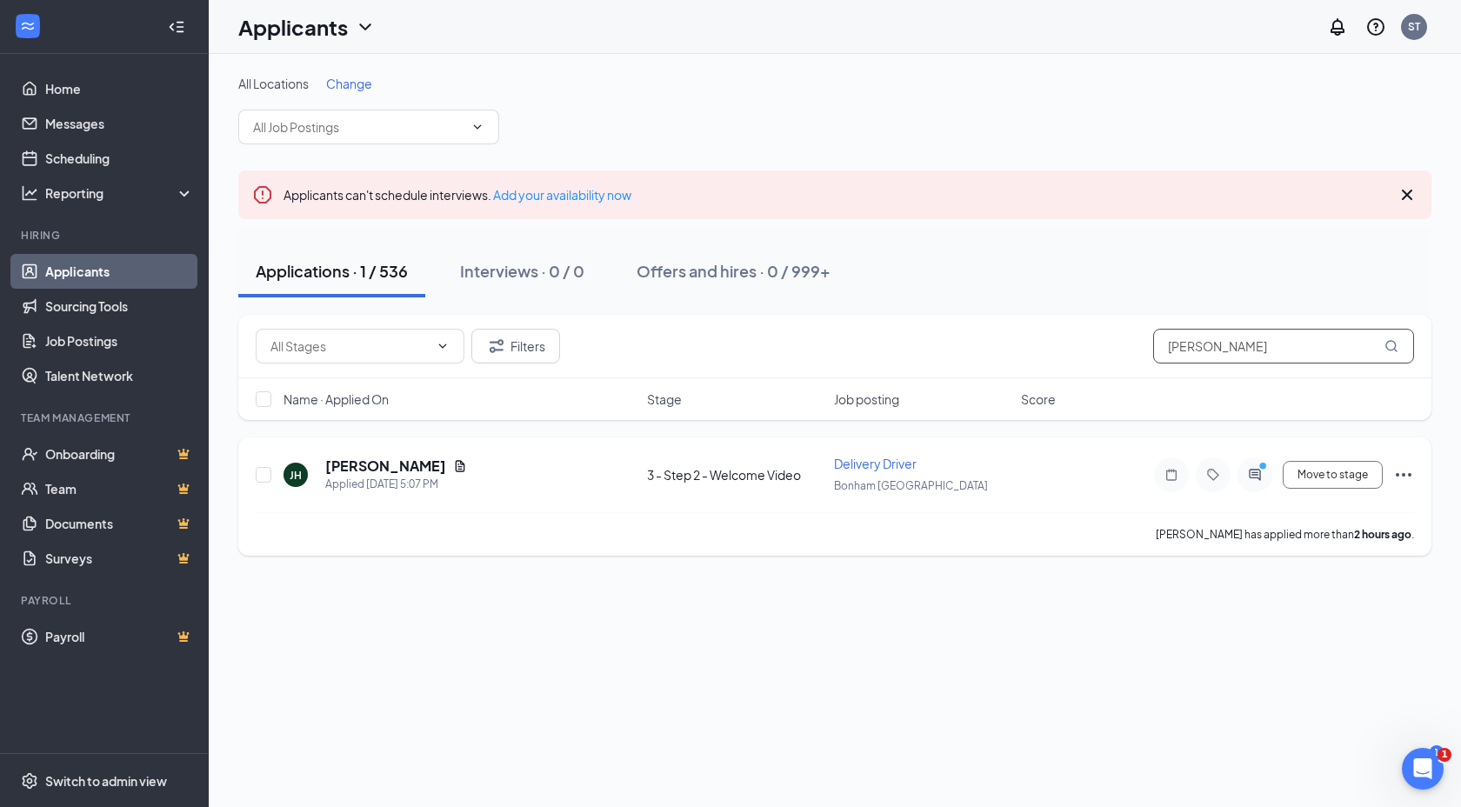
type input "jarrell ho"
click at [1253, 474] on icon "ActiveChat" at bounding box center [1254, 474] width 11 height 11
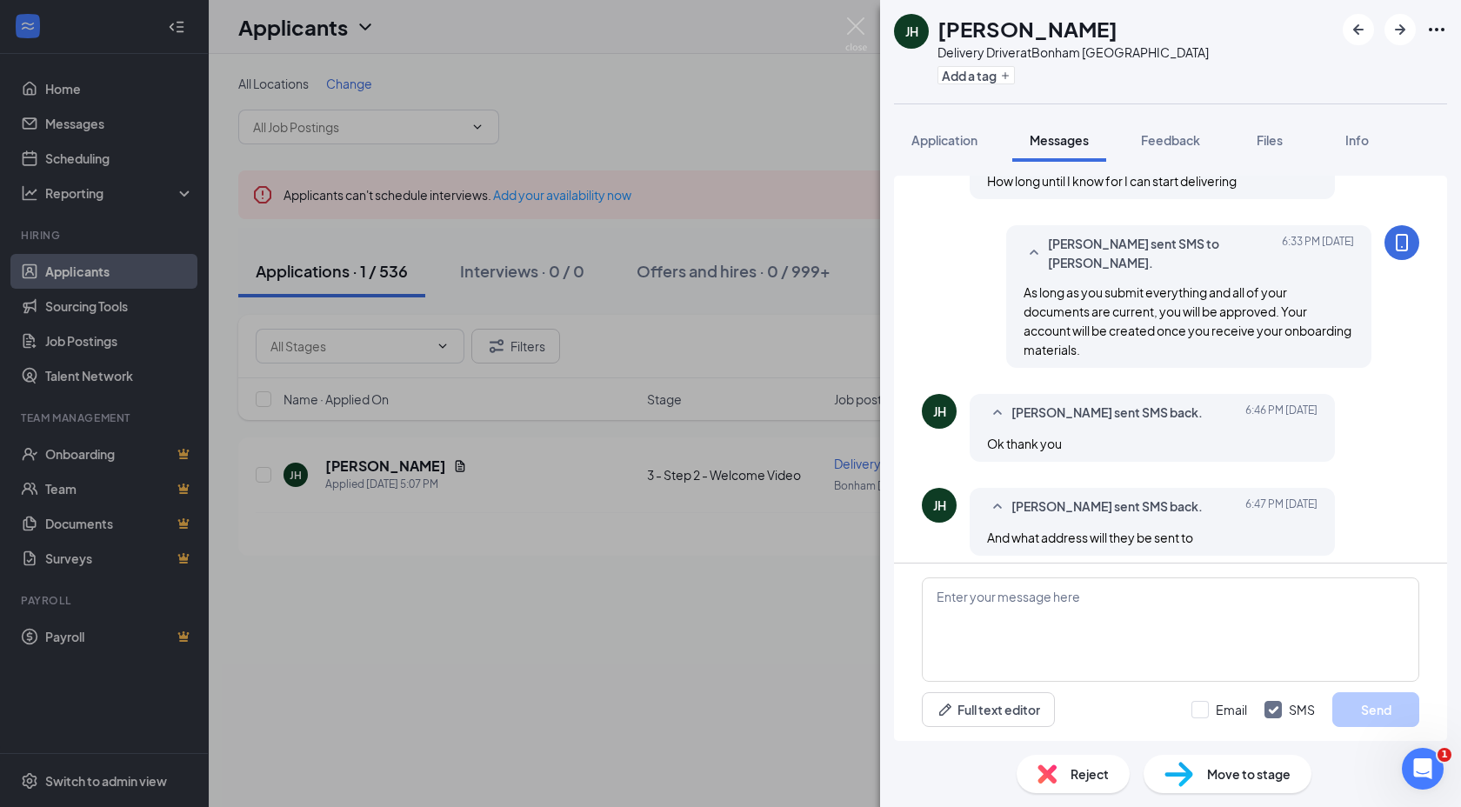
scroll to position [384, 0]
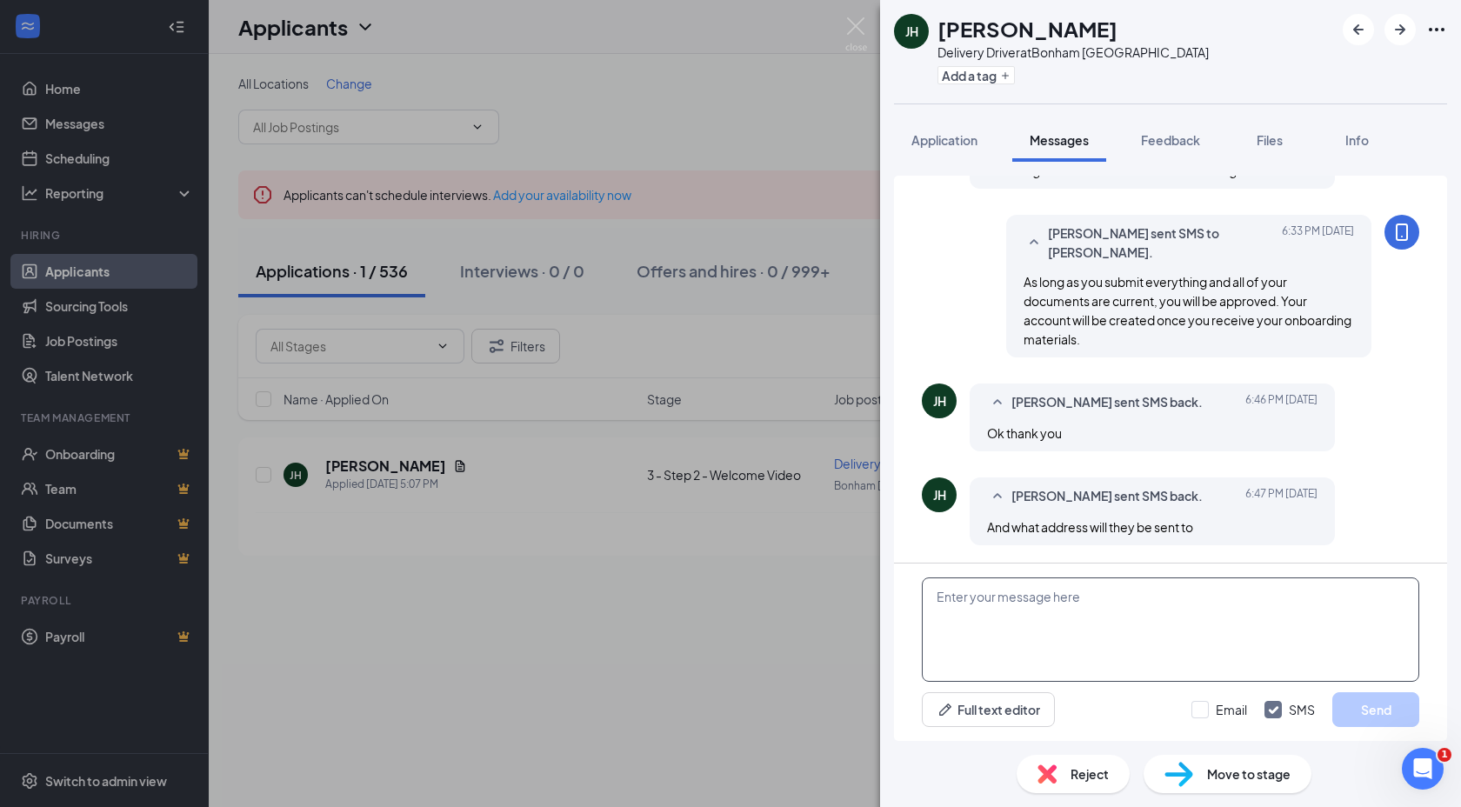
click at [1217, 586] on textarea at bounding box center [1170, 629] width 497 height 104
type textarea "You will provide your address once you have finished the application process."
click at [1360, 706] on button "Send" at bounding box center [1375, 709] width 87 height 35
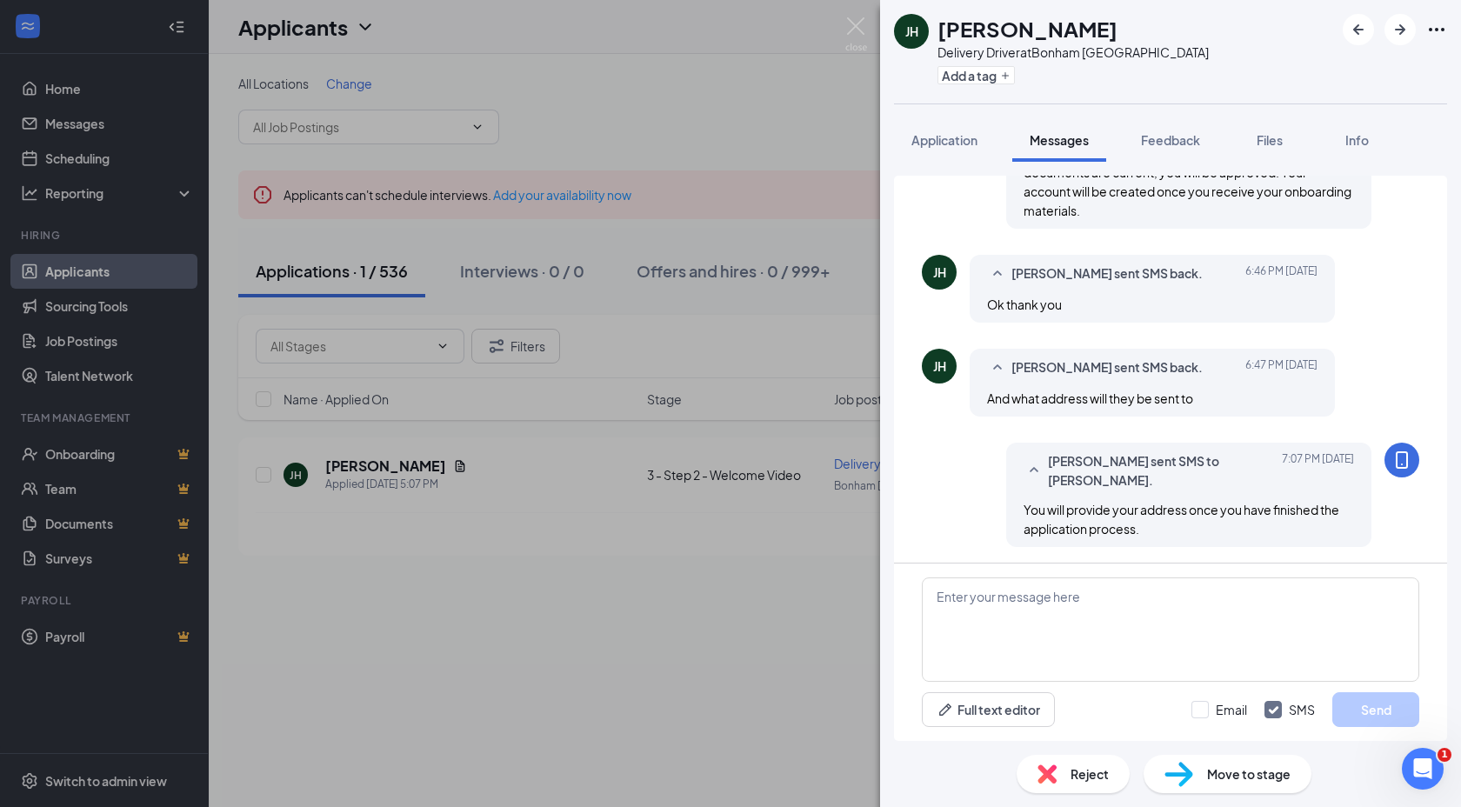
scroll to position [514, 0]
click at [864, 41] on img at bounding box center [856, 34] width 22 height 34
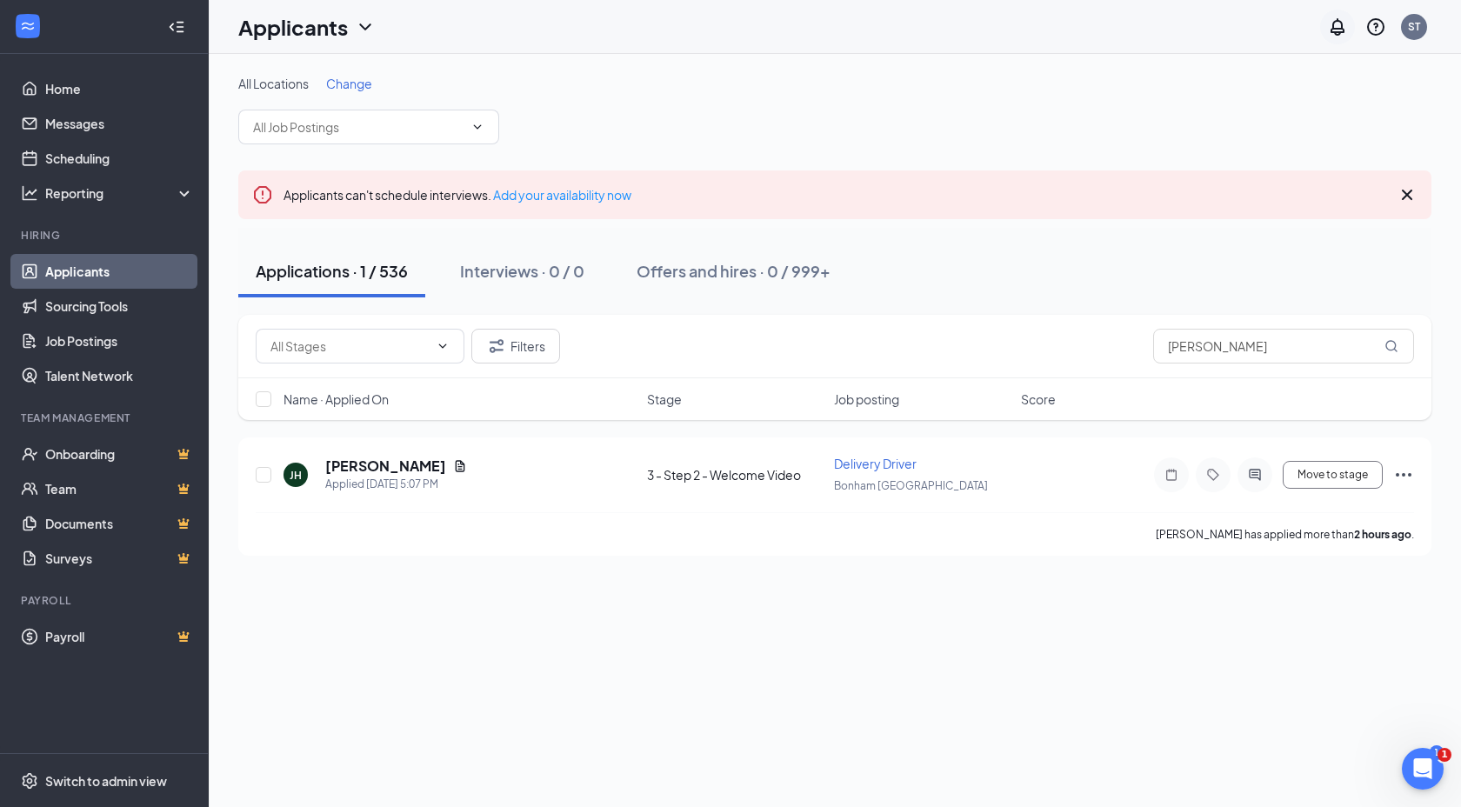
click at [1327, 28] on icon "Notifications" at bounding box center [1337, 27] width 21 height 21
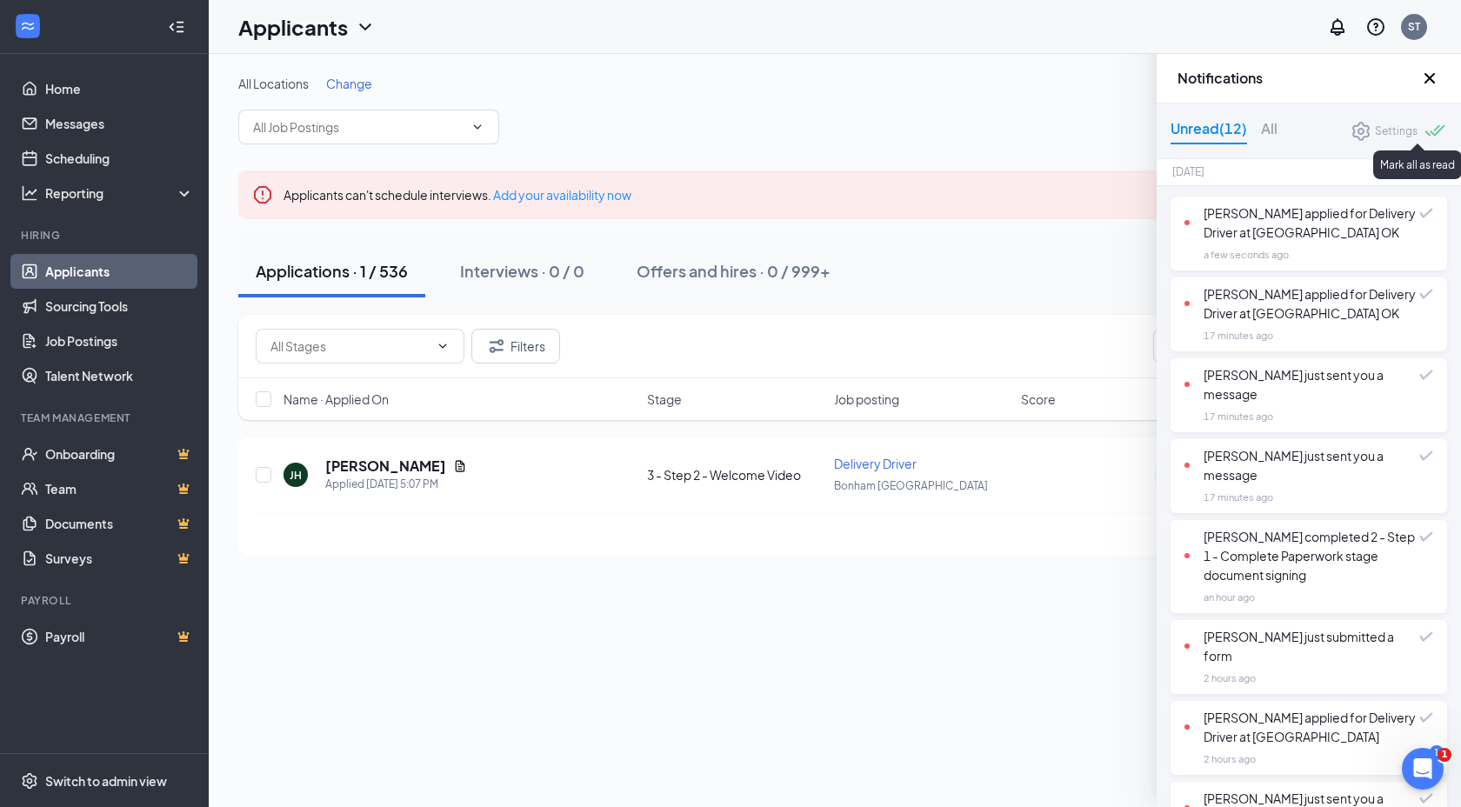
click at [1429, 129] on div at bounding box center [1435, 132] width 23 height 17
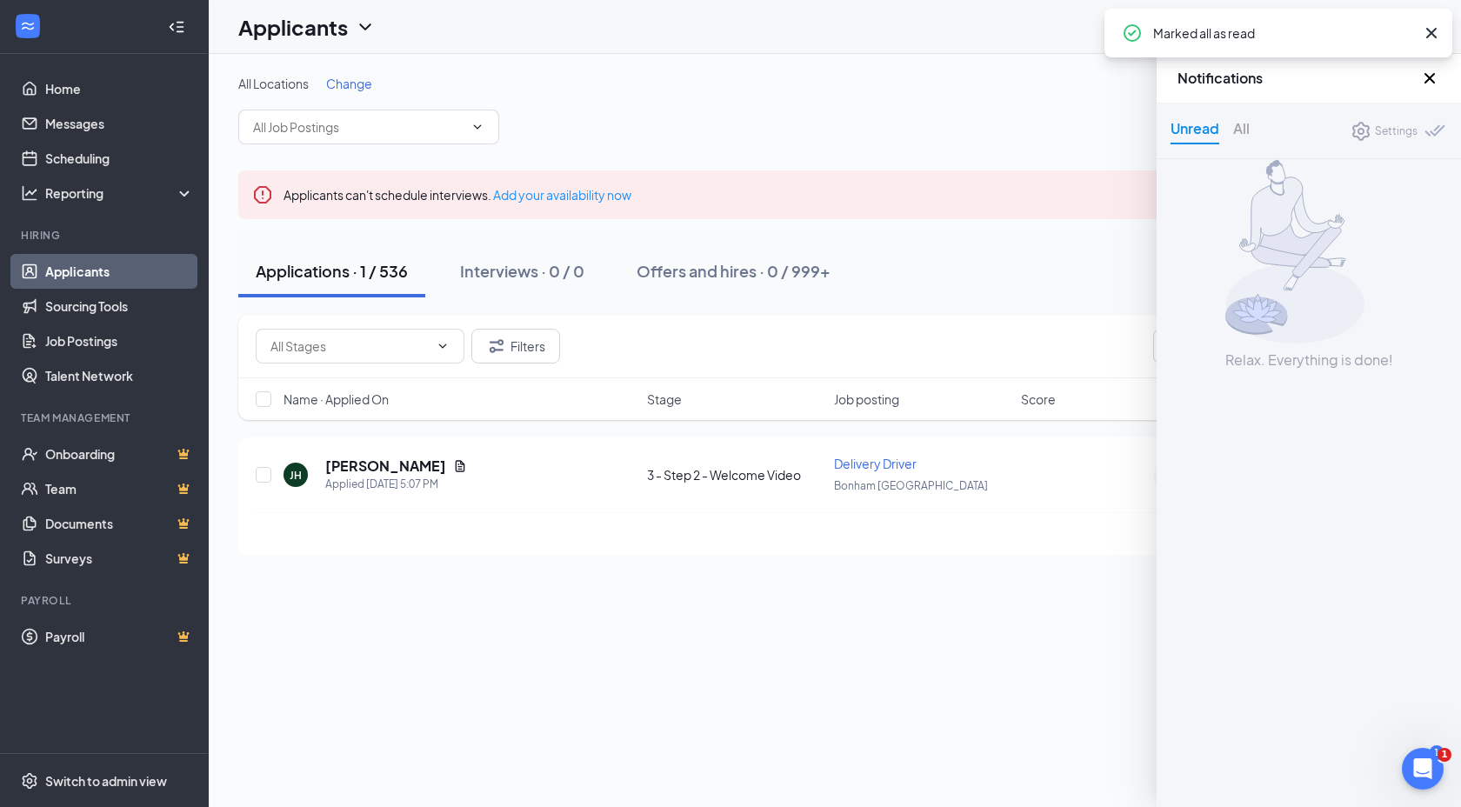
click at [1431, 84] on icon "Cross" at bounding box center [1429, 78] width 21 height 21
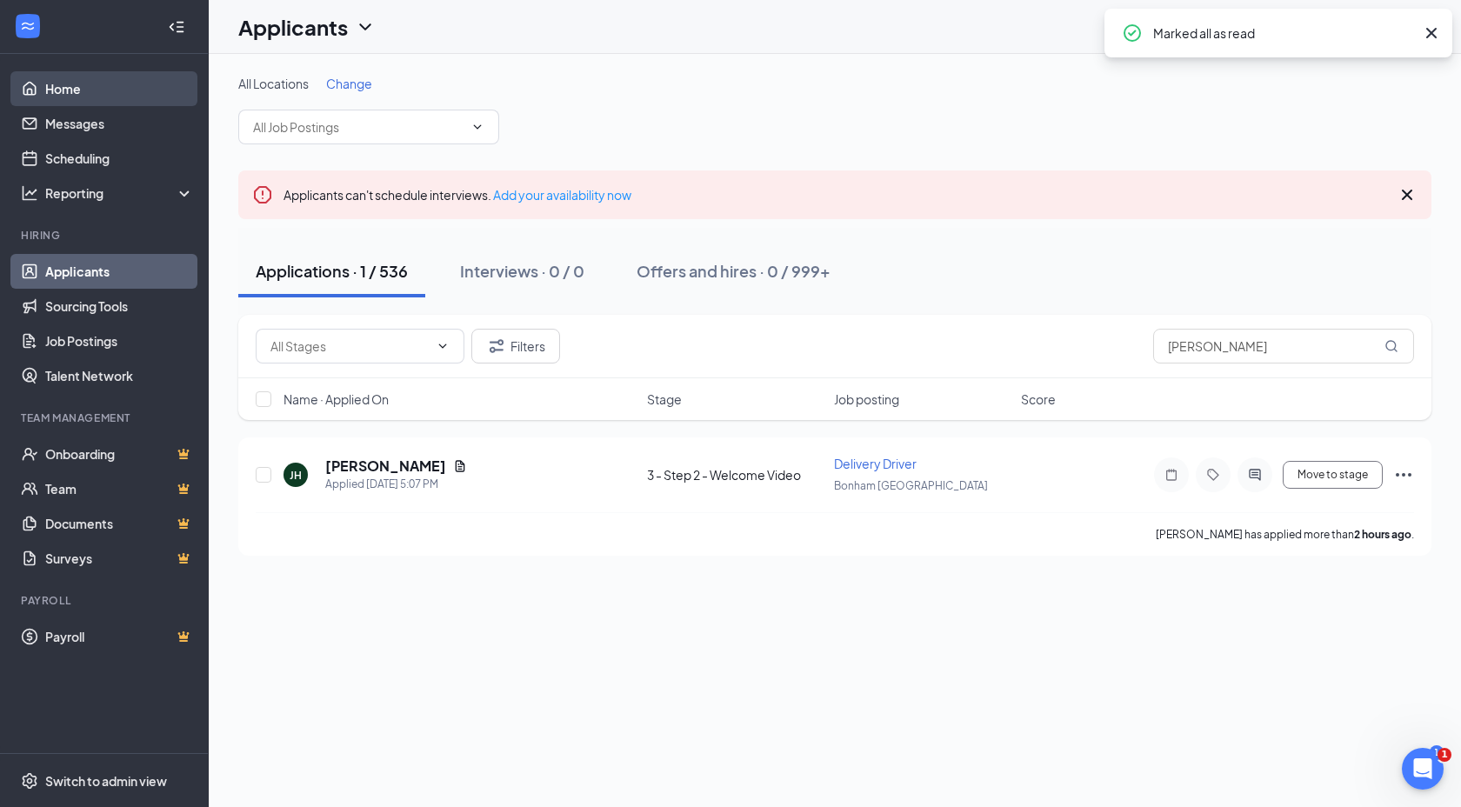
click at [122, 85] on link "Home" at bounding box center [119, 88] width 149 height 35
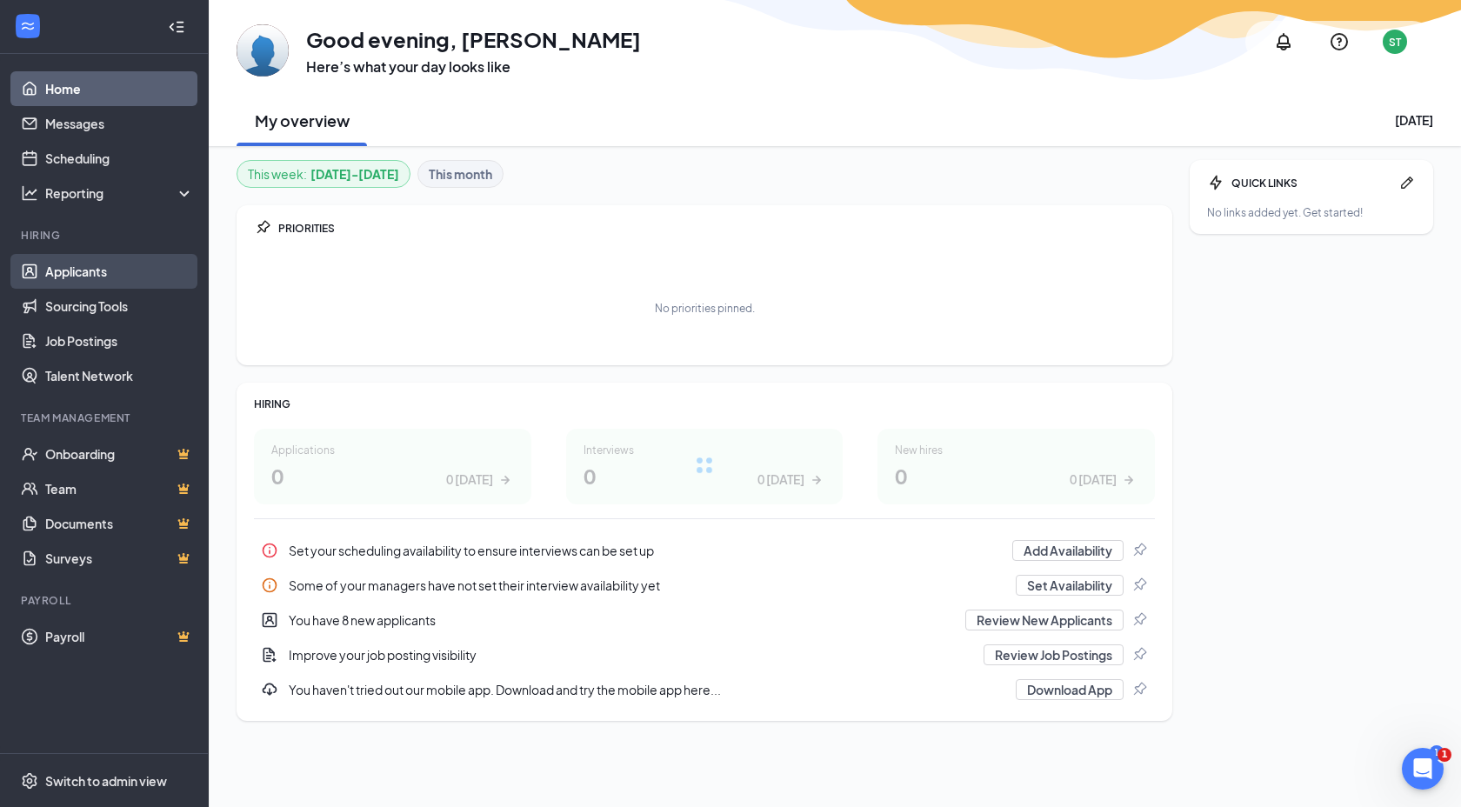
click at [134, 267] on link "Applicants" at bounding box center [119, 271] width 149 height 35
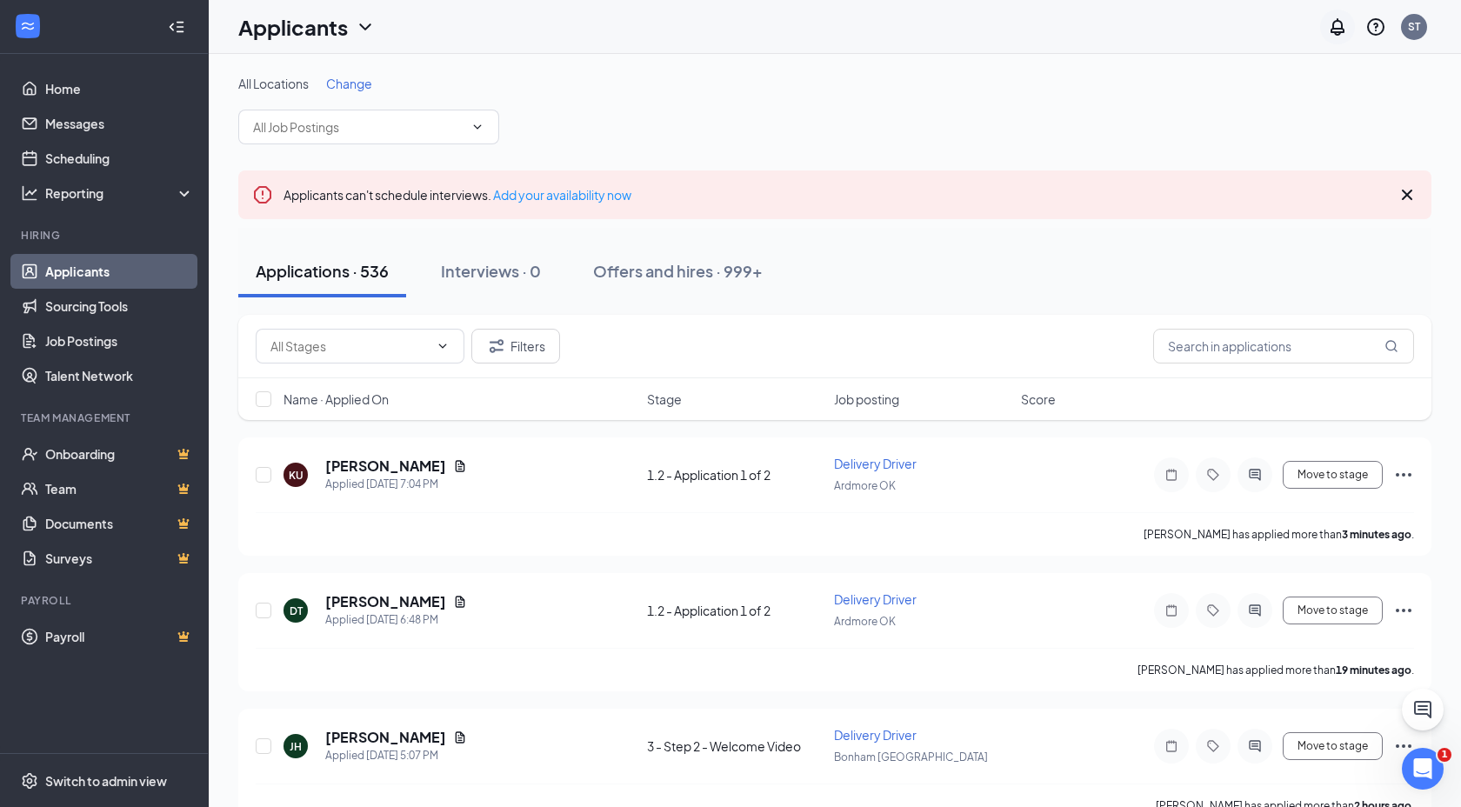
click at [1331, 26] on icon "Notifications" at bounding box center [1337, 27] width 21 height 21
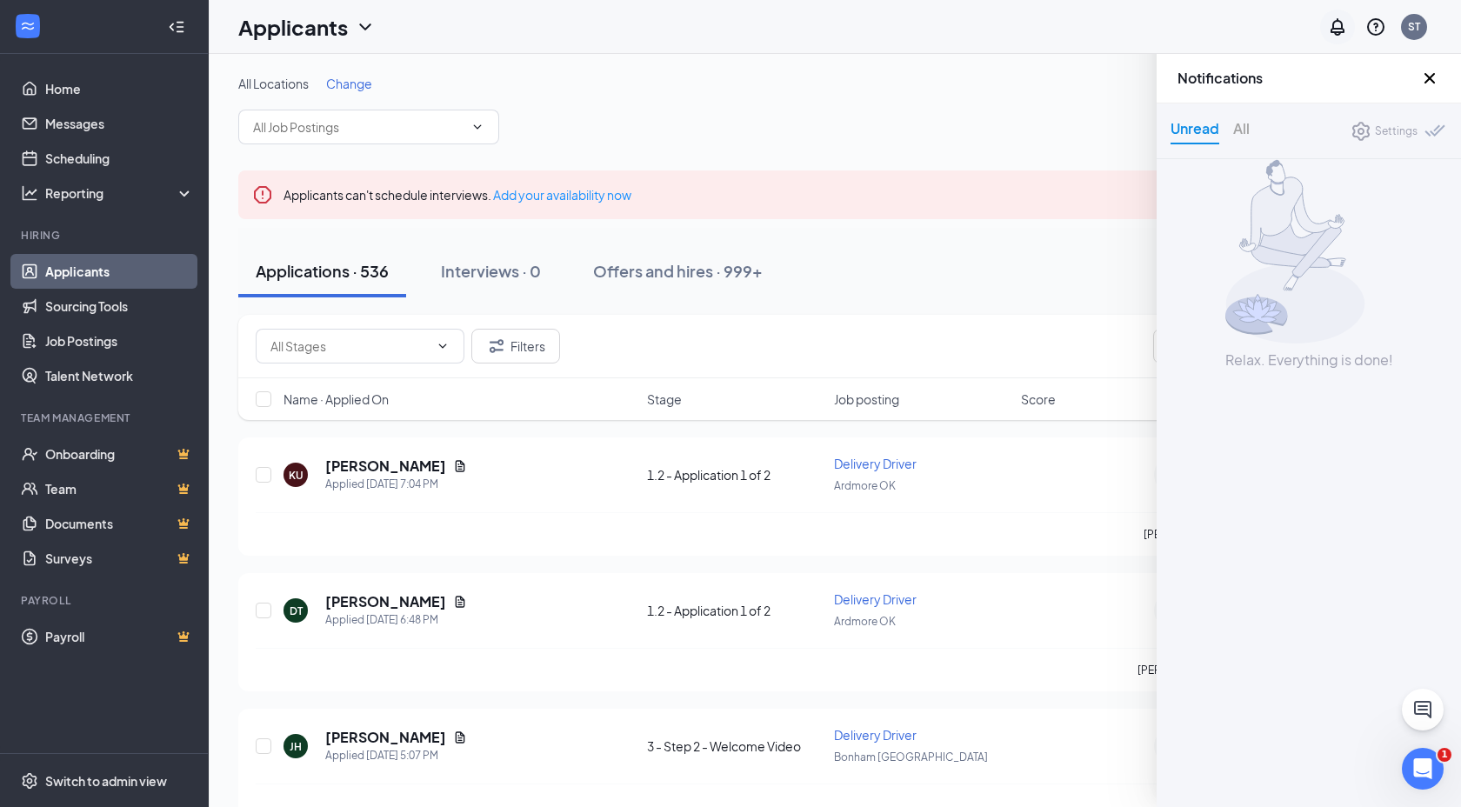
click at [1331, 26] on icon "Notifications" at bounding box center [1337, 27] width 21 height 21
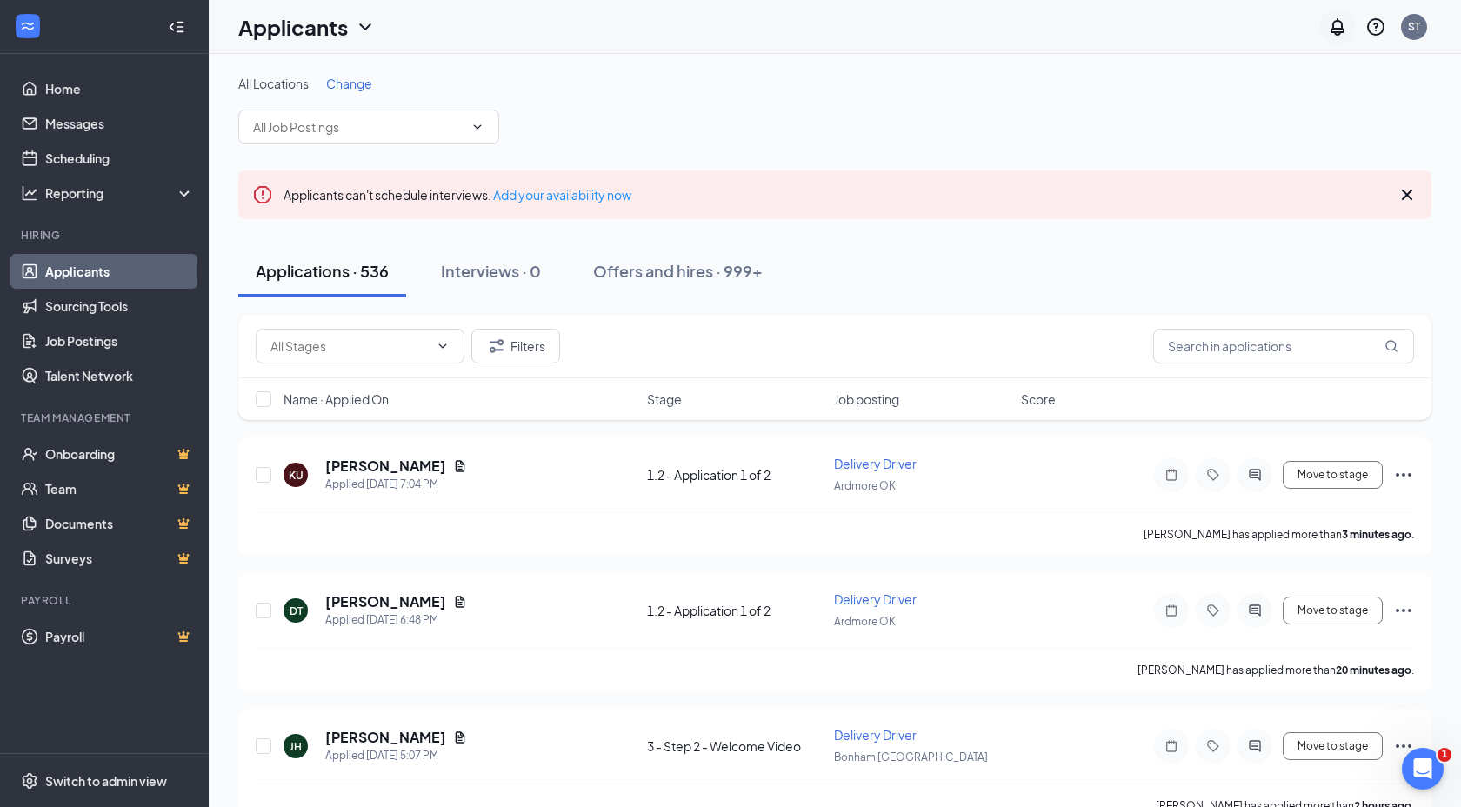
click at [1329, 36] on icon "Notifications" at bounding box center [1337, 27] width 21 height 21
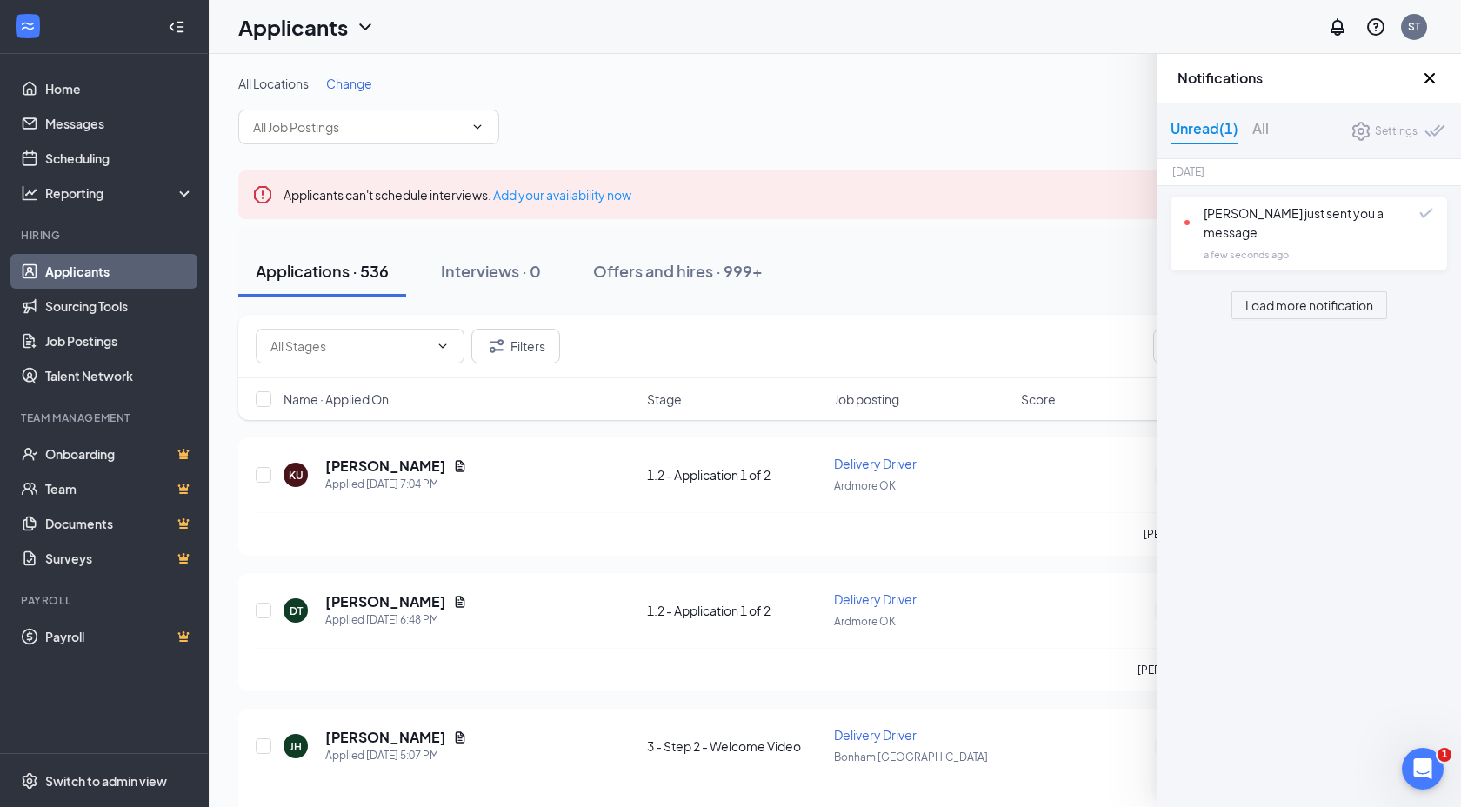
click at [1317, 233] on div "Jarrell Howard just sent you a message" at bounding box center [1301, 222] width 235 height 38
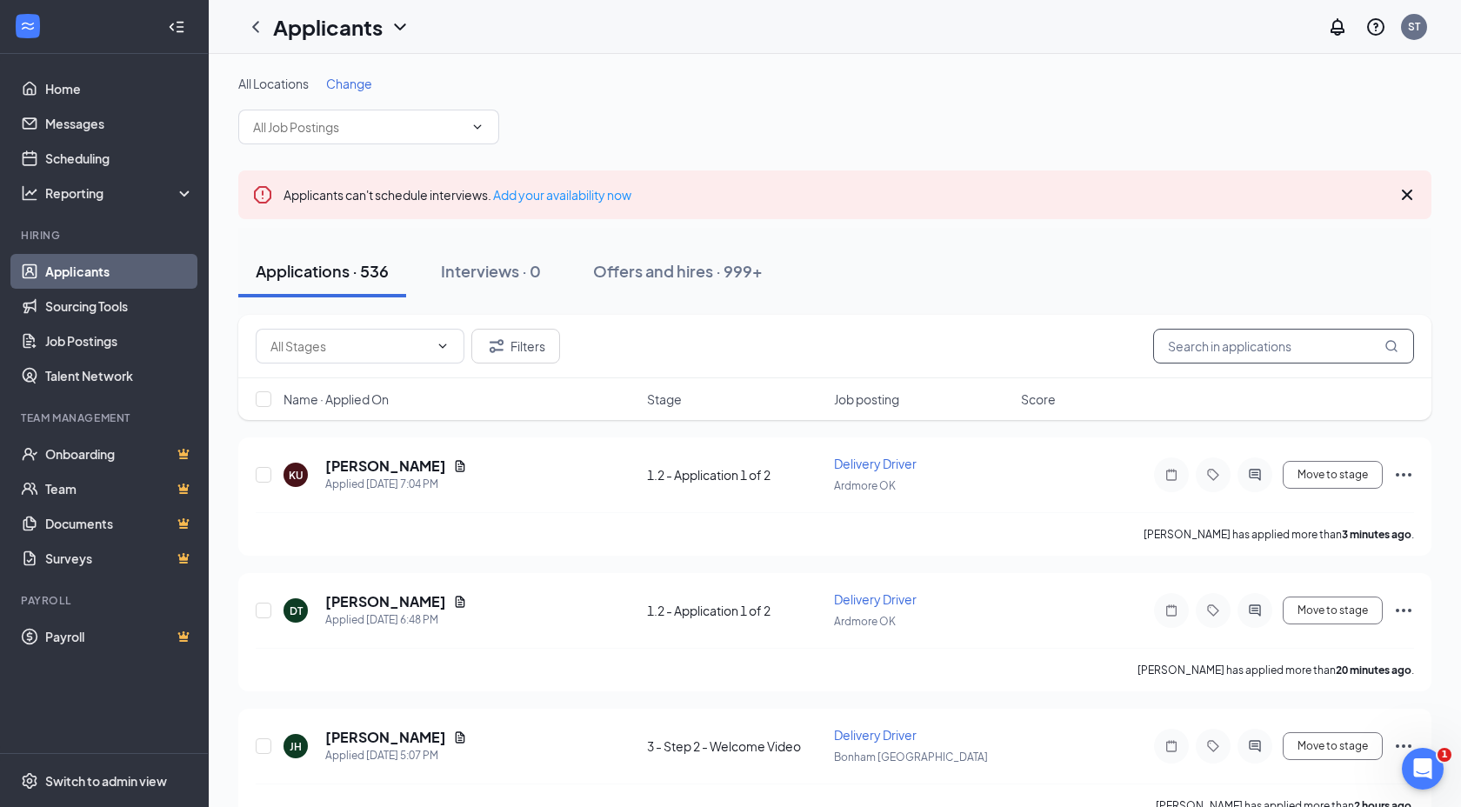
click at [1257, 338] on input "text" at bounding box center [1283, 346] width 261 height 35
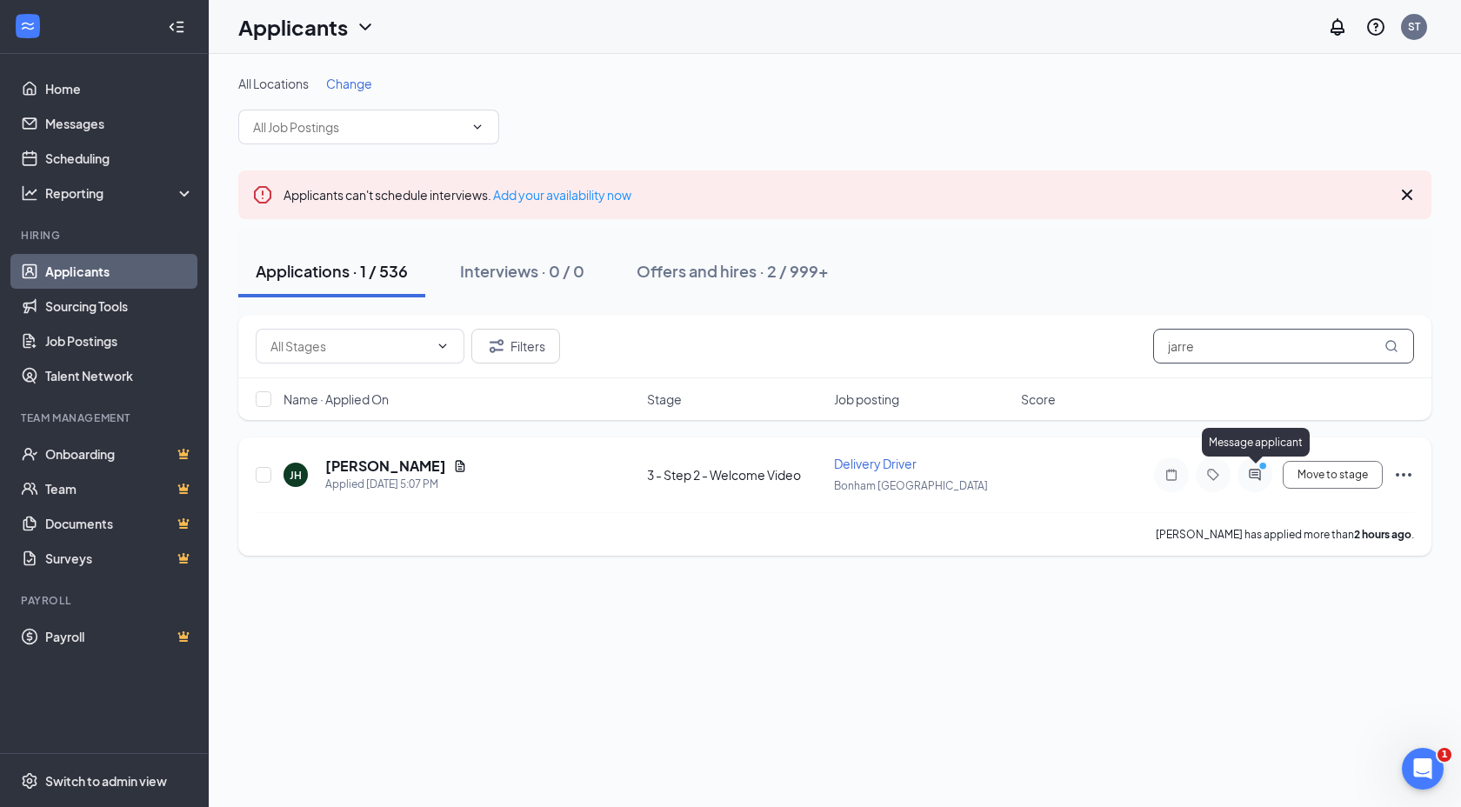
type input "jarre"
click at [1257, 466] on icon "PrimaryDot" at bounding box center [1265, 468] width 21 height 14
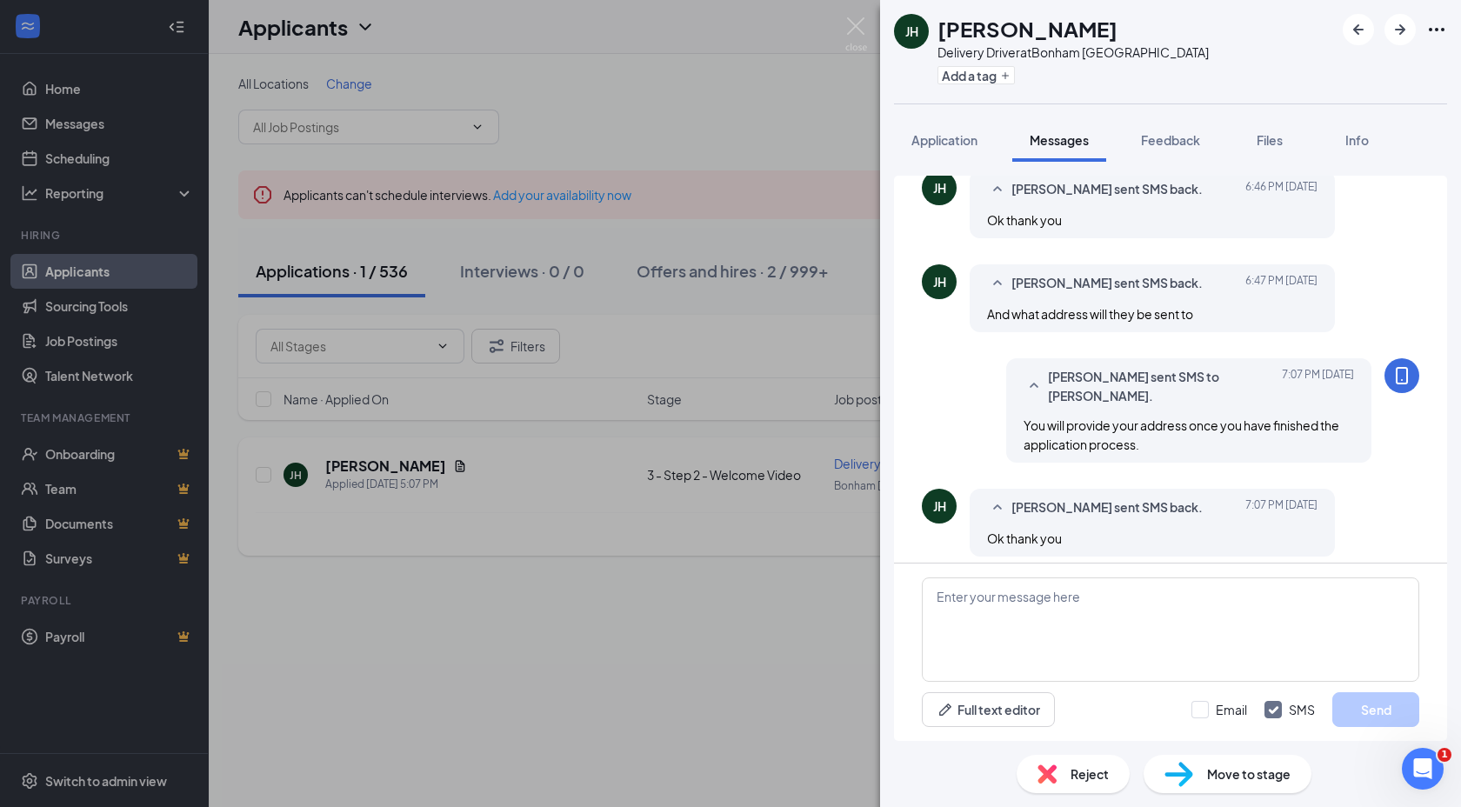
scroll to position [526, 0]
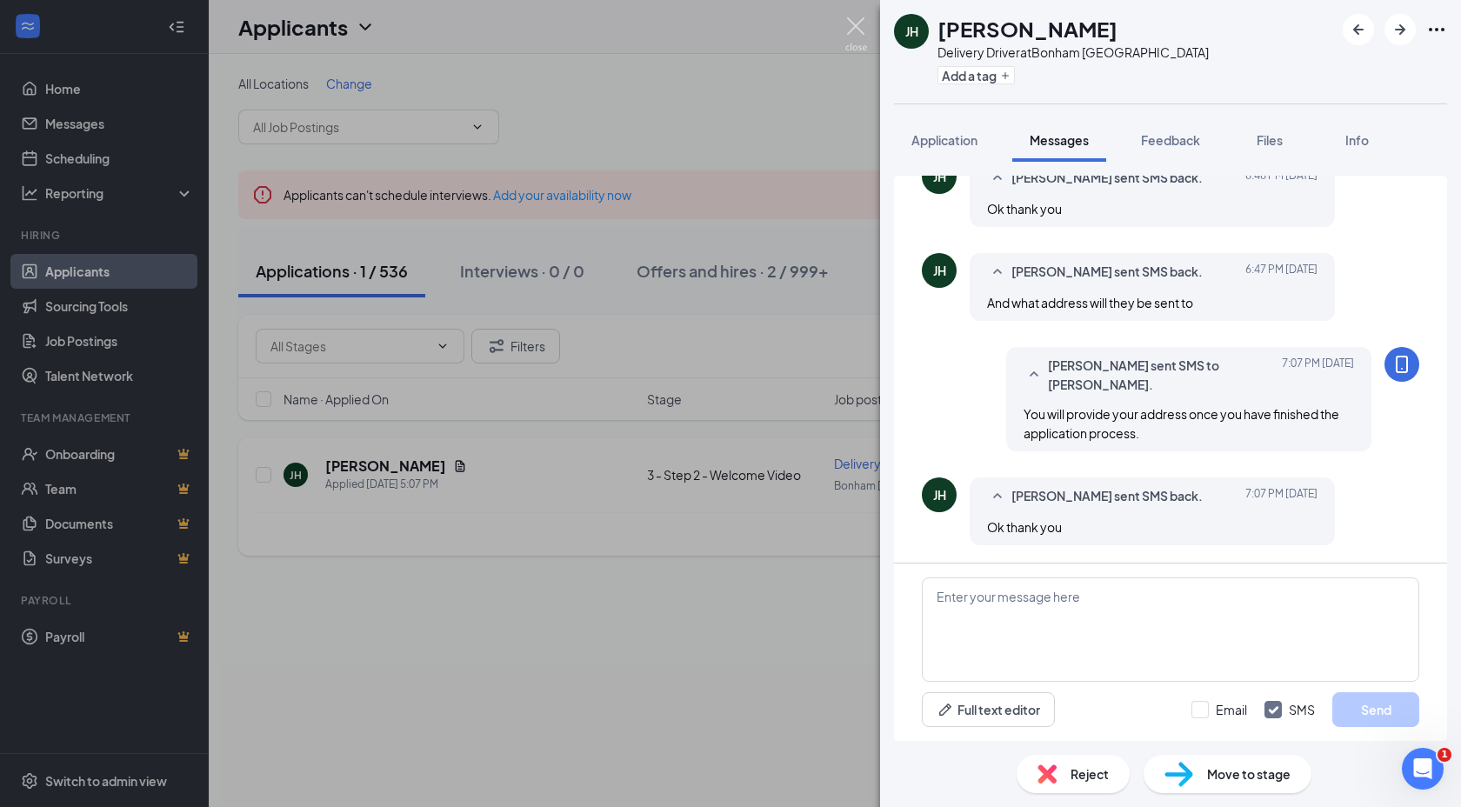
click at [858, 23] on img at bounding box center [856, 34] width 22 height 34
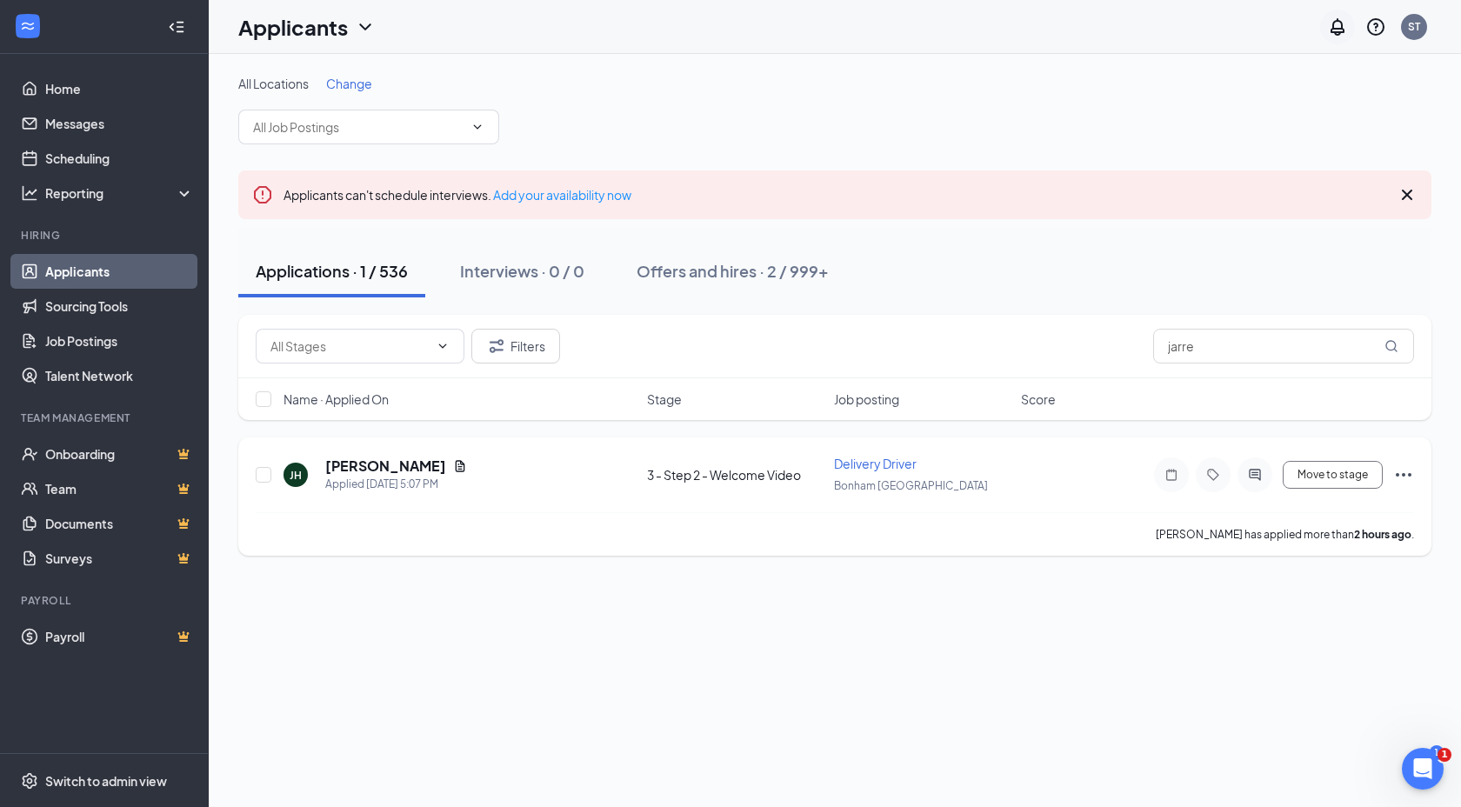
click at [1337, 23] on icon "Notifications" at bounding box center [1337, 27] width 21 height 21
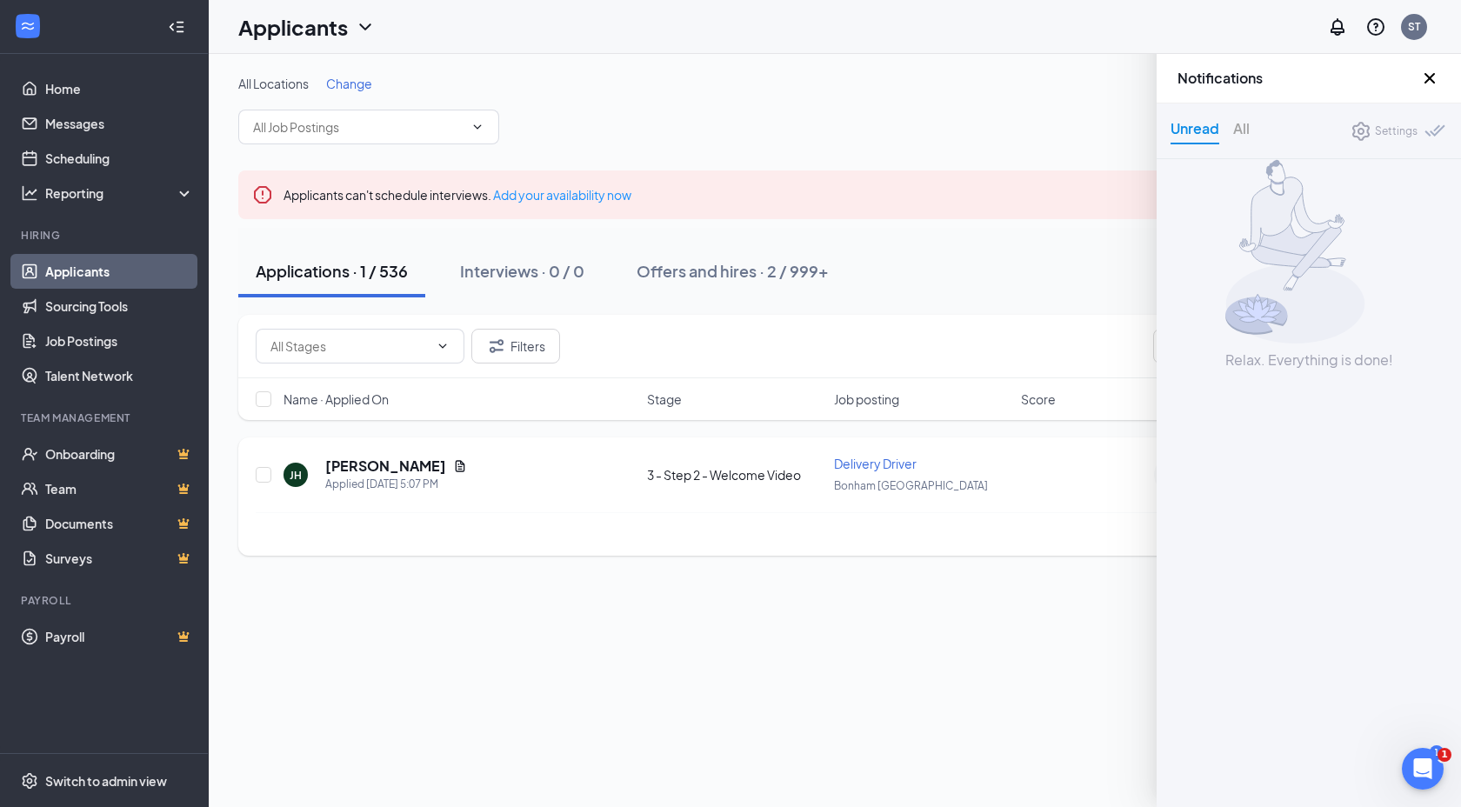
click at [1432, 77] on icon "Cross" at bounding box center [1429, 78] width 21 height 21
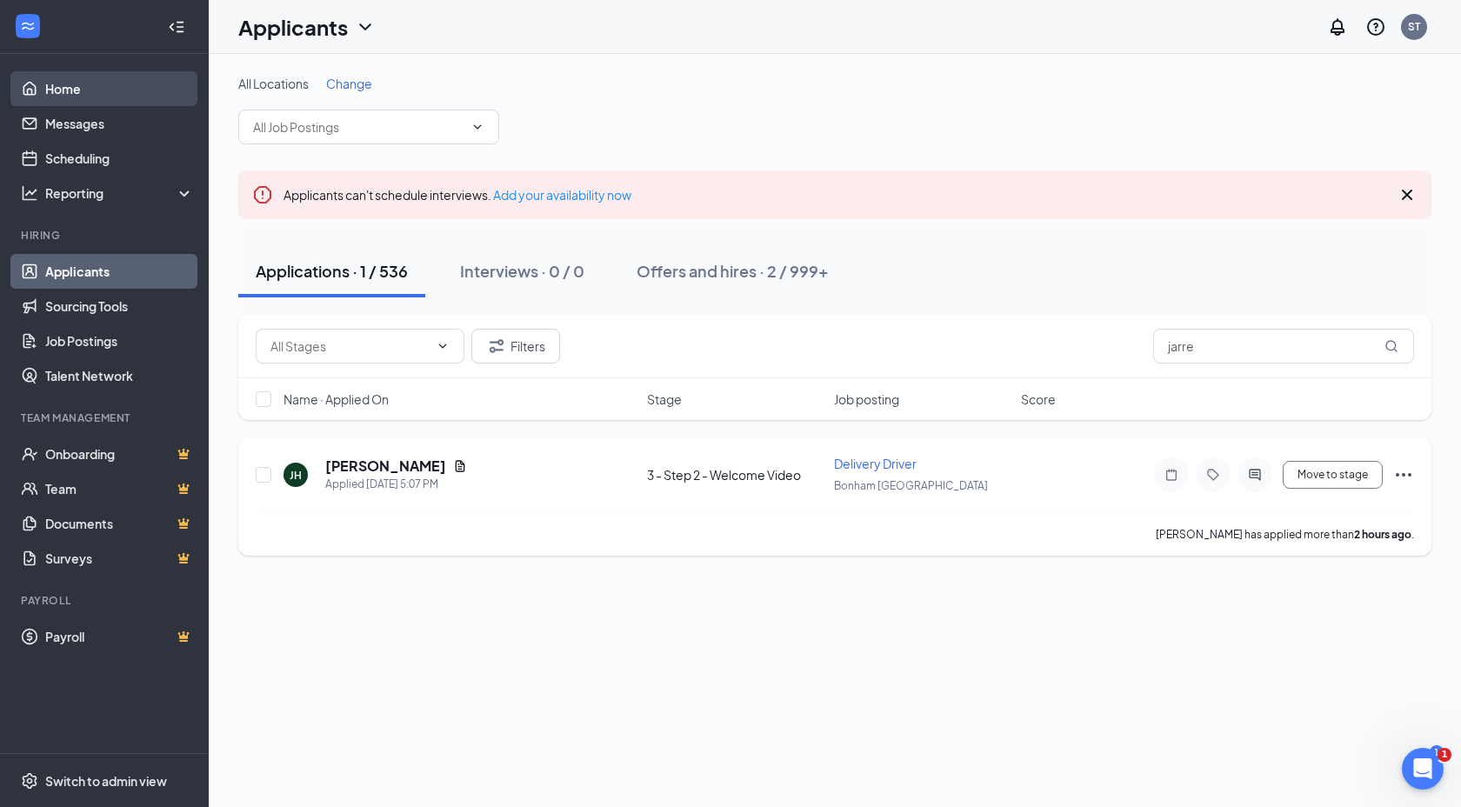
click at [139, 79] on link "Home" at bounding box center [119, 88] width 149 height 35
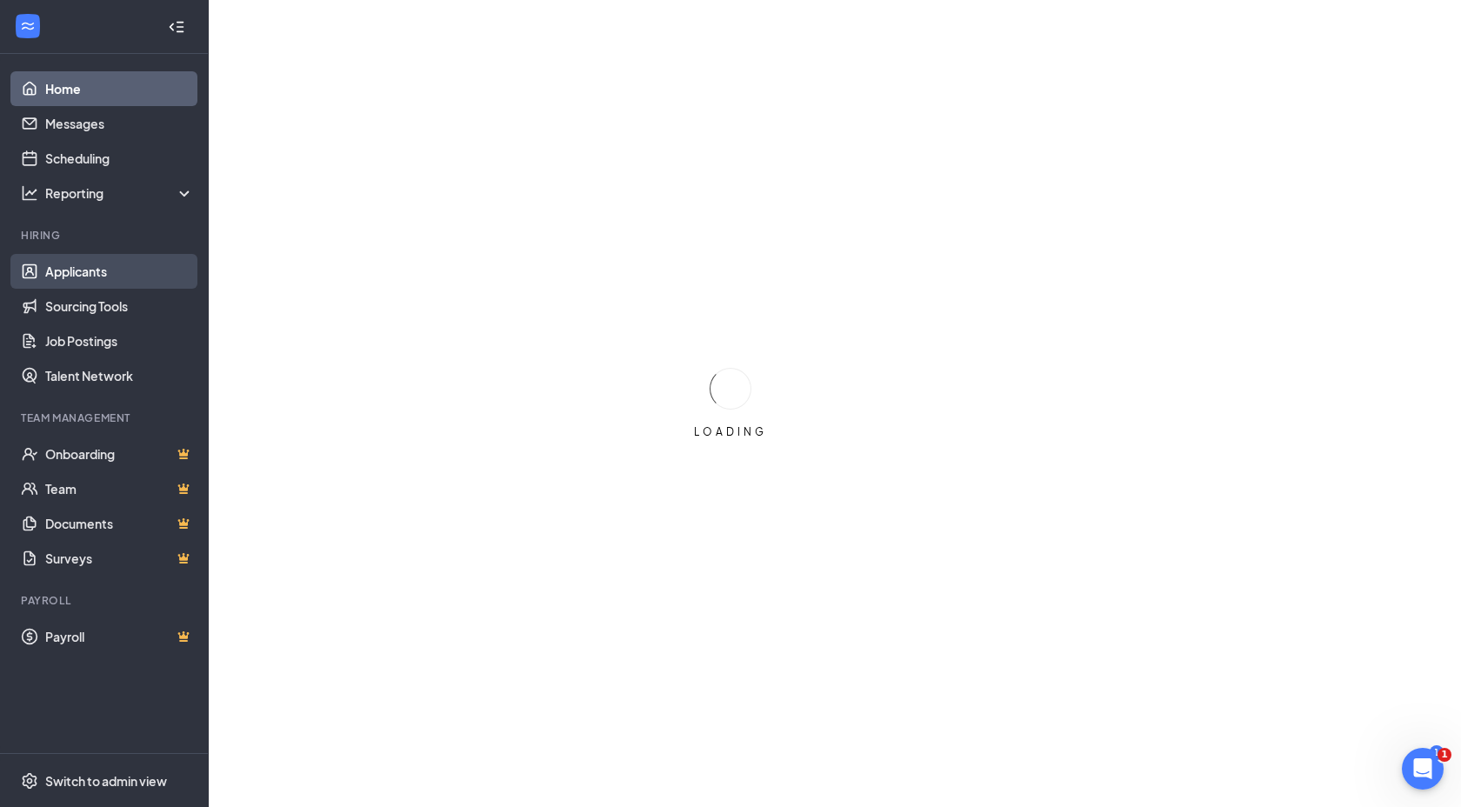
click at [58, 270] on link "Applicants" at bounding box center [119, 271] width 149 height 35
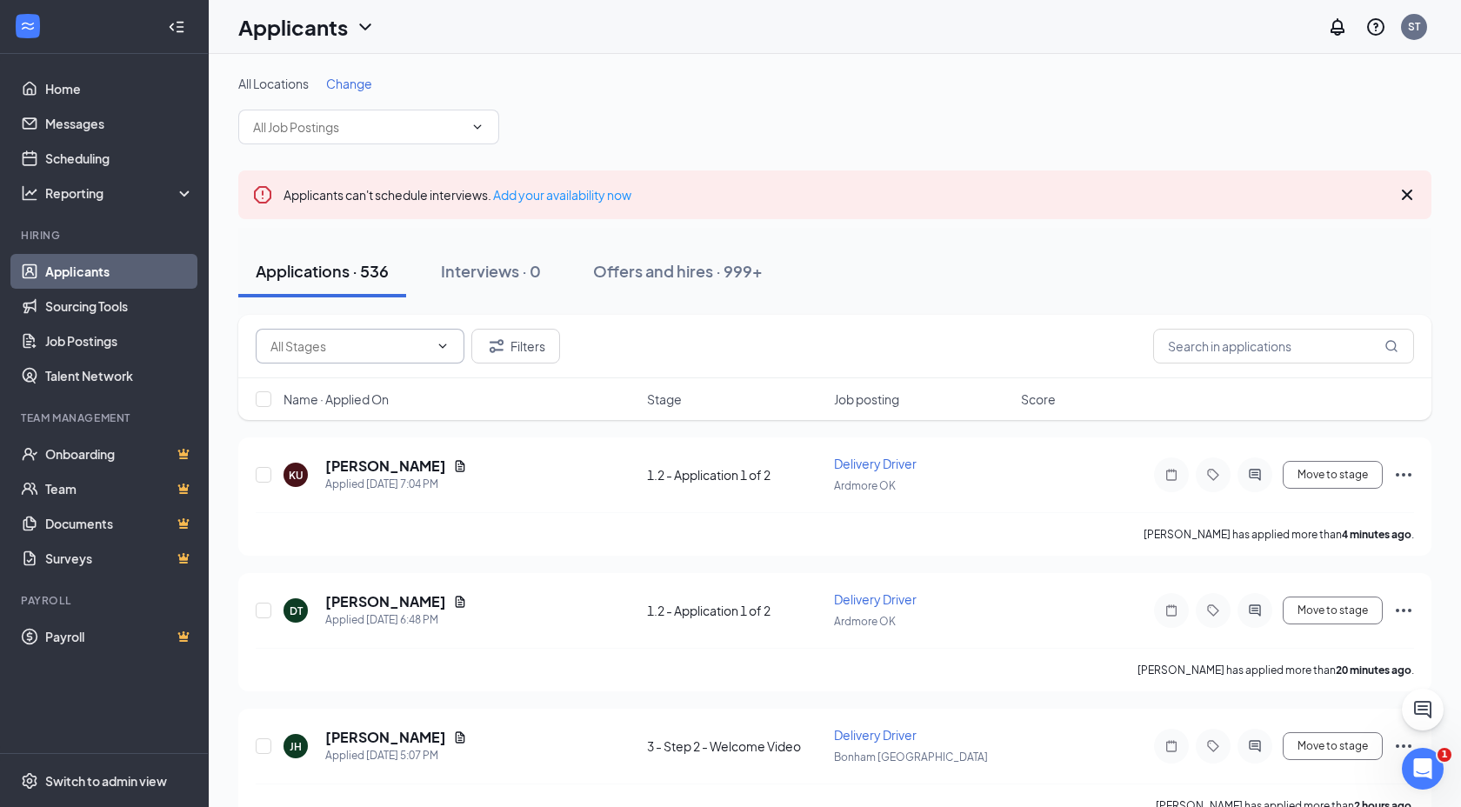
click at [386, 343] on input "text" at bounding box center [349, 346] width 158 height 19
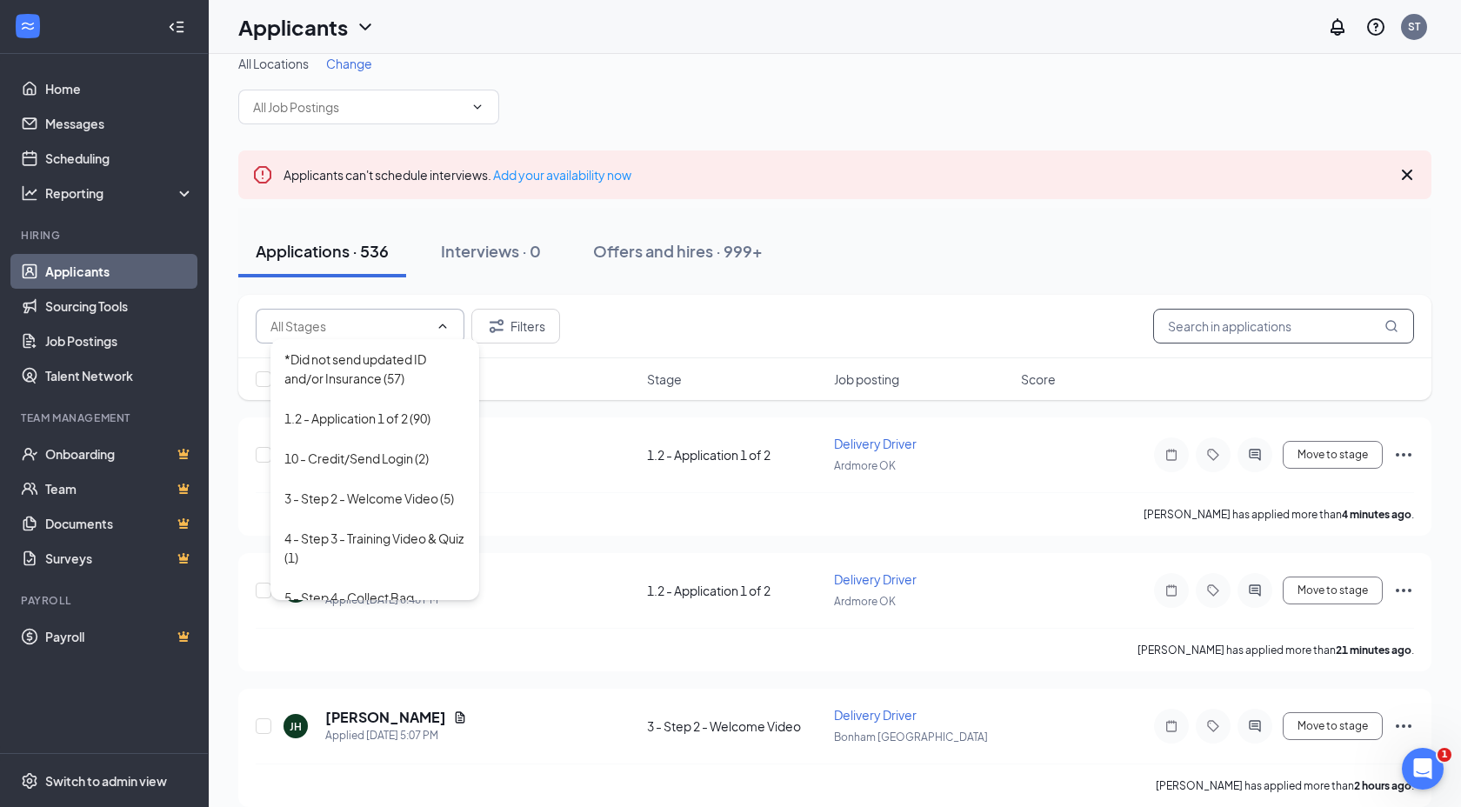
click at [1191, 330] on input "text" at bounding box center [1283, 326] width 261 height 35
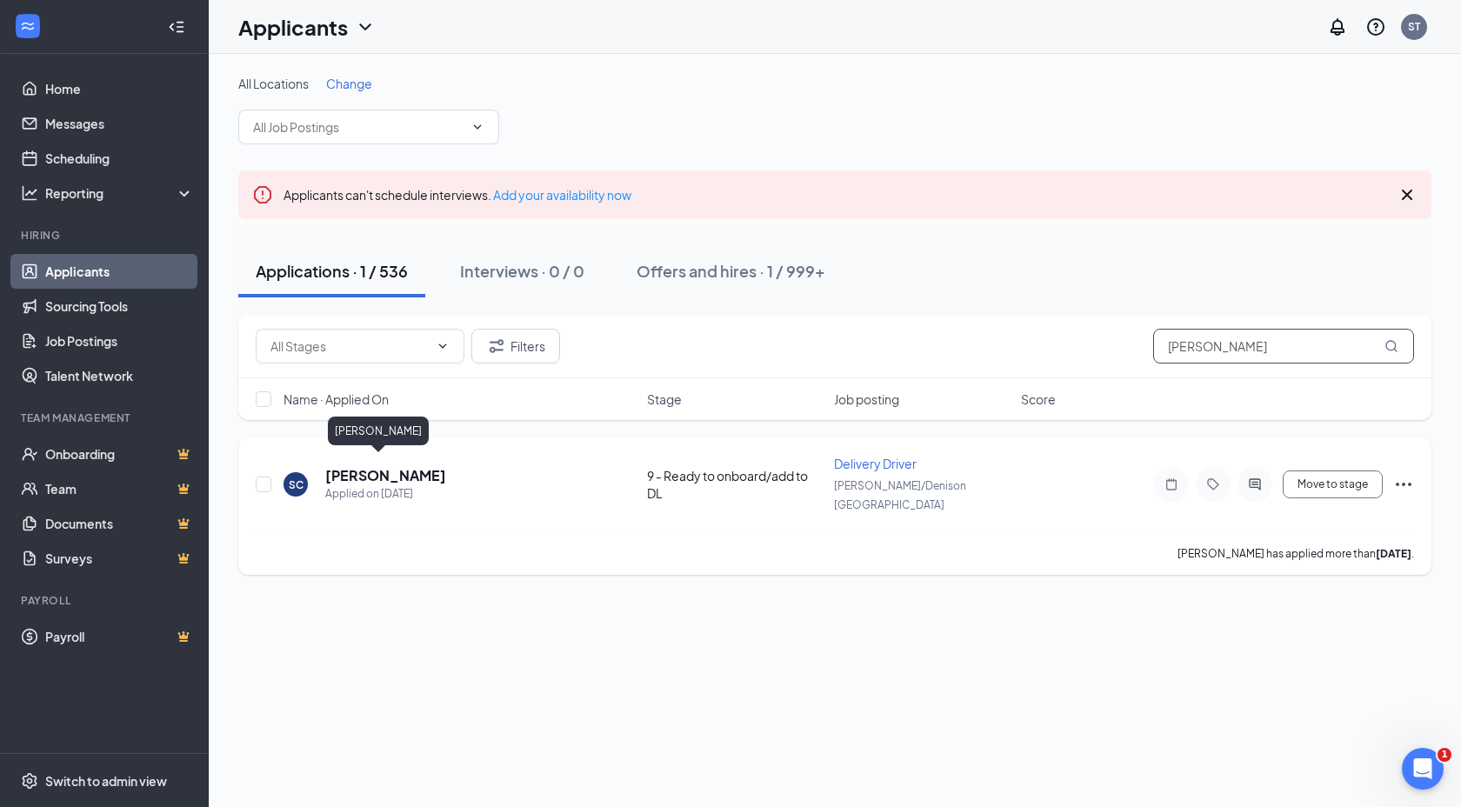
type input "shane car"
click at [344, 469] on h5 "Shane Carr" at bounding box center [385, 475] width 121 height 19
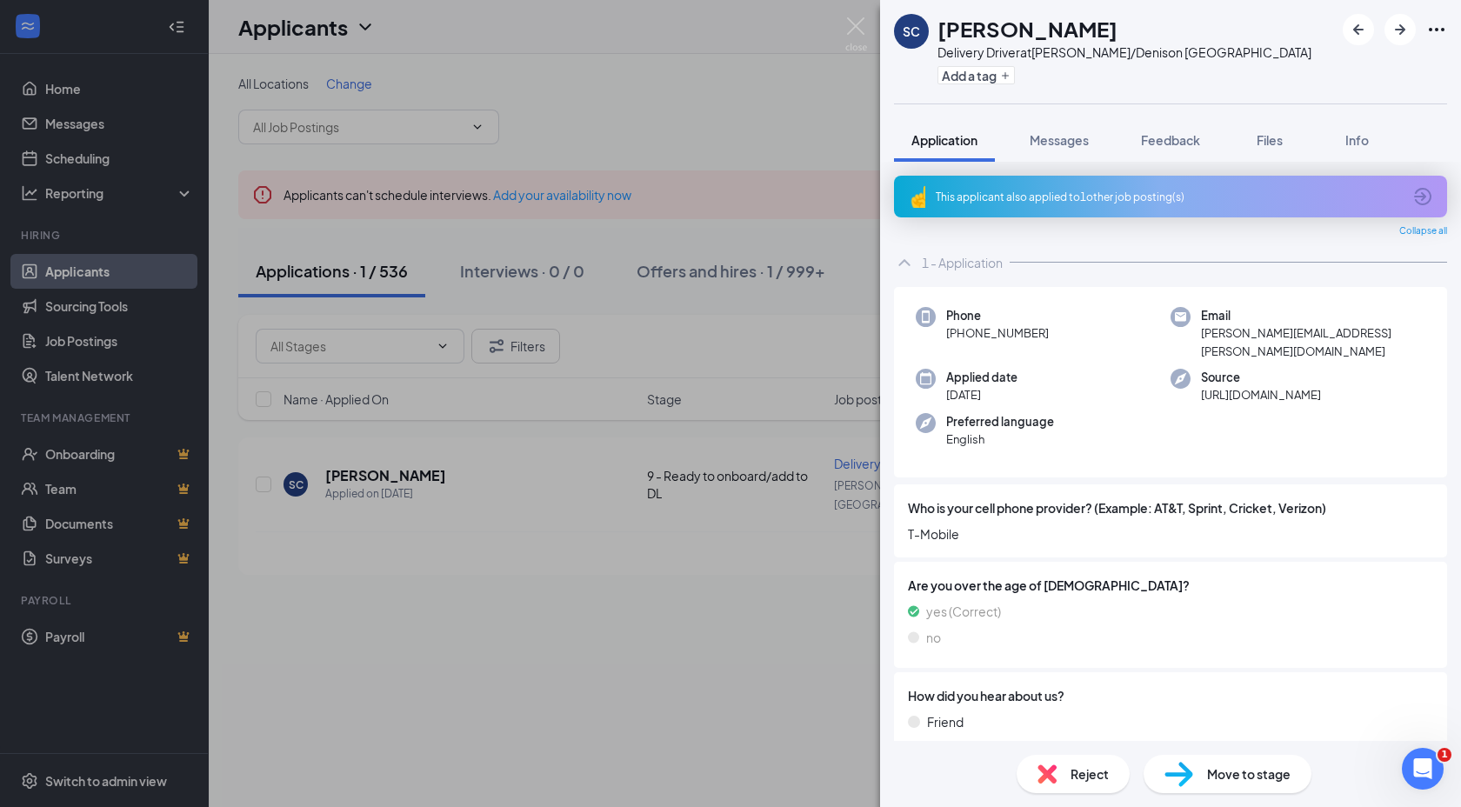
click at [1244, 336] on span "shane.carr@aol.com" at bounding box center [1313, 342] width 224 height 36
copy span "shane.carr@aol.com"
click at [1021, 37] on h1 "Shane Carr" at bounding box center [1027, 29] width 180 height 30
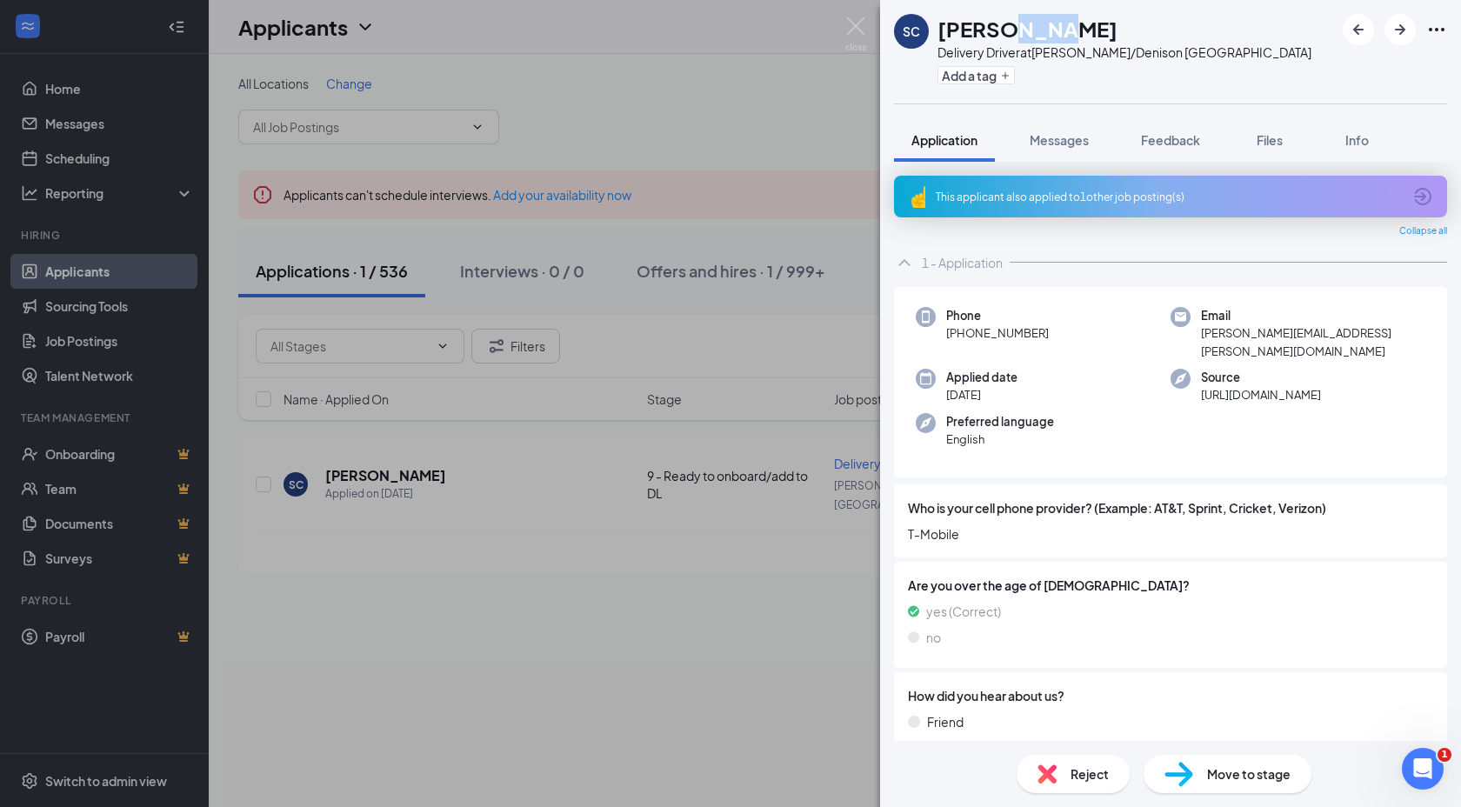
click at [1021, 37] on h1 "Shane Carr" at bounding box center [1027, 29] width 180 height 30
click at [1021, 32] on h1 "Shane Carr" at bounding box center [1027, 29] width 180 height 30
click at [1232, 334] on span "shane.carr@aol.com" at bounding box center [1313, 342] width 224 height 36
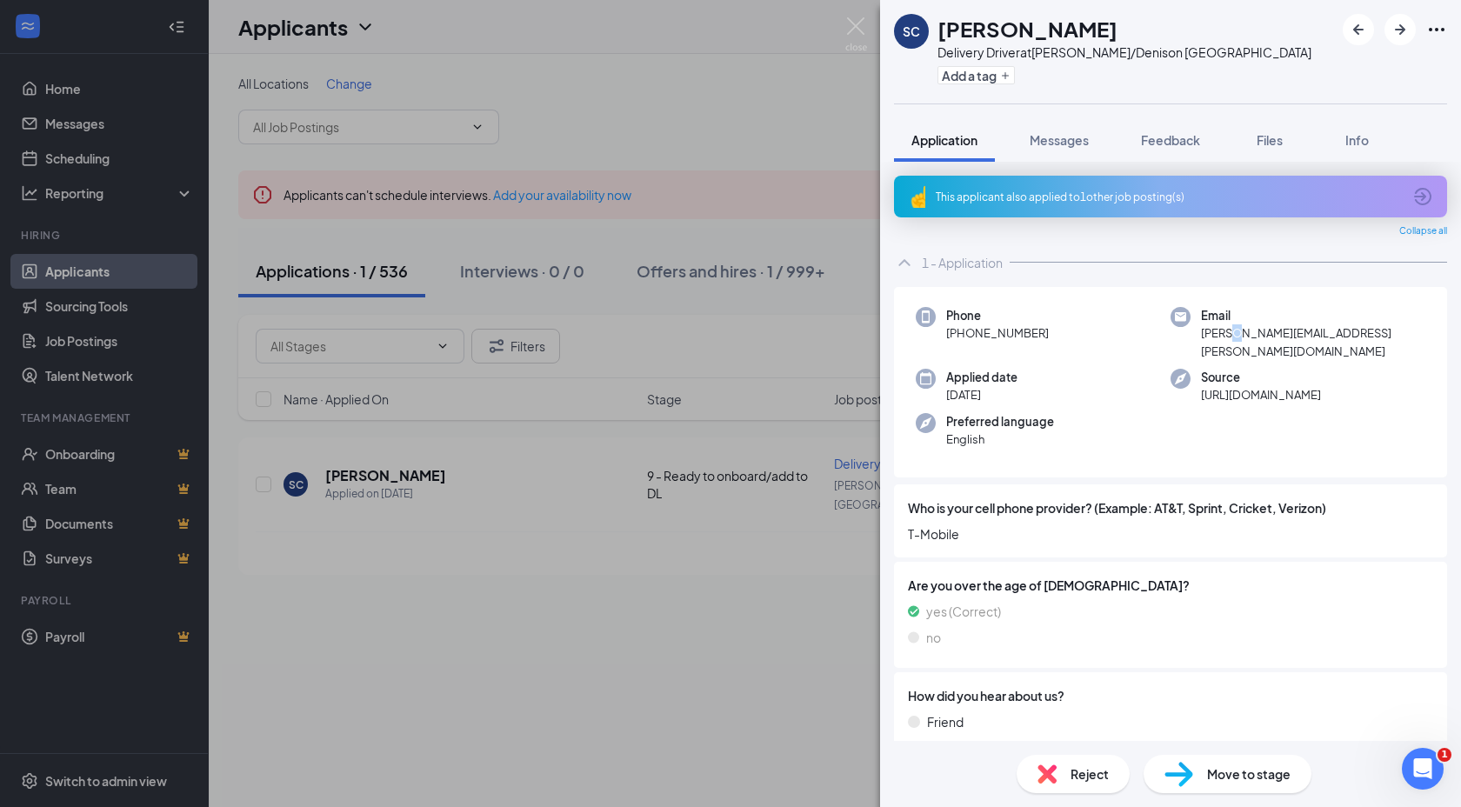
click at [1232, 334] on span "shane.carr@aol.com" at bounding box center [1313, 342] width 224 height 36
copy span "shane.carr@aol.com"
drag, startPoint x: 1050, startPoint y: 331, endPoint x: 965, endPoint y: 339, distance: 85.6
click at [965, 339] on div "Phone +1 (972) 838-6935" at bounding box center [1043, 333] width 255 height 53
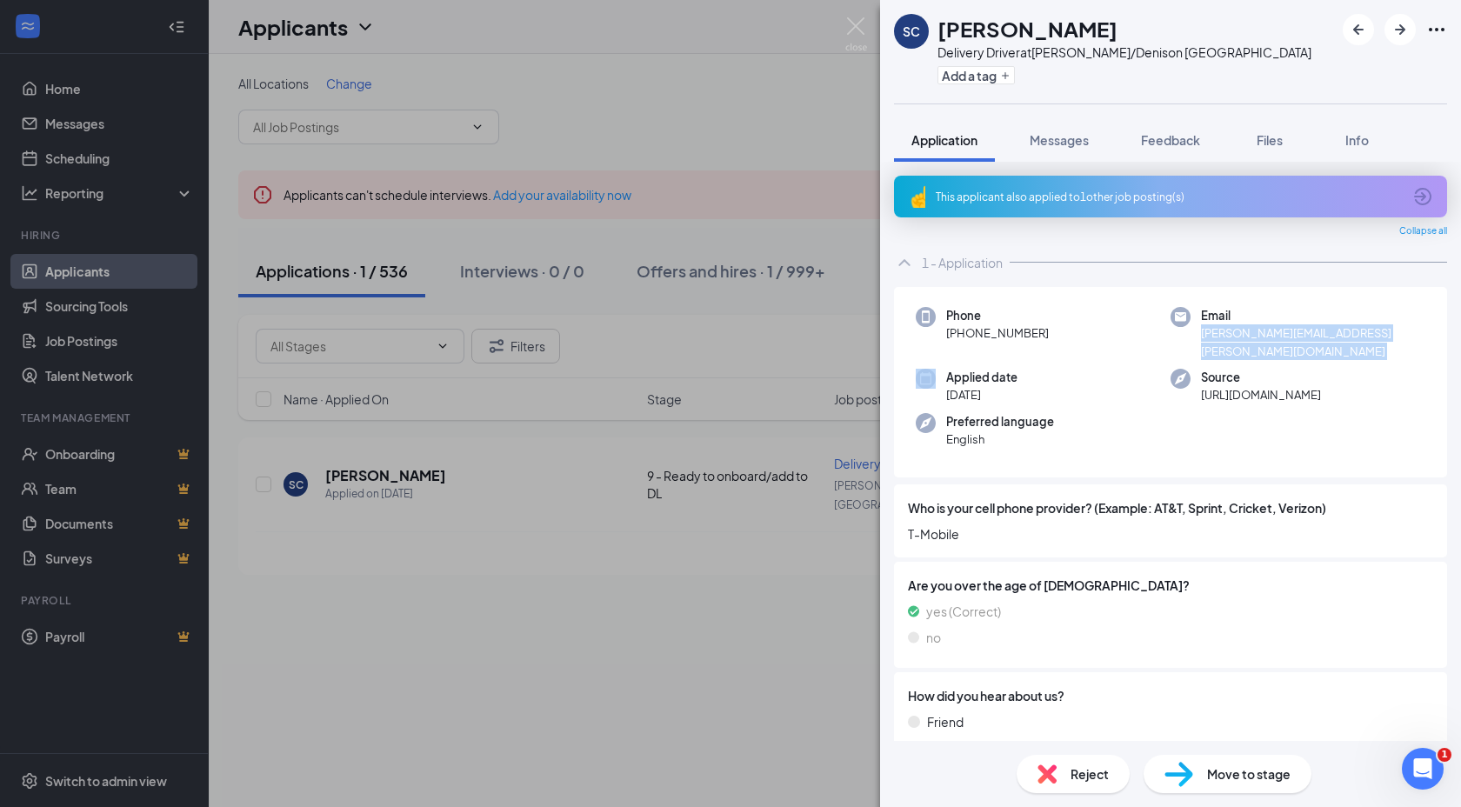
copy span "972) 838-6935"
click at [1294, 137] on button "Files" at bounding box center [1270, 139] width 70 height 43
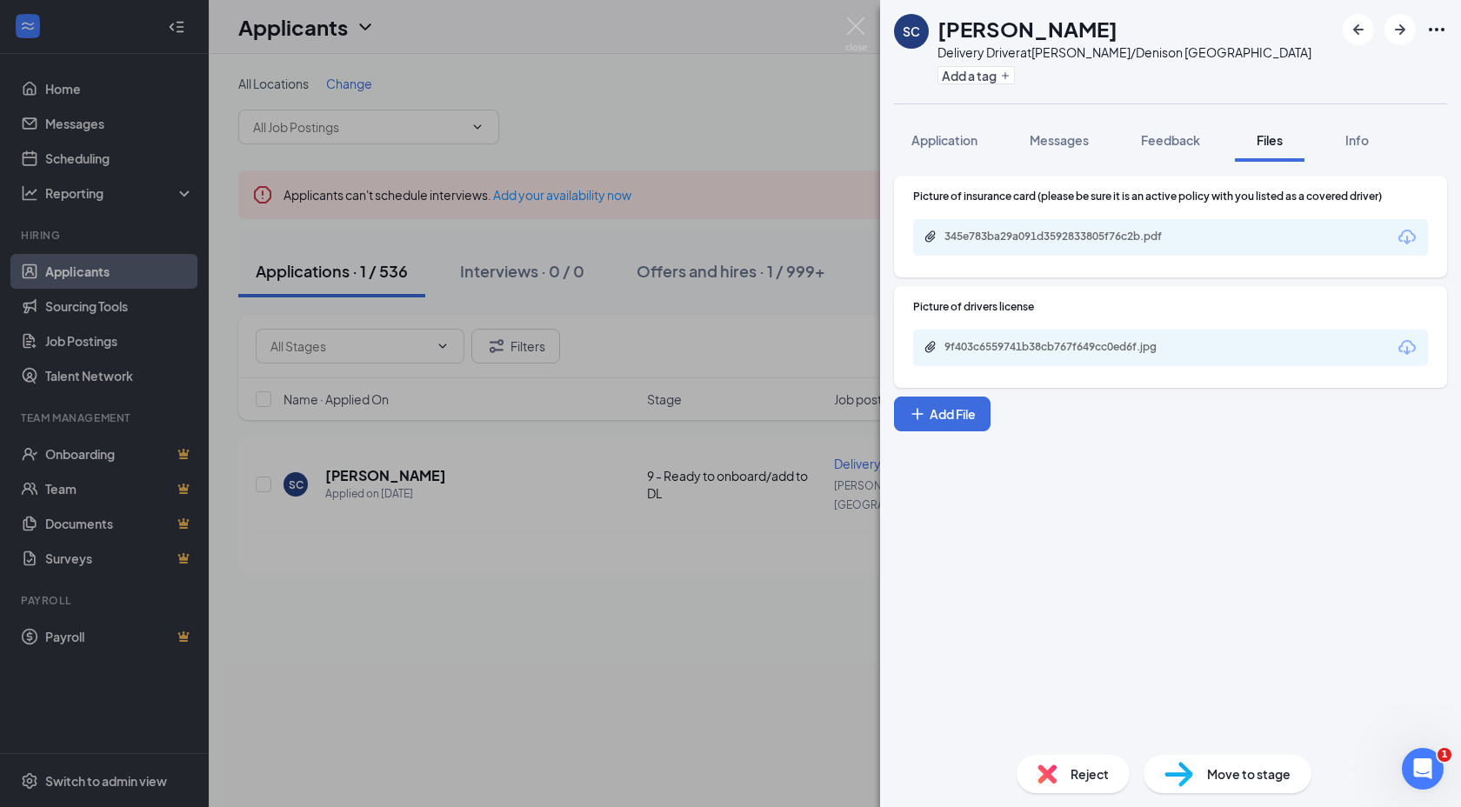
click at [1398, 353] on icon "Download" at bounding box center [1407, 347] width 21 height 21
click at [1405, 237] on icon "Download" at bounding box center [1407, 237] width 21 height 21
drag, startPoint x: 1046, startPoint y: 1, endPoint x: 1030, endPoint y: 16, distance: 22.2
click at [1030, 16] on h1 "Shane Carr" at bounding box center [1027, 29] width 180 height 30
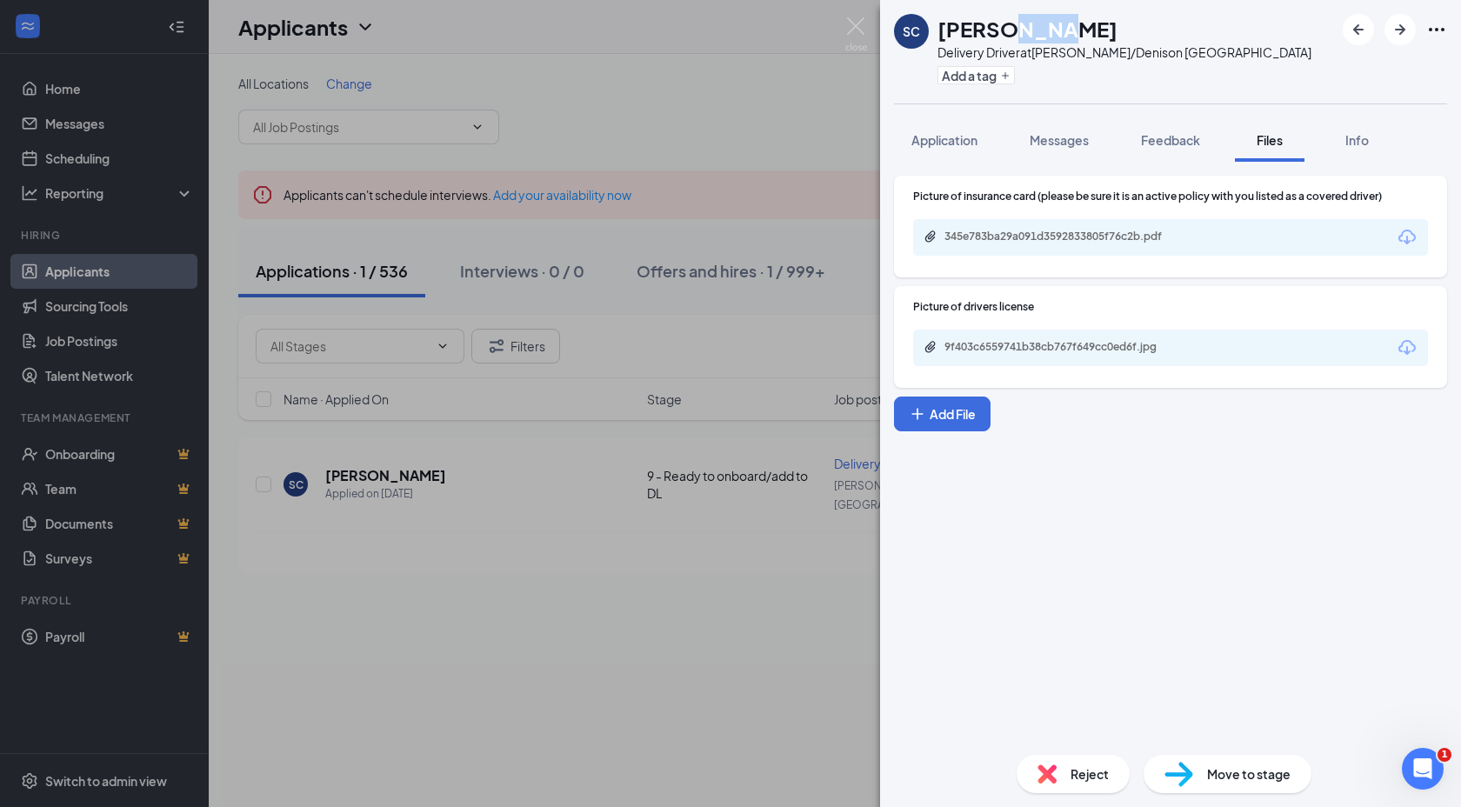
click at [1030, 16] on h1 "Shane Carr" at bounding box center [1027, 29] width 180 height 30
click at [942, 132] on span "Application" at bounding box center [944, 140] width 66 height 16
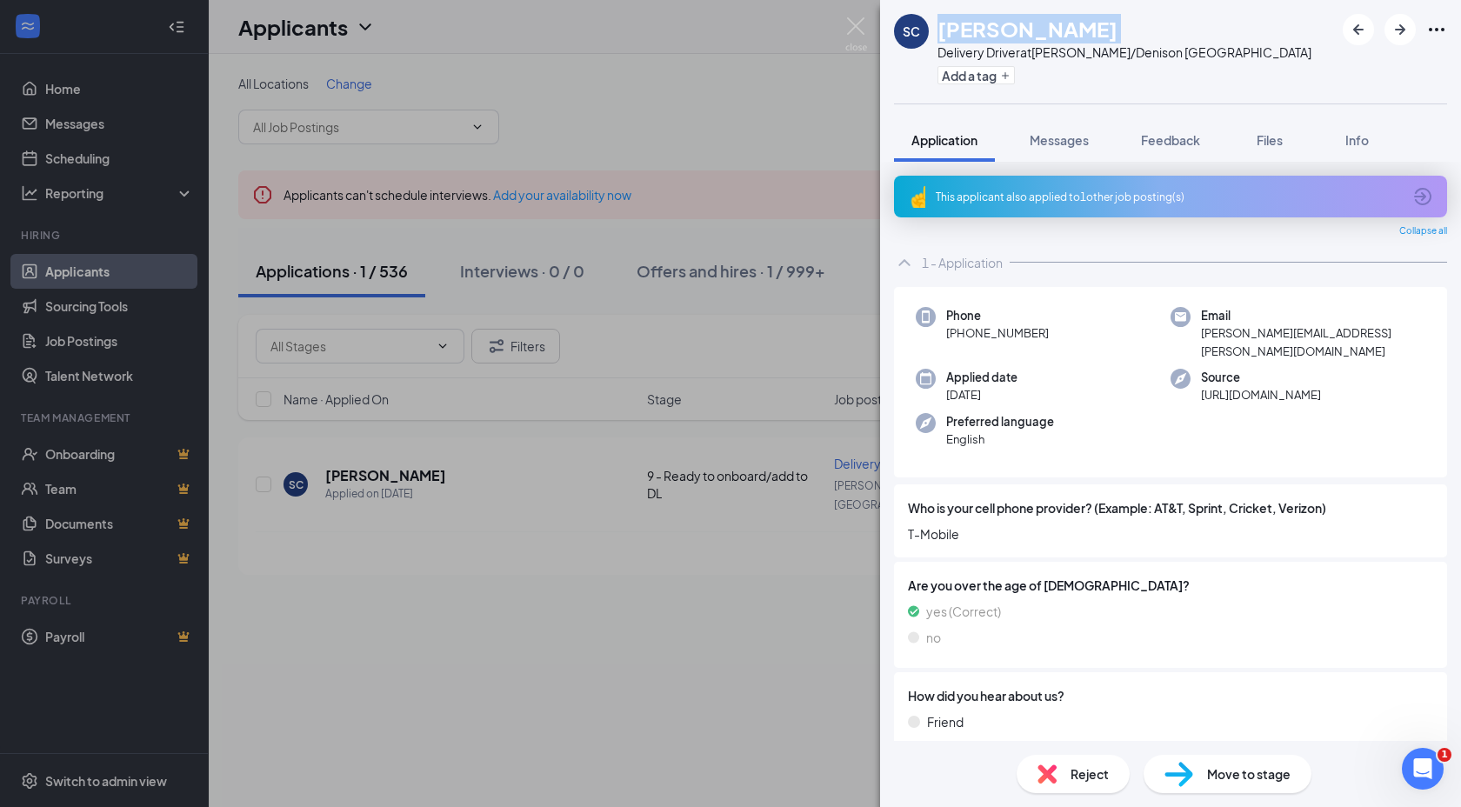
drag, startPoint x: 1050, startPoint y: 337, endPoint x: 966, endPoint y: 337, distance: 84.4
click at [966, 337] on div "Phone +1 (972) 838-6935" at bounding box center [1043, 333] width 255 height 53
copy span "972) 838-6935"
click at [1252, 338] on span "shane.carr@aol.com" at bounding box center [1313, 342] width 224 height 36
click at [1252, 339] on span "shane.carr@aol.com" at bounding box center [1313, 342] width 224 height 36
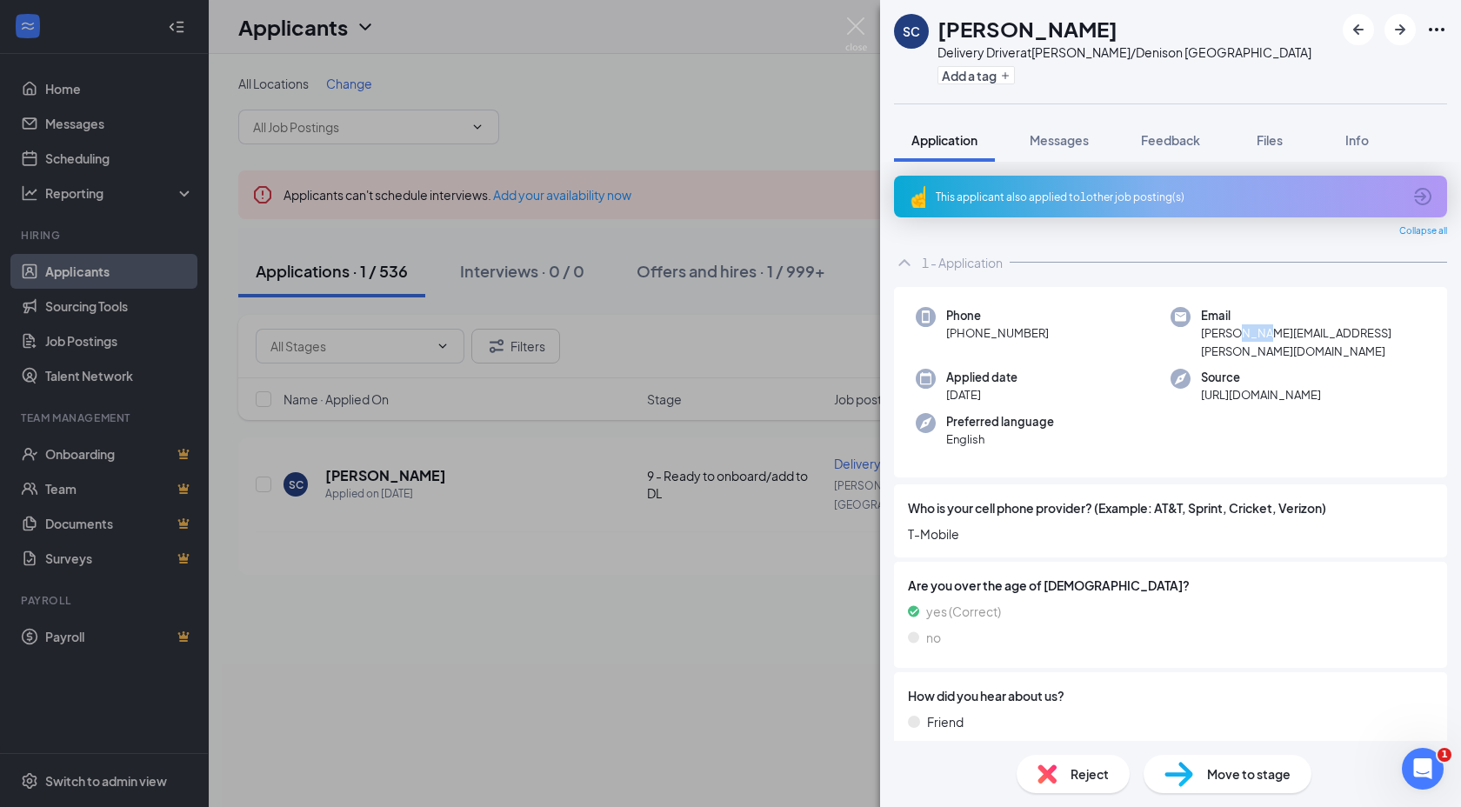
click at [1252, 339] on span "shane.carr@aol.com" at bounding box center [1313, 342] width 224 height 36
copy span "shane.carr@aol.com"
click at [1157, 773] on div "Move to stage" at bounding box center [1228, 774] width 168 height 38
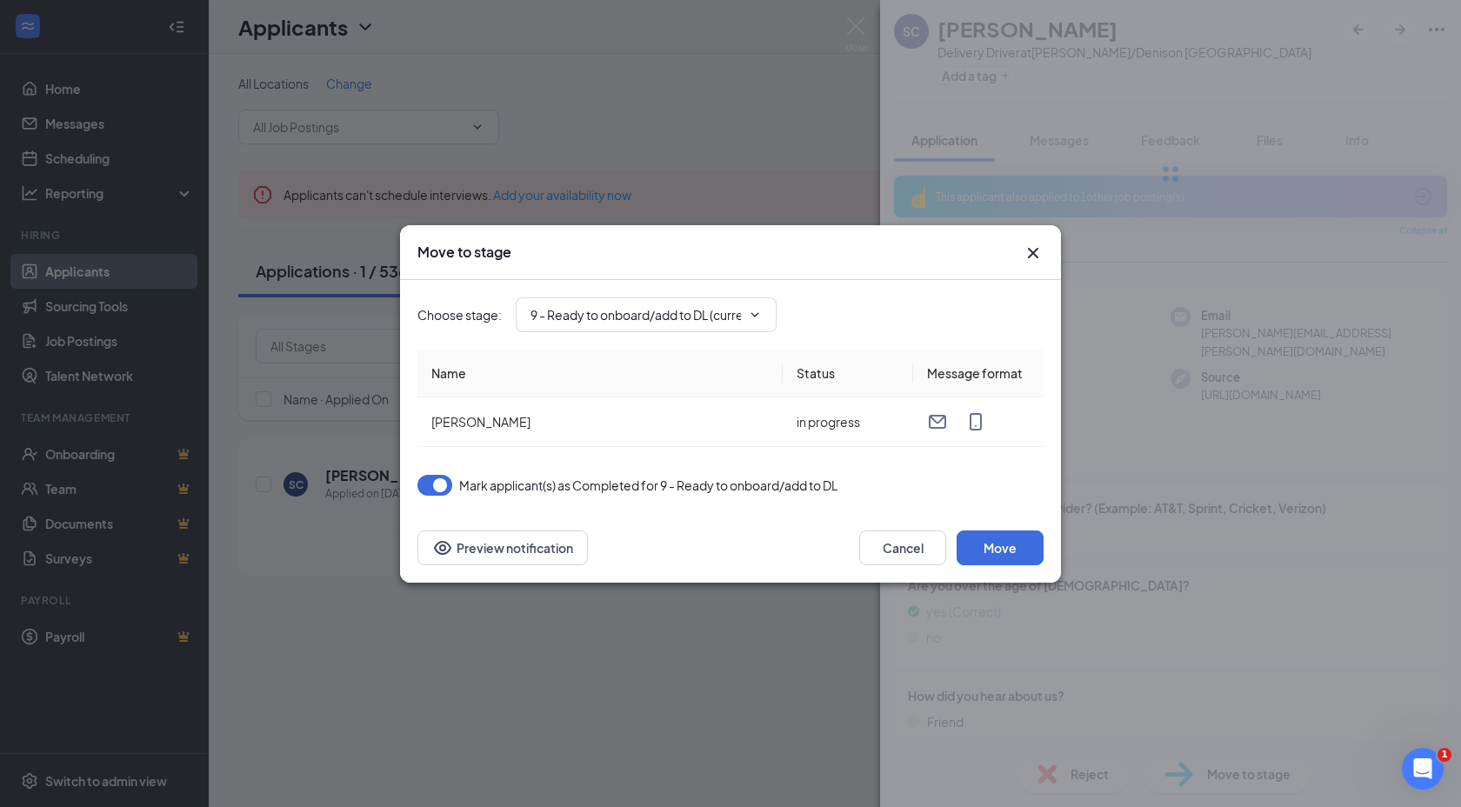
type input "10 - Credit/Send Login (next stage)"
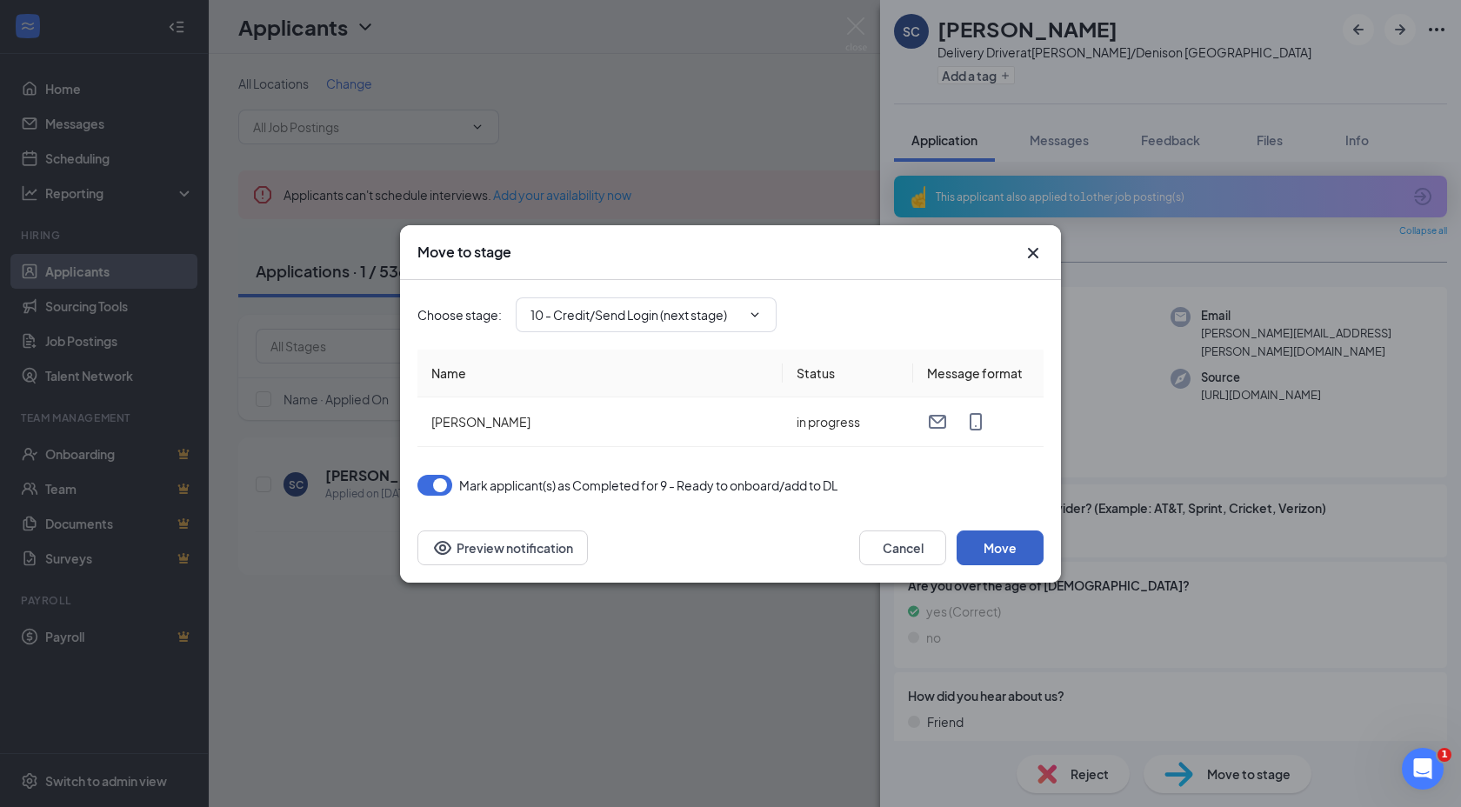
click at [979, 555] on button "Move" at bounding box center [1000, 547] width 87 height 35
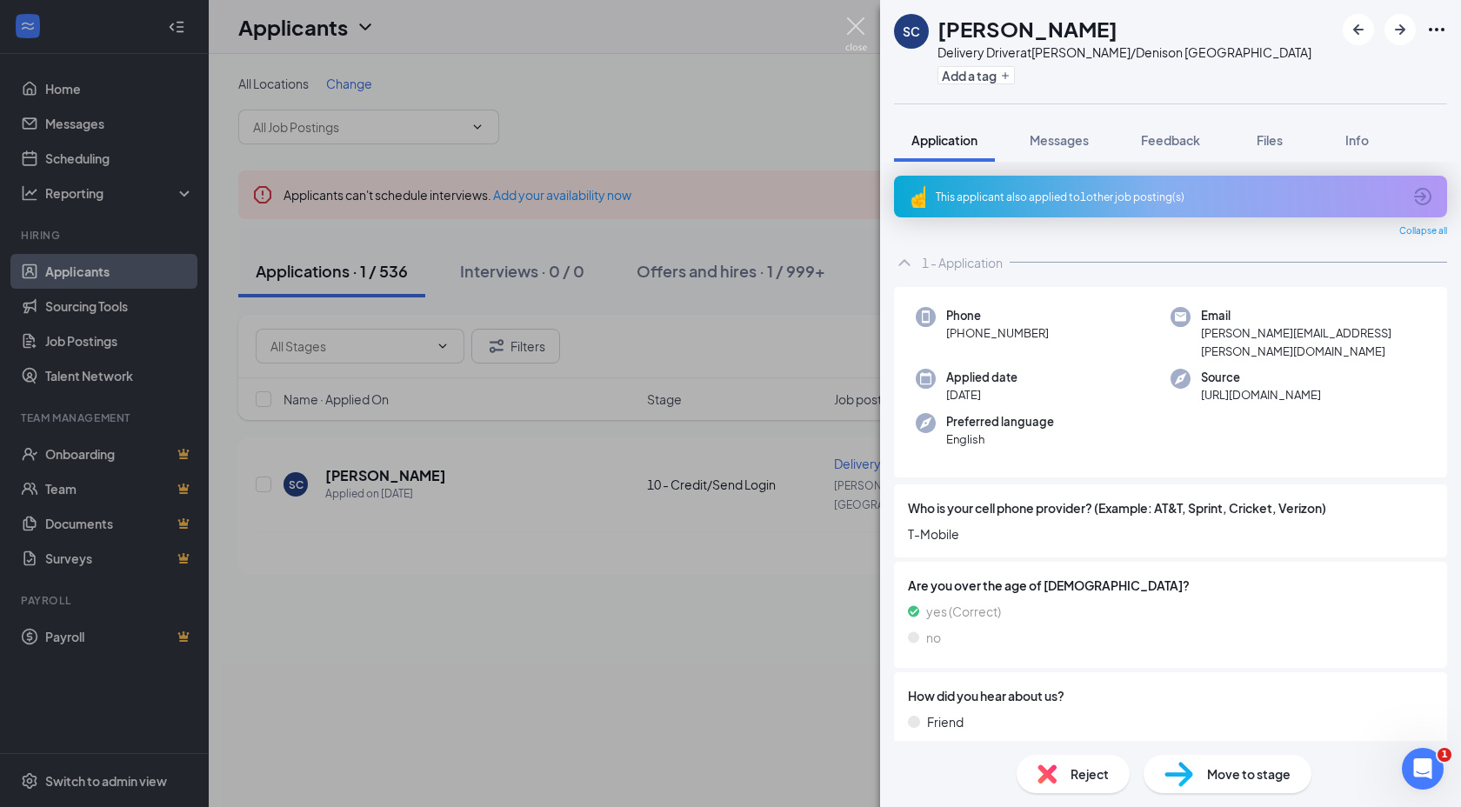
click at [851, 34] on img at bounding box center [856, 34] width 22 height 34
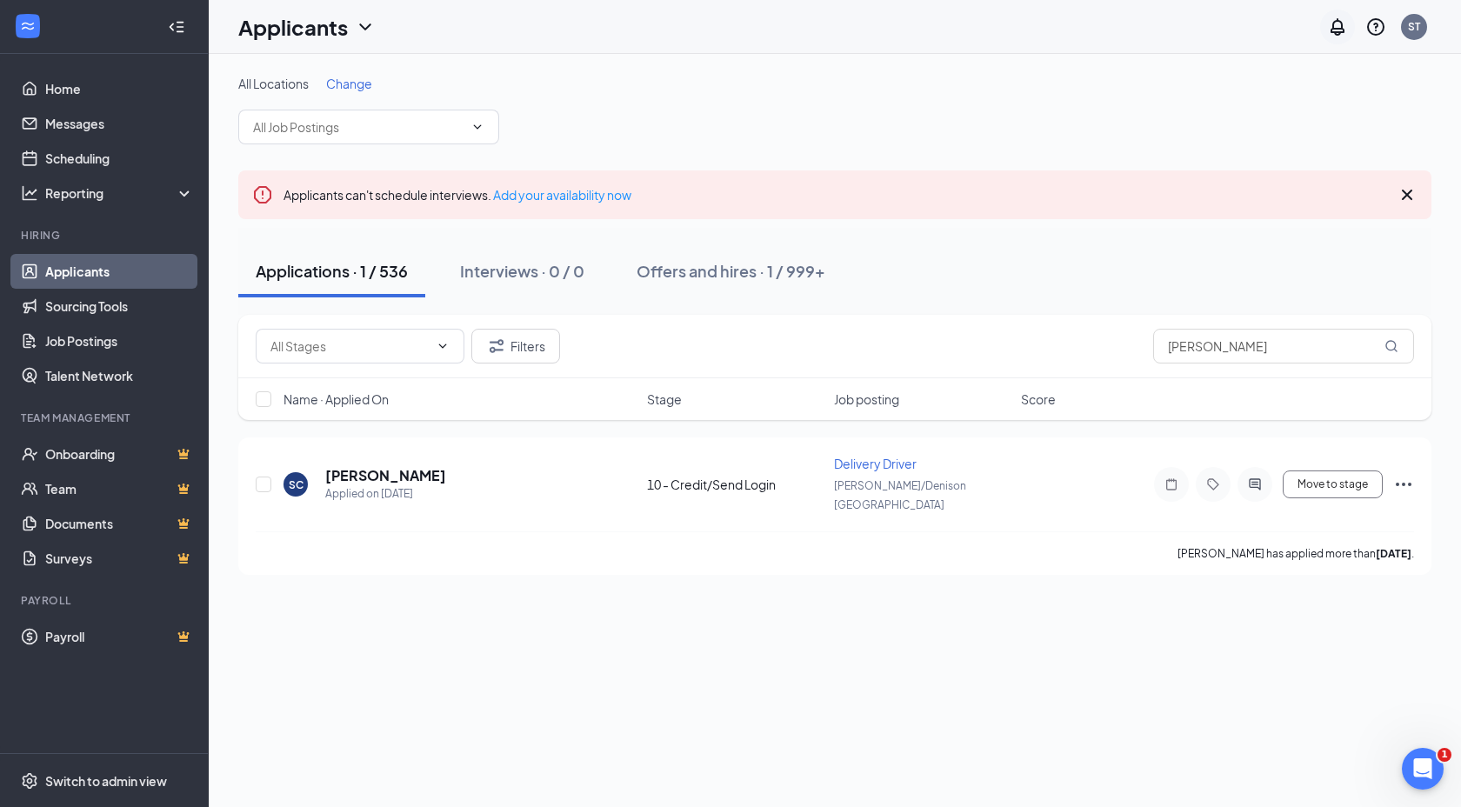
click at [1335, 27] on icon "Notifications" at bounding box center [1337, 27] width 21 height 21
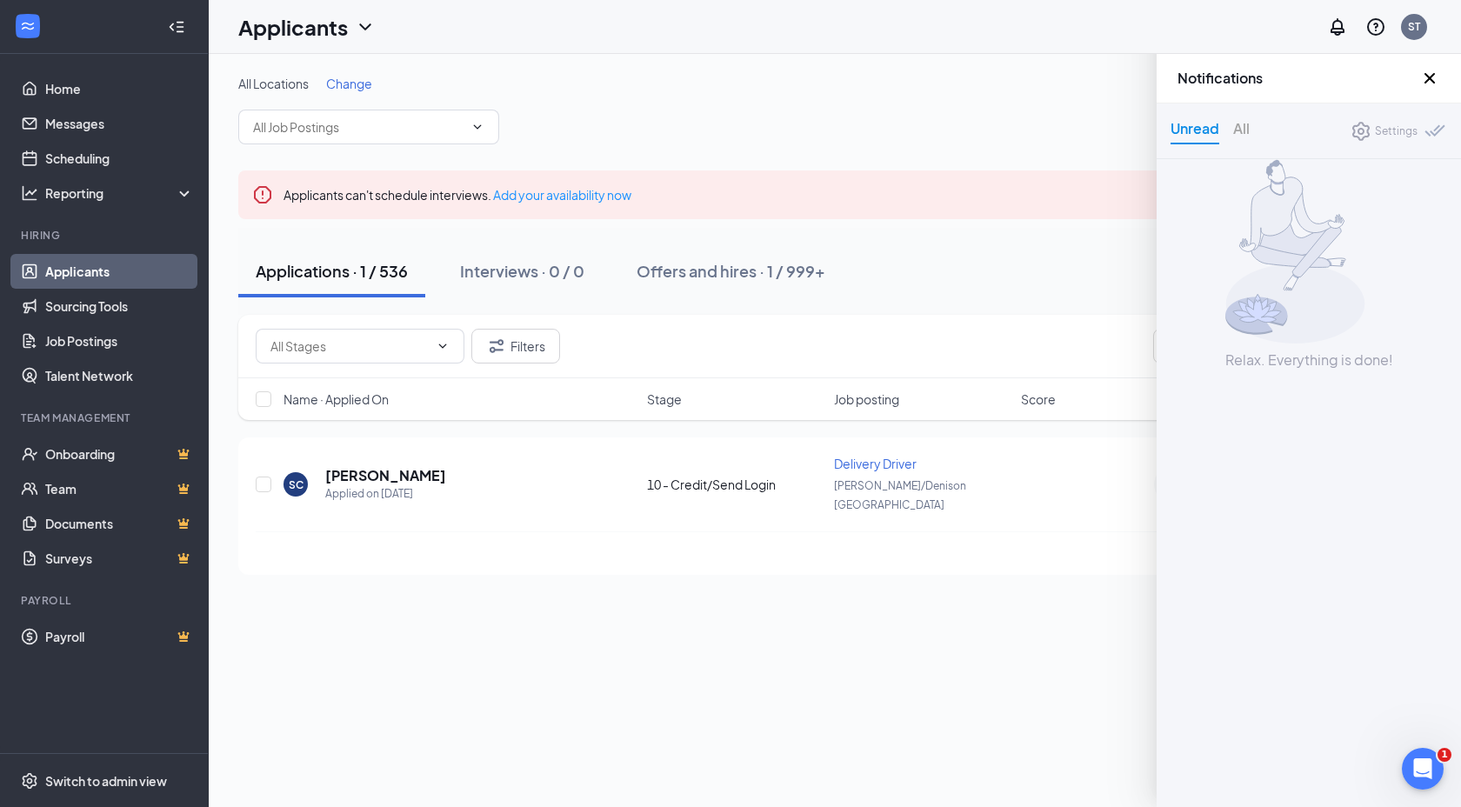
click at [1435, 77] on icon "Cross" at bounding box center [1429, 78] width 21 height 21
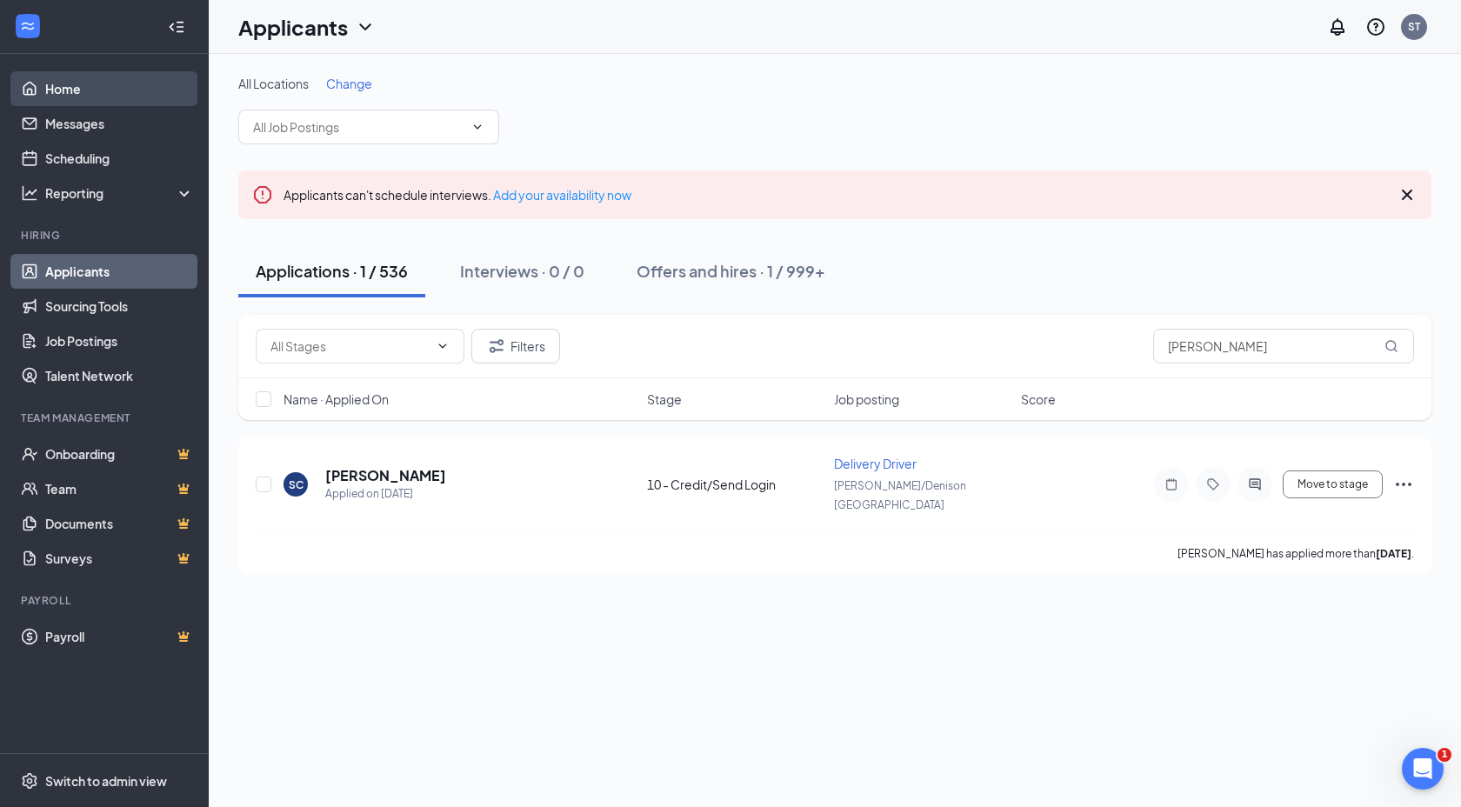
click at [121, 94] on link "Home" at bounding box center [119, 88] width 149 height 35
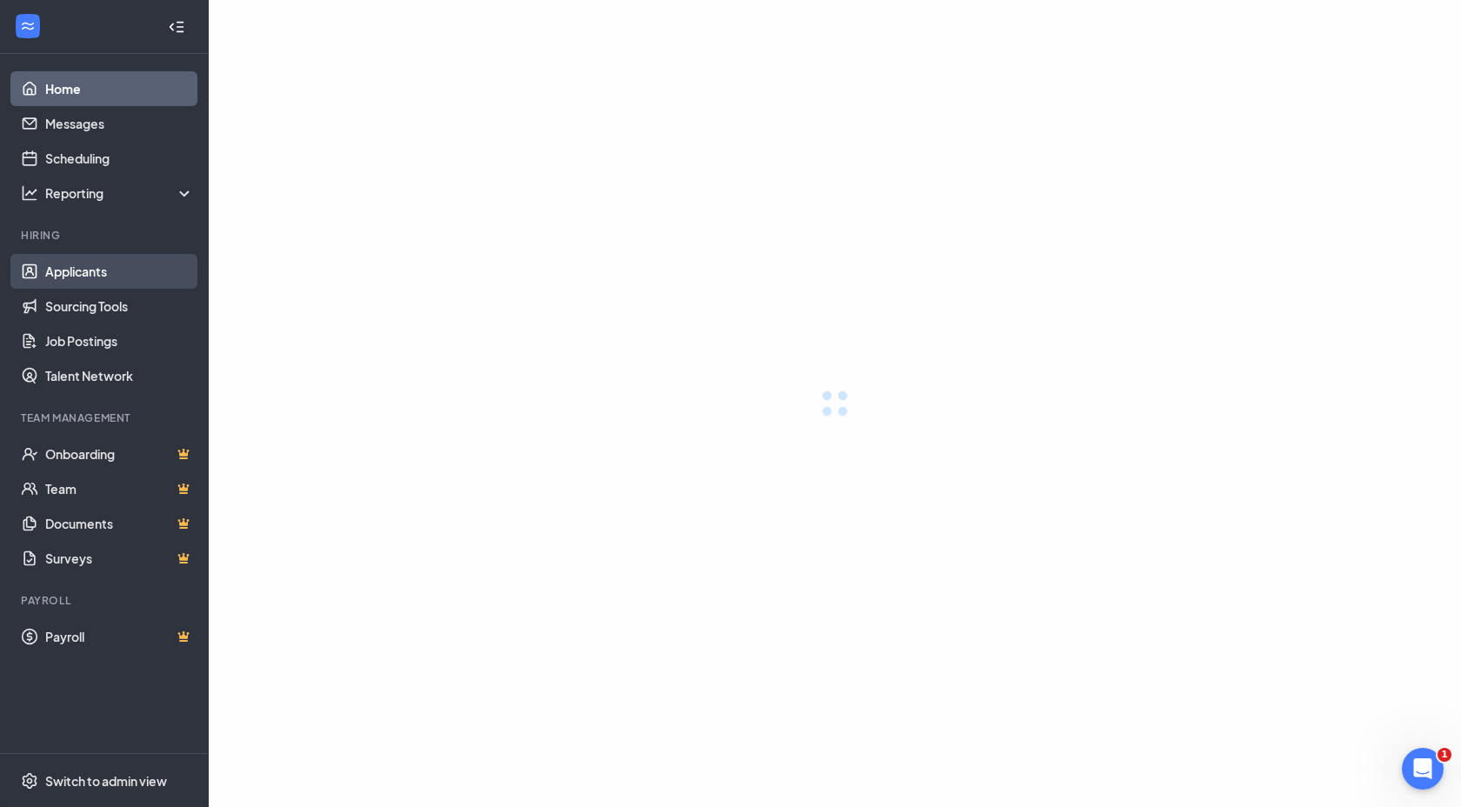
click at [122, 276] on link "Applicants" at bounding box center [119, 271] width 149 height 35
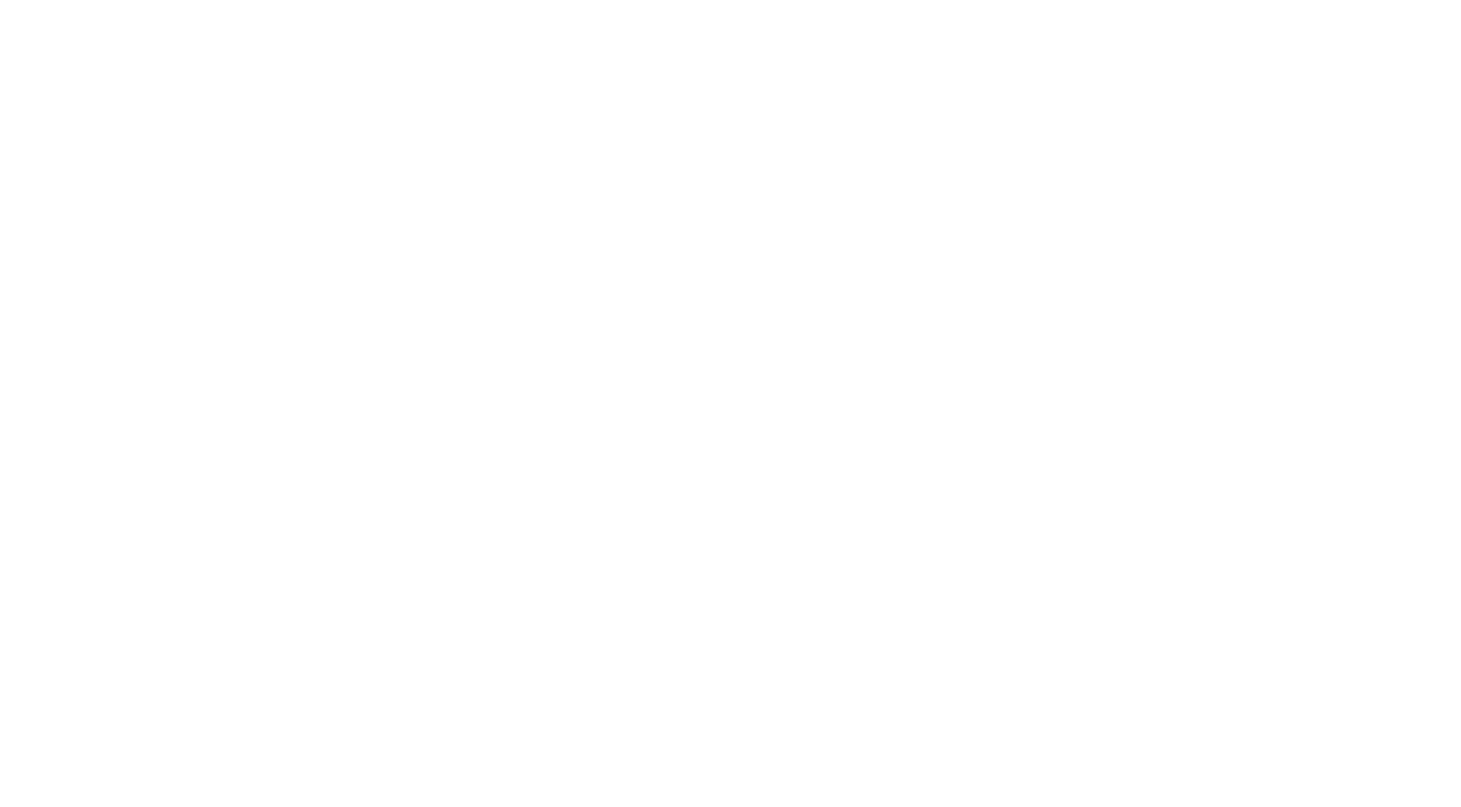
click at [123, 276] on body at bounding box center [730, 403] width 1461 height 807
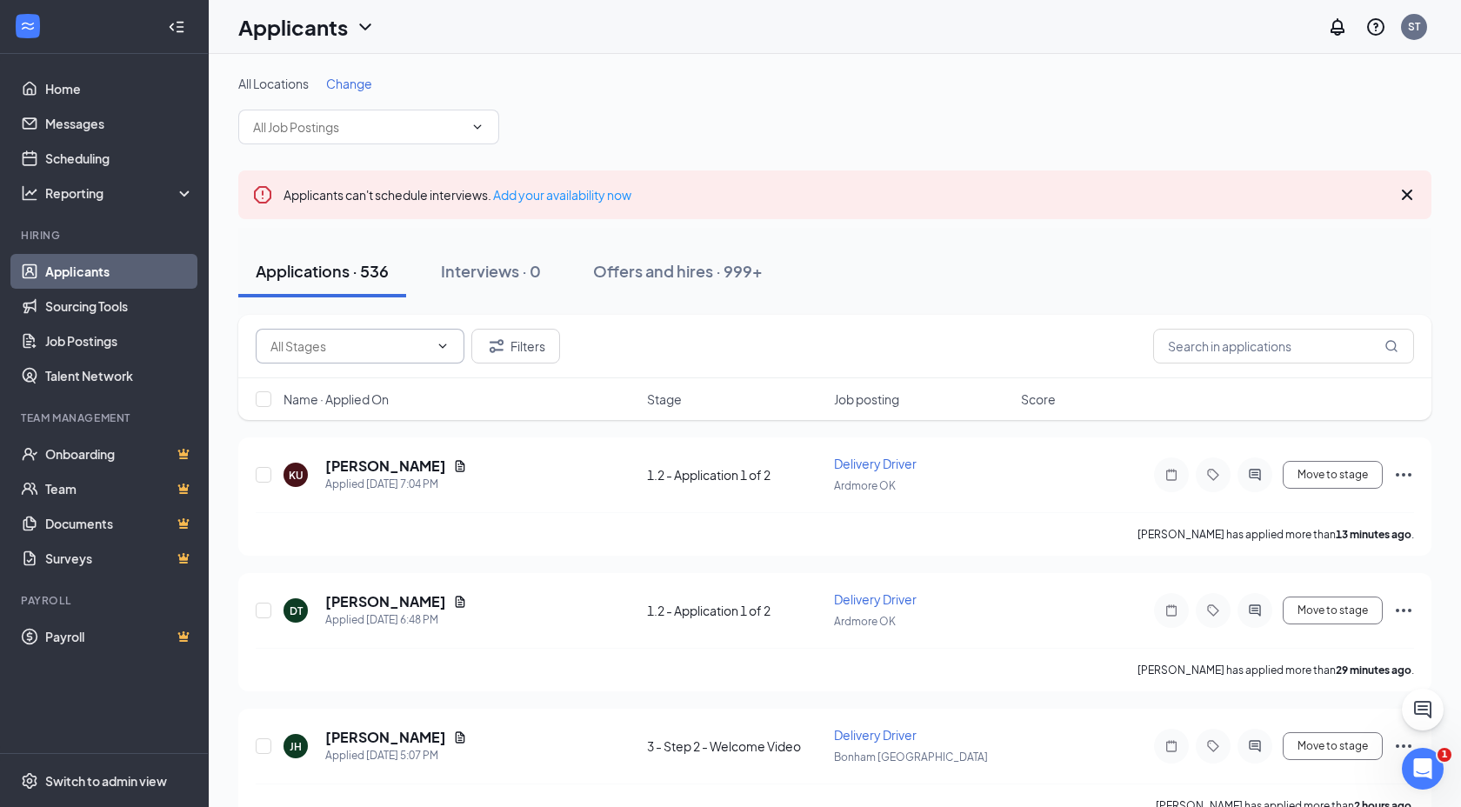
click at [355, 345] on input "text" at bounding box center [349, 346] width 158 height 19
